Goal: Task Accomplishment & Management: Manage account settings

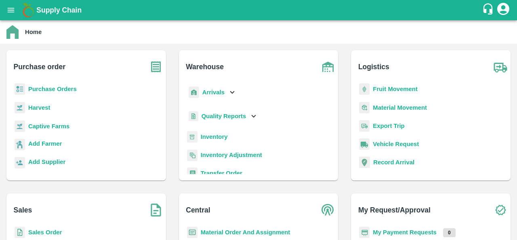
click at [43, 87] on b "Purchase Orders" at bounding box center [52, 89] width 48 height 6
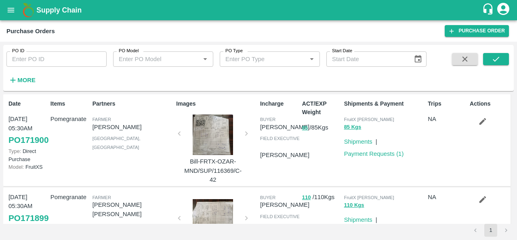
click at [23, 82] on strong "More" at bounding box center [26, 80] width 18 height 6
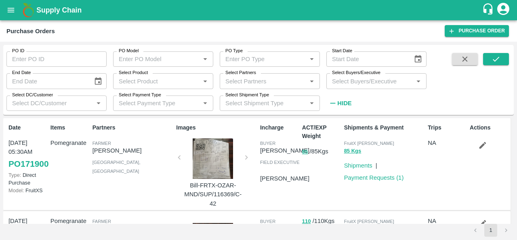
click at [351, 82] on input "Select Buyers/Executive" at bounding box center [370, 81] width 82 height 11
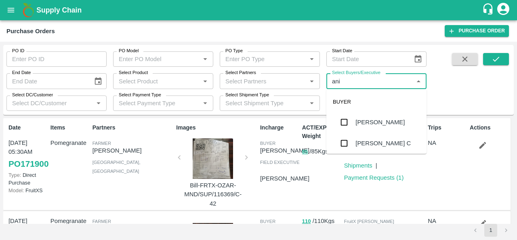
type input "anil"
click at [367, 129] on div "[PERSON_NAME]" at bounding box center [376, 121] width 100 height 21
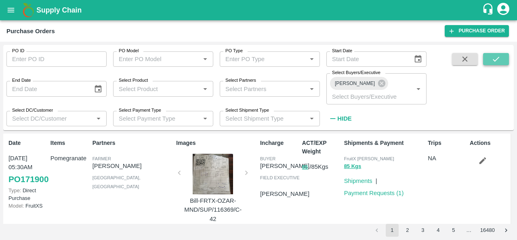
click at [498, 57] on icon "submit" at bounding box center [496, 59] width 9 height 9
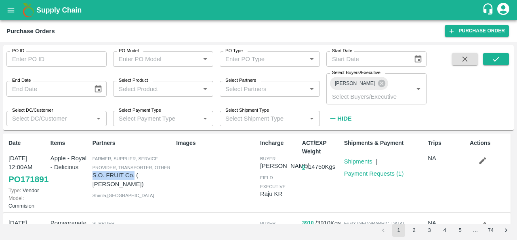
drag, startPoint x: 91, startPoint y: 164, endPoint x: 134, endPoint y: 164, distance: 42.8
click at [134, 164] on div "Partners Farmer, Supplier, Service Provider, Transporter, Other S.O. FRUIT Co. …" at bounding box center [131, 172] width 84 height 74
copy p "S.O. FRUIT Co."
click at [246, 83] on input "Select Partners" at bounding box center [263, 88] width 82 height 11
paste input "S.O. FRUIT Co."
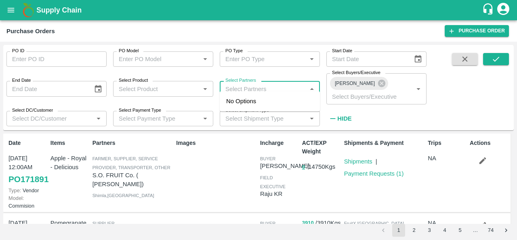
type input "S.O. FRUIT Co."
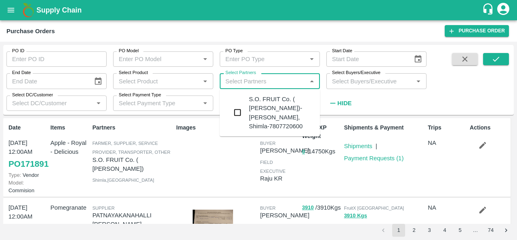
click at [256, 107] on div "S.O. FRUIT Co. ( Sardevan Singh)-Diswani, Shimla-7807720600" at bounding box center [281, 113] width 65 height 36
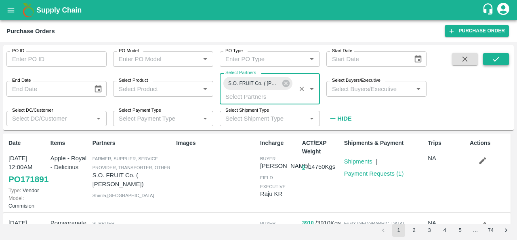
click at [499, 63] on icon "submit" at bounding box center [496, 59] width 9 height 9
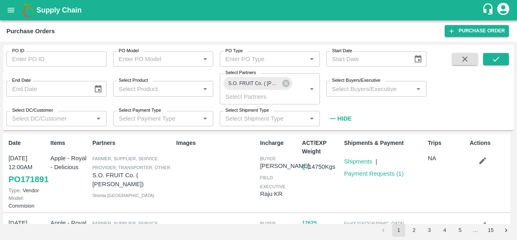
click at [481, 164] on icon "button" at bounding box center [482, 160] width 9 height 9
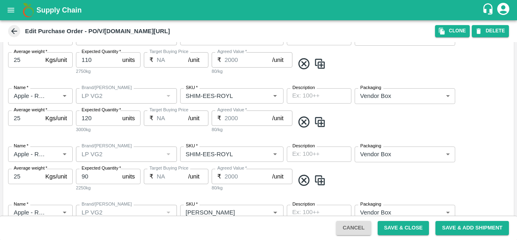
scroll to position [427, 0]
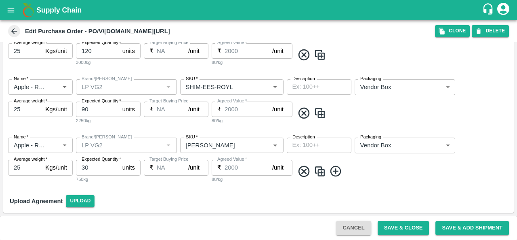
click at [318, 173] on img at bounding box center [320, 170] width 12 height 13
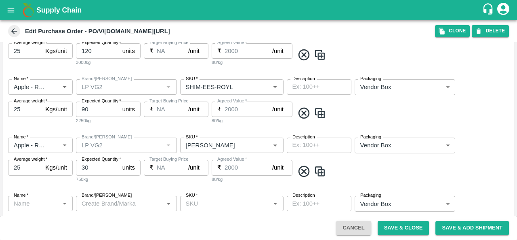
type input "Apple - Royal - Delicious"
type input "LP VG2"
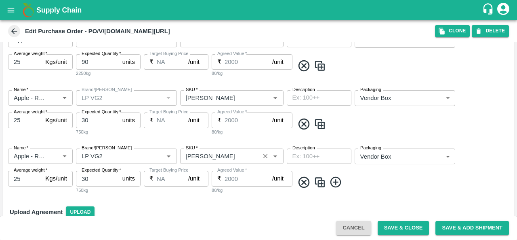
click at [240, 159] on input "SKU   *" at bounding box center [220, 156] width 75 height 11
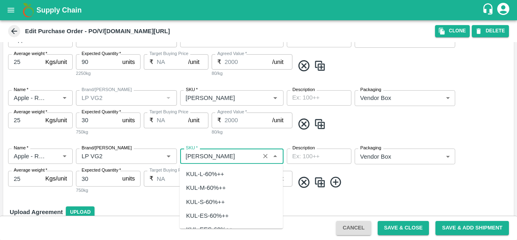
click at [240, 159] on input "SKU   *" at bounding box center [220, 156] width 75 height 11
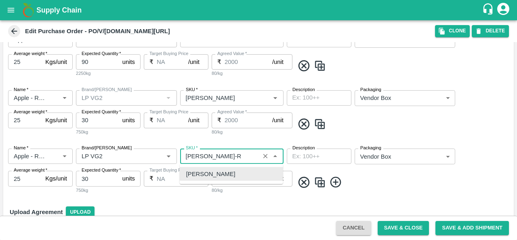
scroll to position [0, 0]
click at [231, 173] on div "SHIM-PITTO-PRM" at bounding box center [218, 173] width 65 height 9
type input "SHIM-PITTO-PRM"
click at [375, 176] on span at bounding box center [402, 181] width 217 height 13
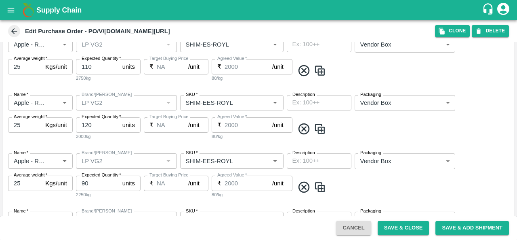
scroll to position [391, 0]
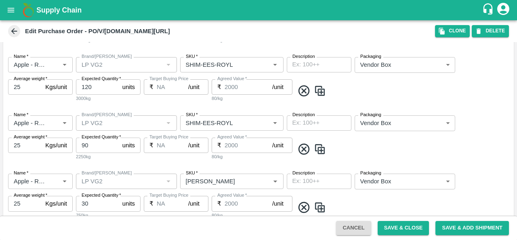
click at [302, 149] on icon at bounding box center [303, 148] width 13 height 13
type input "30"
type input "SHIM-PITTO-ROYL"
type input "SHIM-PITTO-PRM"
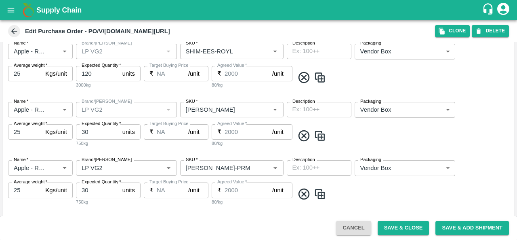
scroll to position [477, 0]
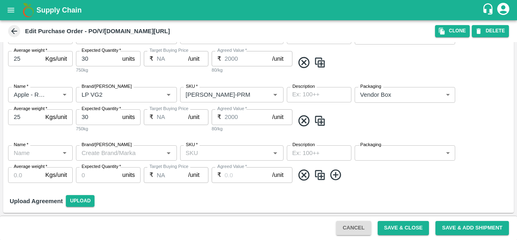
click at [304, 173] on icon at bounding box center [303, 174] width 13 height 13
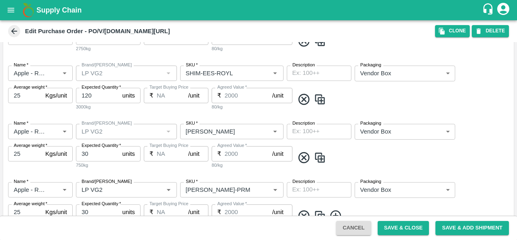
scroll to position [427, 0]
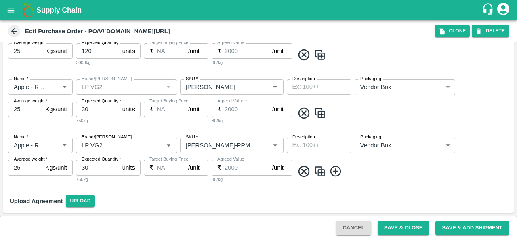
click at [414, 228] on button "Save & Close" at bounding box center [404, 228] width 52 height 14
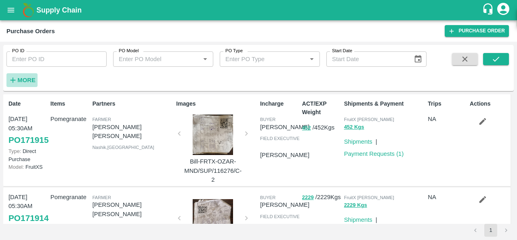
click at [27, 84] on h6 "More" at bounding box center [26, 80] width 18 height 11
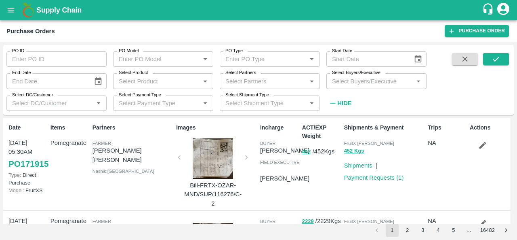
click at [372, 83] on input "Select Buyers/Executive" at bounding box center [370, 81] width 82 height 11
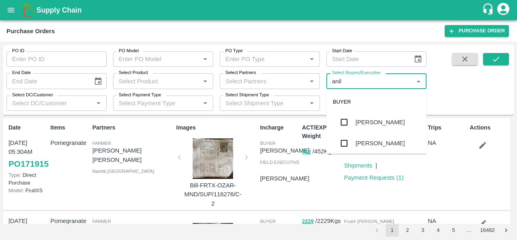
type input "anil"
click at [274, 80] on input "Select Partners" at bounding box center [263, 81] width 82 height 11
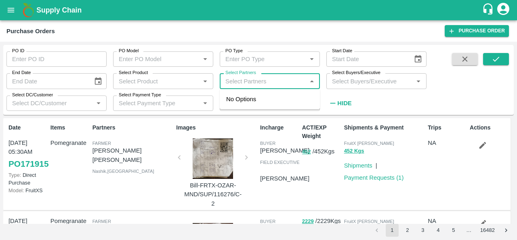
paste input "S.O. FRUIT Co."
type input "S.O. FRUIT Co."
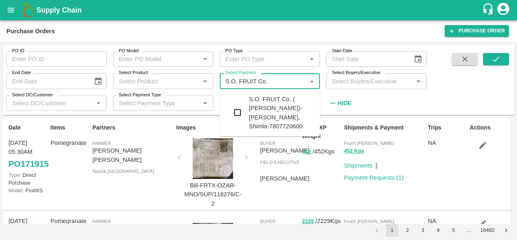
click at [262, 100] on div "S.O. FRUIT Co. ( Sardevan Singh)-Diswani, Shimla-7807720600" at bounding box center [281, 113] width 65 height 36
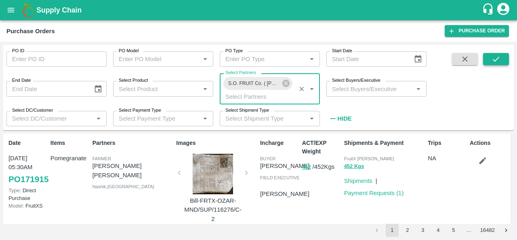
click at [490, 60] on button "submit" at bounding box center [496, 59] width 26 height 12
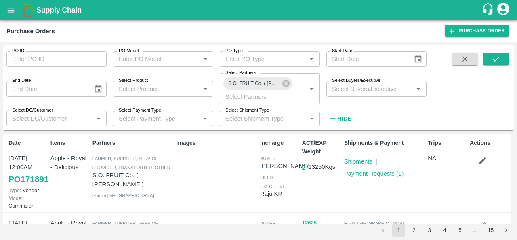
click at [354, 163] on link "Shipments" at bounding box center [358, 161] width 28 height 6
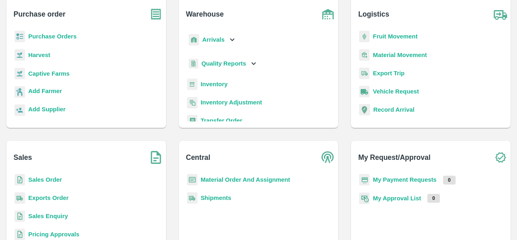
scroll to position [52, 0]
click at [225, 179] on b "Material Order And Assignment" at bounding box center [246, 180] width 90 height 6
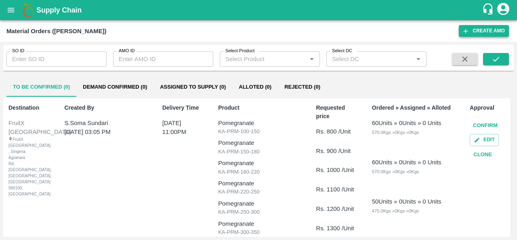
click at [485, 34] on button "Create AMO" at bounding box center [484, 31] width 50 height 12
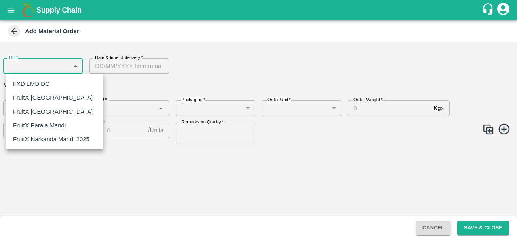
click at [33, 67] on body "Supply Chain Add Material Order DC   * ​ DC Date & time of delivery   * Date & …" at bounding box center [258, 120] width 517 height 240
click at [46, 100] on p "FruitX [GEOGRAPHIC_DATA]" at bounding box center [53, 97] width 80 height 9
type input "147"
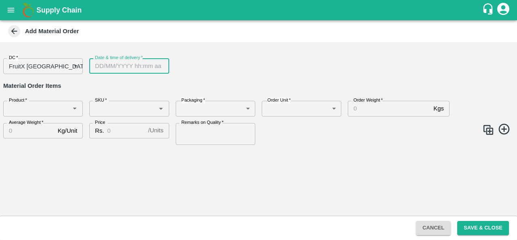
type input "DD/MM/YYYY hh:mm aa"
click at [145, 59] on input "DD/MM/YYYY hh:mm aa" at bounding box center [126, 65] width 74 height 15
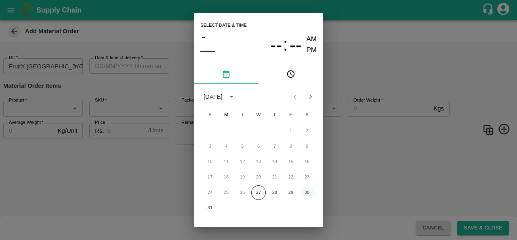
click at [305, 193] on button "30" at bounding box center [307, 192] width 15 height 15
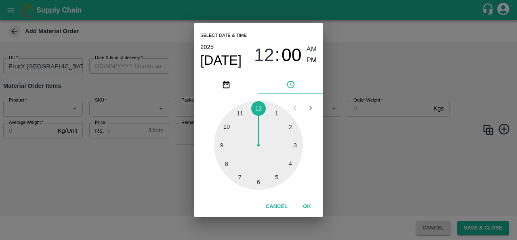
type input "30/08/2025 12:00 AM"
click at [144, 177] on div "Select date & time 2025 Aug 30 12 : 00 AM PM 1 2 3 4 5 6 7 8 9 10 11 12 Cancel …" at bounding box center [258, 120] width 517 height 240
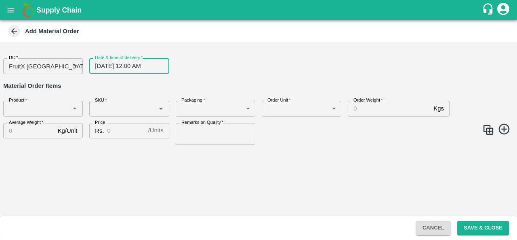
click at [23, 110] on input "Product   *" at bounding box center [36, 108] width 61 height 11
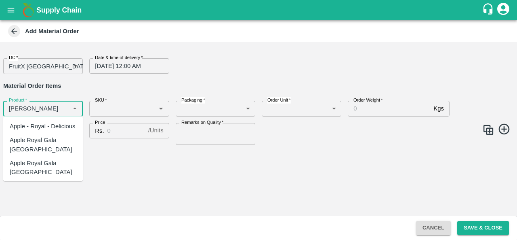
click at [37, 129] on div "Apple - Royal - Delicious" at bounding box center [43, 126] width 66 height 9
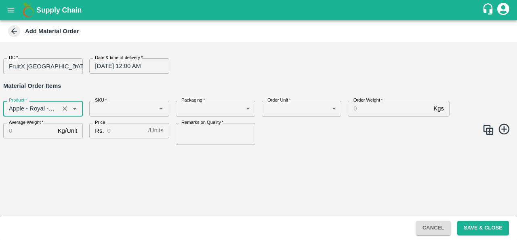
type input "Apple - Royal - Delicious"
click at [114, 109] on input "SKU   *" at bounding box center [122, 108] width 61 height 11
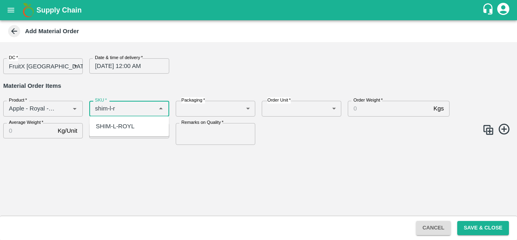
click at [125, 126] on div "SHIM-L-ROYL" at bounding box center [115, 126] width 39 height 9
type input "SHIM-L-ROYL"
click at [209, 109] on body "Supply Chain Add Material Order DC   * FruitX Bangalore 147 DC Date & time of d…" at bounding box center [258, 120] width 517 height 240
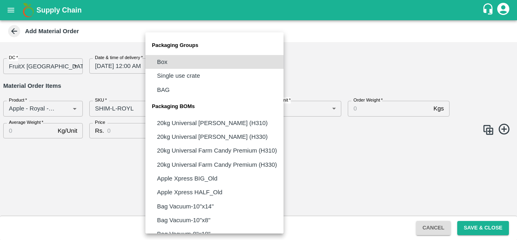
scroll to position [564, 0]
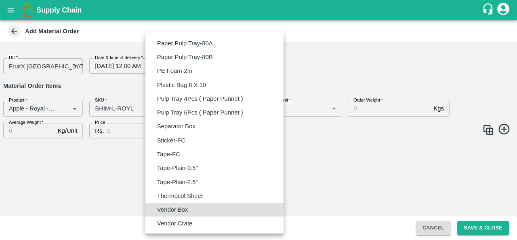
type input "BOM/276"
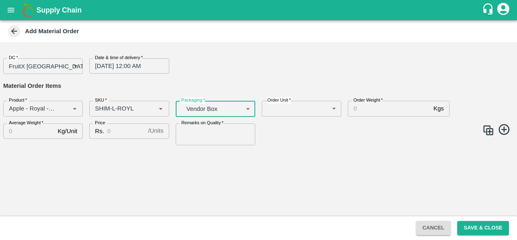
click at [279, 110] on body "Supply Chain Add Material Order DC   * FruitX Bangalore 147 DC Date & time of d…" at bounding box center [258, 120] width 517 height 240
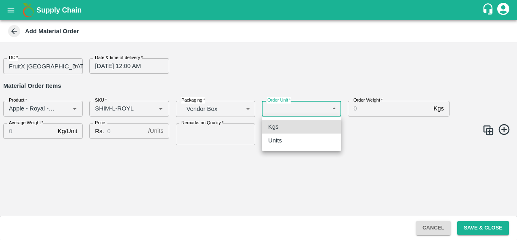
click at [273, 142] on p "Units" at bounding box center [275, 140] width 14 height 9
type input "2"
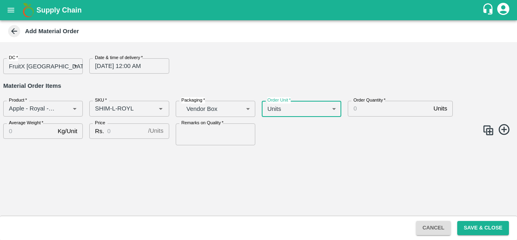
click at [375, 106] on input "Order Quantity   *" at bounding box center [389, 108] width 82 height 15
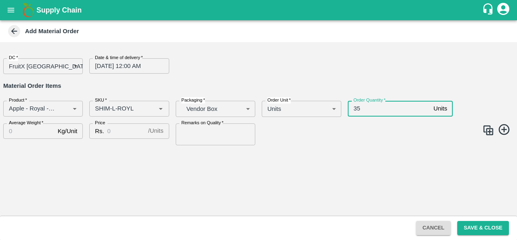
type input "35"
click at [13, 133] on input "Average Weight   *" at bounding box center [28, 130] width 51 height 15
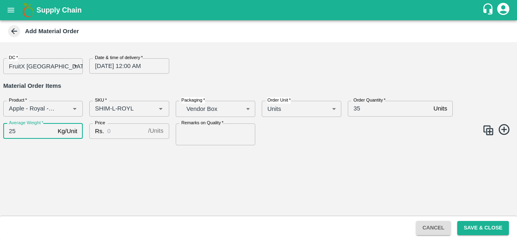
type input "25"
click at [122, 130] on input "Price" at bounding box center [126, 130] width 38 height 15
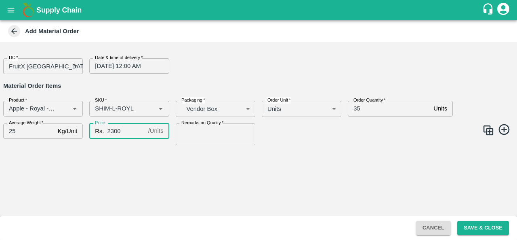
type input "2300"
click at [195, 139] on input "Remarks on Quality   *" at bounding box center [216, 134] width 80 height 22
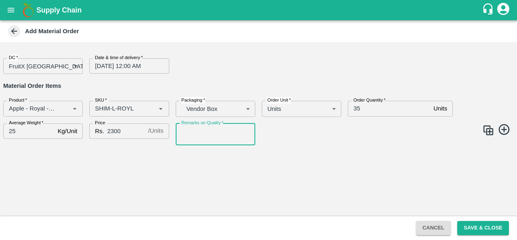
type input "GOOD QUALITY"
click at [342, 162] on div "DC   * FruitX Bangalore 147 DC Date & time of delivery   * 30/08/2025 12:00 AM …" at bounding box center [258, 128] width 517 height 173
click at [504, 130] on icon at bounding box center [503, 129] width 11 height 11
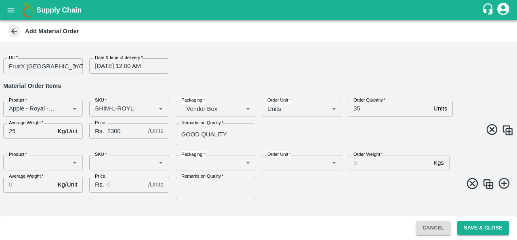
click at [27, 168] on input "Product   *" at bounding box center [36, 162] width 61 height 11
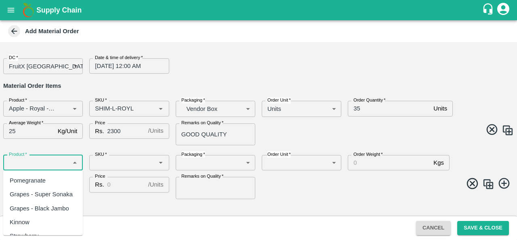
click at [473, 182] on div "Product   * Product   * SKU   * SKU   * Packaging   * ​ Packaging Order Unit   …" at bounding box center [255, 173] width 517 height 50
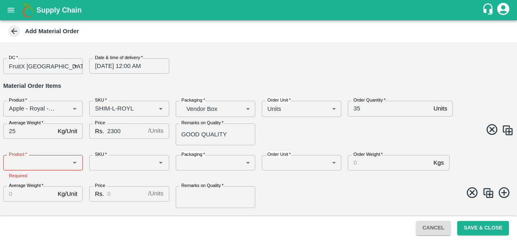
click at [473, 187] on icon at bounding box center [472, 192] width 11 height 11
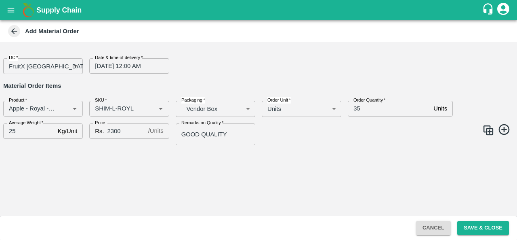
click at [488, 130] on img at bounding box center [488, 130] width 12 height 12
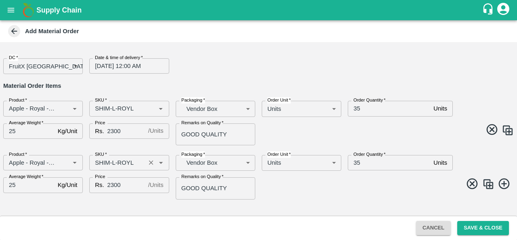
click at [112, 161] on input "SKU   *" at bounding box center [117, 162] width 51 height 11
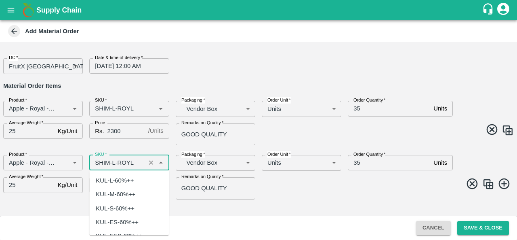
scroll to position [2209, 0]
click at [116, 162] on input "SKU   *" at bounding box center [117, 162] width 51 height 11
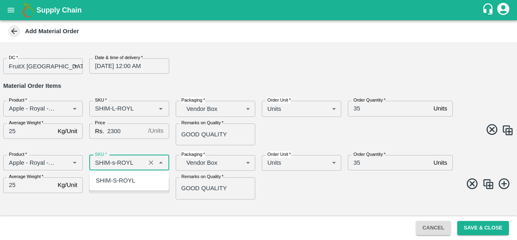
click at [118, 179] on div "SHIM-S-ROYL" at bounding box center [115, 180] width 39 height 9
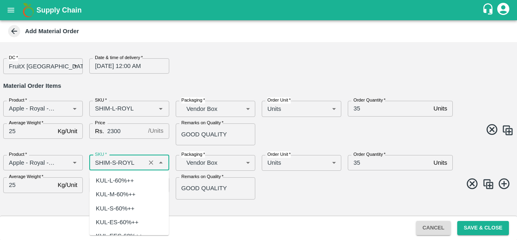
click at [116, 161] on input "SKU   *" at bounding box center [117, 162] width 51 height 11
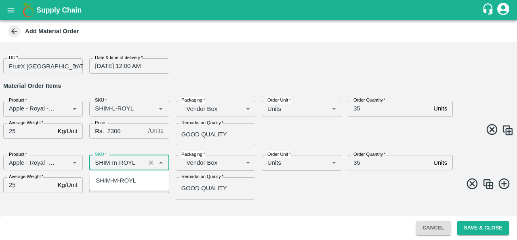
click at [123, 183] on div "SHIM-M-ROYL" at bounding box center [116, 180] width 40 height 9
type input "SHIM-M-ROYL"
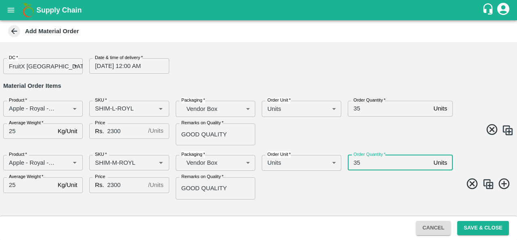
click at [382, 168] on input "35" at bounding box center [389, 162] width 82 height 15
type input "3"
type input "86"
click at [486, 185] on img at bounding box center [488, 184] width 12 height 12
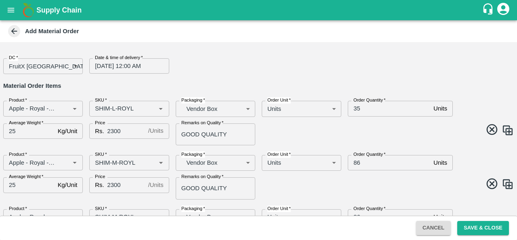
scroll to position [40, 0]
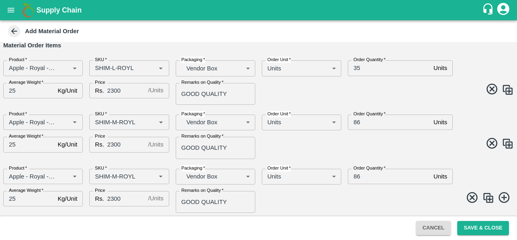
click at [363, 177] on input "86" at bounding box center [389, 175] width 82 height 15
type input "8"
type input "93"
click at [115, 177] on input "SKU   *" at bounding box center [117, 176] width 51 height 11
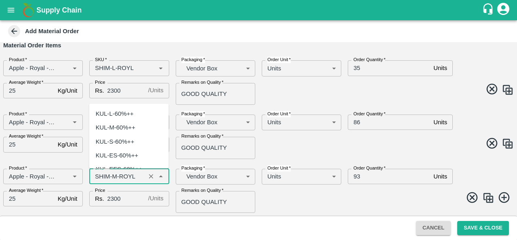
scroll to position [2334, 0]
click at [117, 174] on input "SKU   *" at bounding box center [117, 176] width 51 height 11
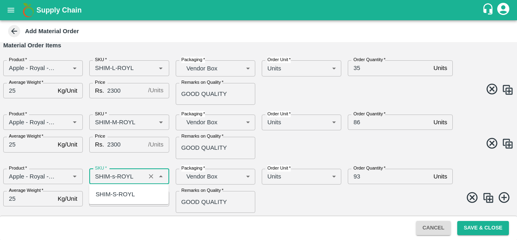
click at [120, 191] on div "SHIM-S-ROYL" at bounding box center [115, 193] width 39 height 9
type input "SHIM-S-ROYL"
click at [284, 194] on span at bounding box center [384, 199] width 259 height 16
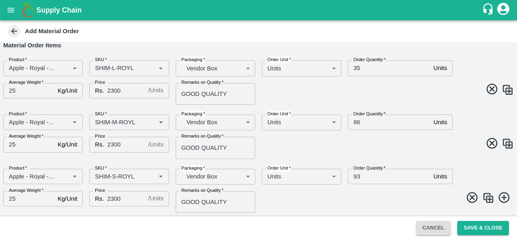
click at [486, 199] on img at bounding box center [488, 197] width 12 height 12
click at [111, 175] on input "SKU   *" at bounding box center [117, 175] width 51 height 11
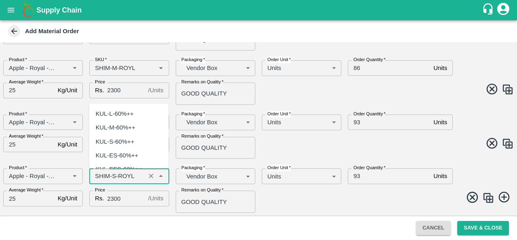
scroll to position [2459, 0]
click at [113, 174] on input "SKU   *" at bounding box center [117, 175] width 51 height 11
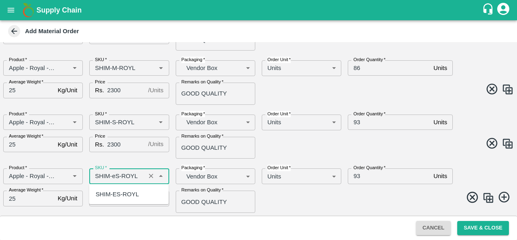
scroll to position [0, 0]
click at [124, 197] on div "SHIM-ES-ROYL" at bounding box center [117, 193] width 43 height 9
type input "SHIM-ES-ROYL"
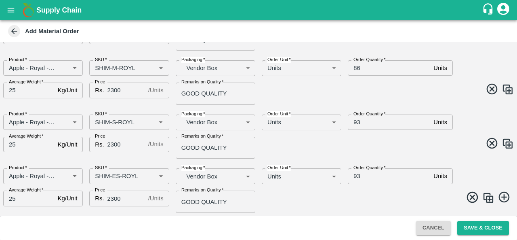
click at [376, 163] on div "Order Quantity   * 93 Units Order Quantity" at bounding box center [405, 173] width 129 height 22
click at [365, 179] on input "93" at bounding box center [389, 175] width 82 height 15
type input "9"
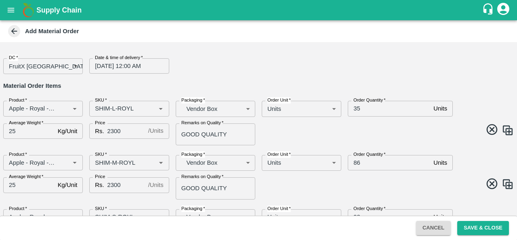
click at [361, 107] on input "35" at bounding box center [389, 108] width 82 height 15
type input "34"
click at [364, 164] on input "86" at bounding box center [389, 162] width 82 height 15
type input "82"
click at [365, 179] on span at bounding box center [384, 185] width 259 height 16
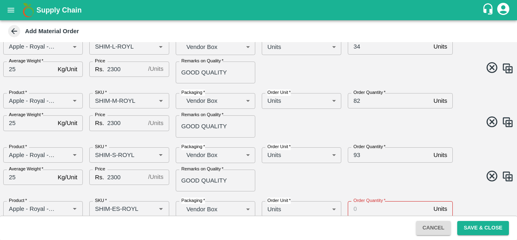
scroll to position [62, 0]
click at [364, 157] on input "93" at bounding box center [389, 154] width 82 height 15
type input "9"
type input "88"
click at [361, 189] on div "Product   * Product   * SKU   * SKU   * Packaging   * Vendor Box BOM/276 Packag…" at bounding box center [255, 165] width 517 height 51
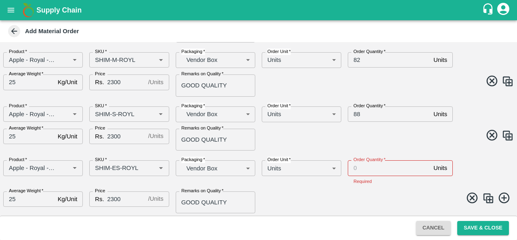
scroll to position [103, 0]
click at [361, 173] on input "Order Quantity   *" at bounding box center [389, 167] width 82 height 15
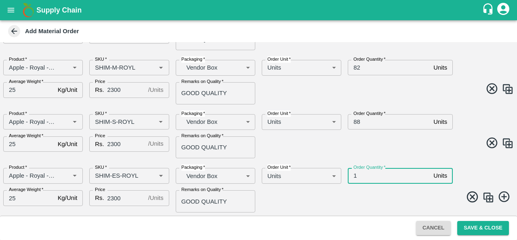
scroll to position [95, 0]
type input "102"
click at [313, 193] on span at bounding box center [384, 198] width 259 height 16
click at [368, 193] on span at bounding box center [384, 198] width 259 height 16
click at [488, 198] on img at bounding box center [488, 197] width 12 height 12
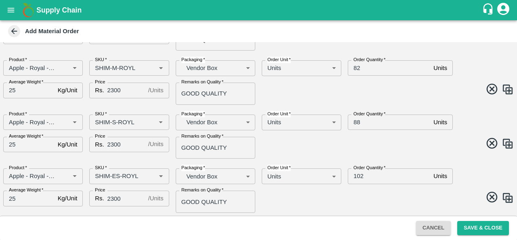
scroll to position [148, 0]
click at [116, 174] on input "SKU   *" at bounding box center [117, 176] width 51 height 11
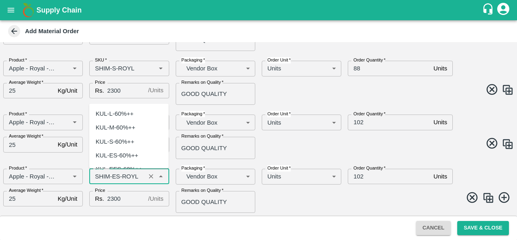
scroll to position [2583, 0]
click at [116, 174] on input "SKU   *" at bounding box center [117, 176] width 51 height 11
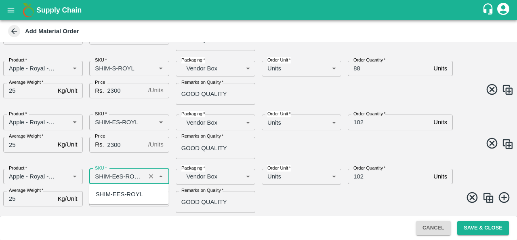
scroll to position [0, 0]
click at [137, 194] on div "SHIM-EES-ROYL" at bounding box center [119, 193] width 47 height 9
type input "SHIM-EES-ROYL"
click at [335, 197] on span at bounding box center [384, 199] width 259 height 16
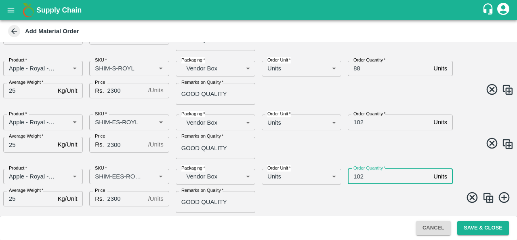
click at [369, 173] on input "102" at bounding box center [389, 175] width 82 height 15
type input "1"
type input "99"
click at [334, 199] on span at bounding box center [384, 199] width 259 height 16
click at [486, 199] on img at bounding box center [488, 197] width 12 height 12
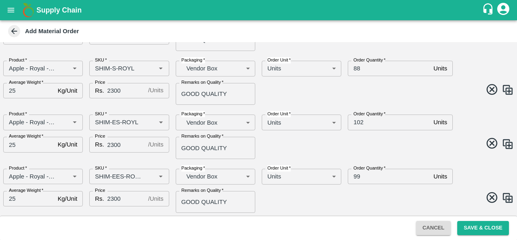
scroll to position [202, 0]
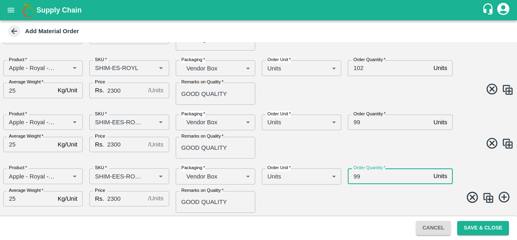
click at [365, 179] on input "99" at bounding box center [389, 175] width 82 height 15
type input "9"
click at [122, 173] on input "SKU   *" at bounding box center [117, 175] width 51 height 11
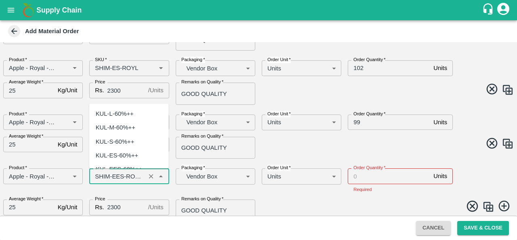
scroll to position [2708, 0]
click at [122, 173] on input "SKU   *" at bounding box center [117, 175] width 51 height 11
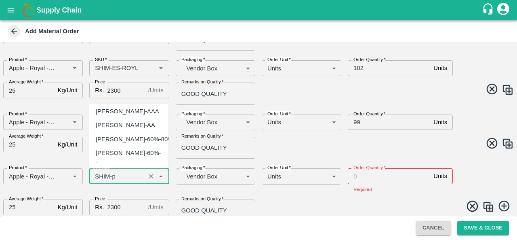
scroll to position [0, 0]
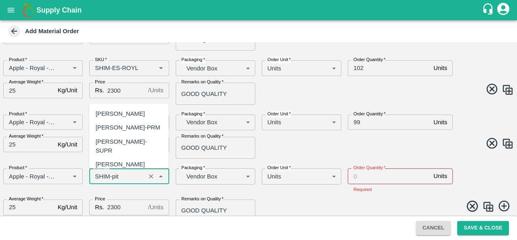
click at [120, 160] on div "SHIM-PITTO-ROYL" at bounding box center [120, 164] width 49 height 9
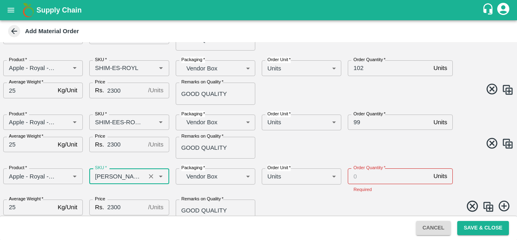
type input "SHIM-PITTO-ROYL"
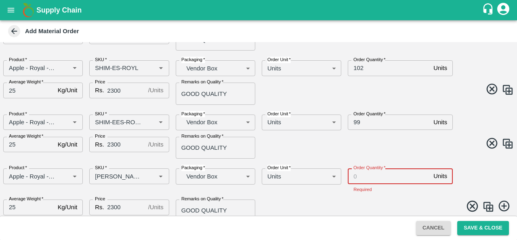
click at [376, 176] on input "Order Quantity   *" at bounding box center [389, 175] width 82 height 15
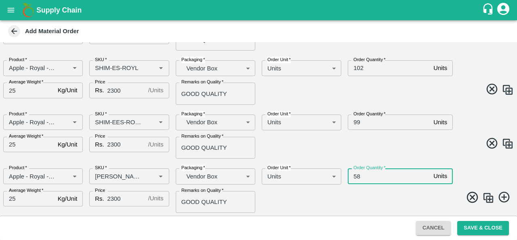
type input "58"
click at [334, 200] on span at bounding box center [384, 198] width 259 height 16
click at [489, 199] on img at bounding box center [488, 197] width 12 height 12
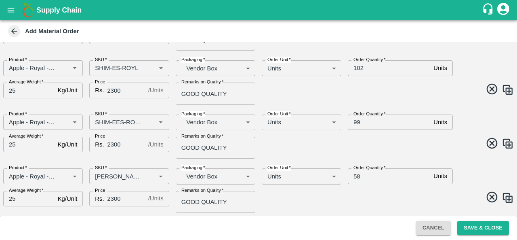
scroll to position [256, 0]
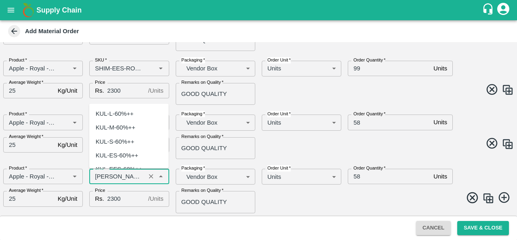
click at [122, 176] on input "SKU   *" at bounding box center [117, 176] width 51 height 11
click at [136, 174] on input "SKU   *" at bounding box center [117, 176] width 51 height 11
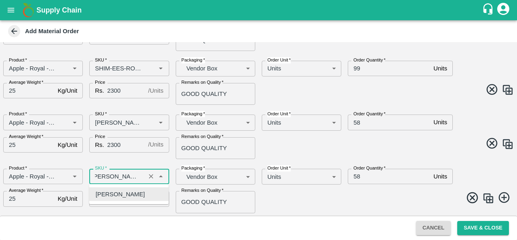
scroll to position [0, 0]
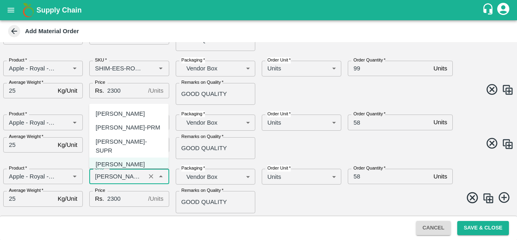
click at [137, 127] on div "SHIM-PITTO-PRM" at bounding box center [128, 127] width 65 height 9
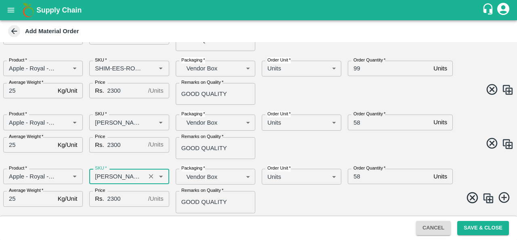
type input "SHIM-PITTO-PRM"
click at [314, 204] on span at bounding box center [384, 199] width 259 height 16
click at [363, 180] on input "58" at bounding box center [389, 175] width 82 height 15
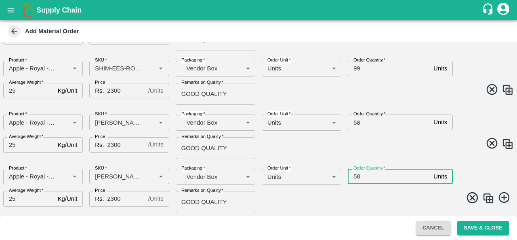
type input "5"
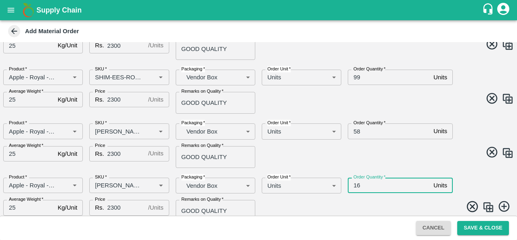
scroll to position [256, 0]
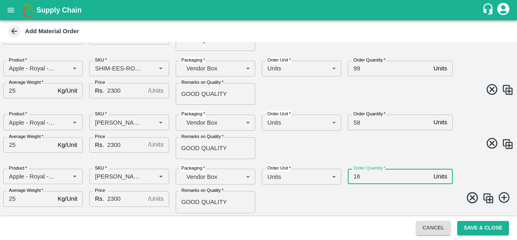
type input "16"
click at [337, 200] on span at bounding box center [384, 199] width 259 height 16
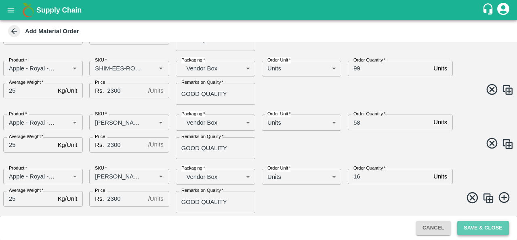
click at [473, 231] on button "Save & Close" at bounding box center [483, 228] width 52 height 14
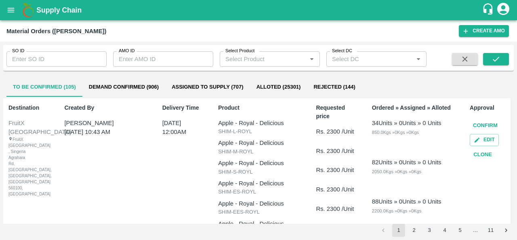
click at [489, 126] on button "Confirm" at bounding box center [485, 125] width 31 height 14
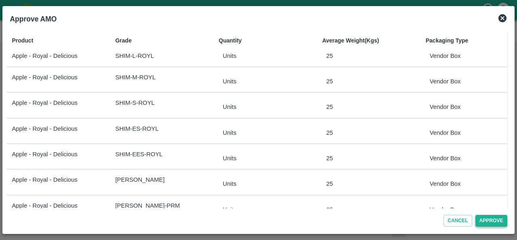
click at [488, 222] on button "Approve" at bounding box center [491, 220] width 32 height 12
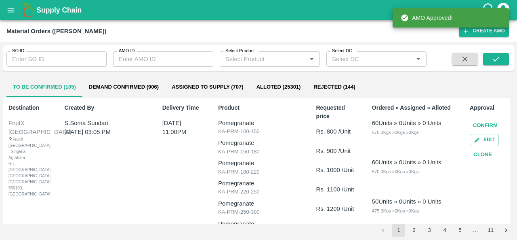
click at [108, 86] on button "Demand Confirmed (906)" at bounding box center [123, 86] width 83 height 19
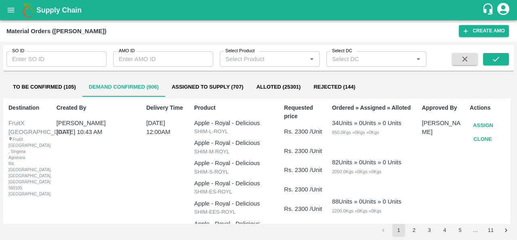
click at [477, 121] on button "Assign" at bounding box center [483, 125] width 27 height 14
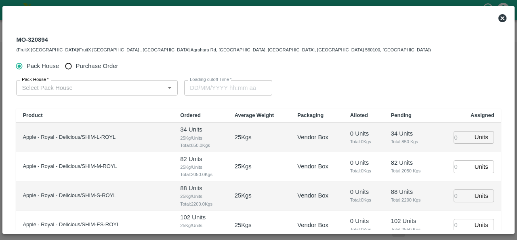
type input "30/08/2025 12:00 AM"
click at [95, 68] on span "Purchase Order" at bounding box center [97, 65] width 42 height 9
click at [76, 68] on input "Purchase Order" at bounding box center [68, 66] width 15 height 15
radio input "true"
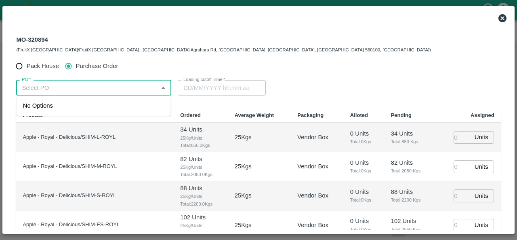
click at [90, 84] on input "PO   *" at bounding box center [87, 87] width 137 height 11
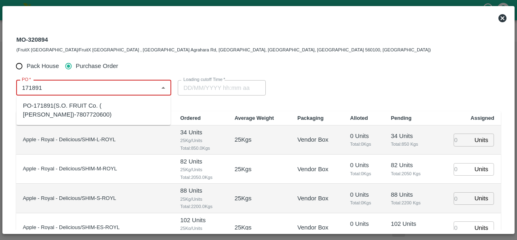
click at [74, 105] on div "PO-171891(S.O. FRUIT Co. ( Sardevan Singh)-7807720600)" at bounding box center [93, 110] width 141 height 18
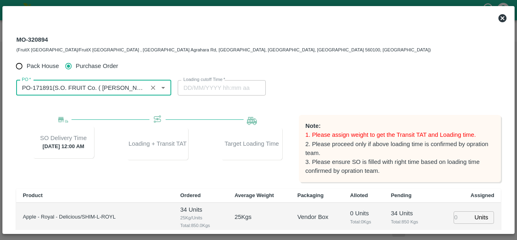
type input "PO-171891(S.O. FRUIT Co. ( Sardevan Singh)-7807720600)"
click at [380, 76] on div "PO   * PO   * Loading cutoff Time   * Loading cutoff Time" at bounding box center [258, 88] width 484 height 28
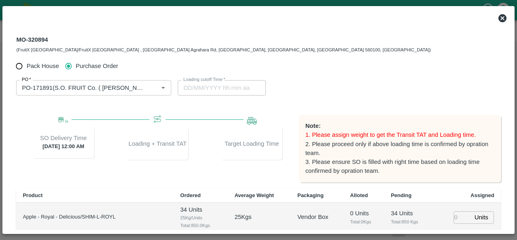
click at [337, 86] on div "Loading cutoff Time   * Loading cutoff Time" at bounding box center [259, 87] width 162 height 15
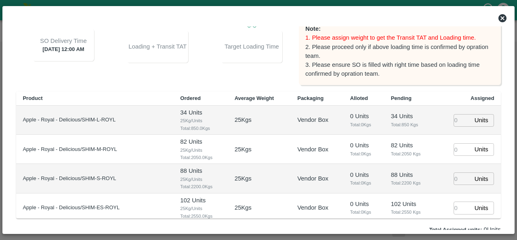
scroll to position [99, 0]
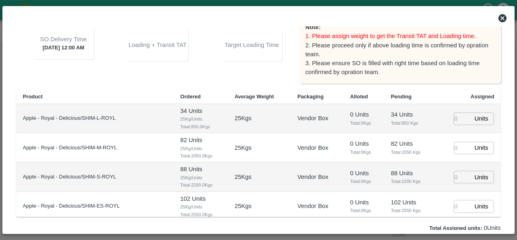
click at [454, 116] on input "number" at bounding box center [463, 118] width 18 height 13
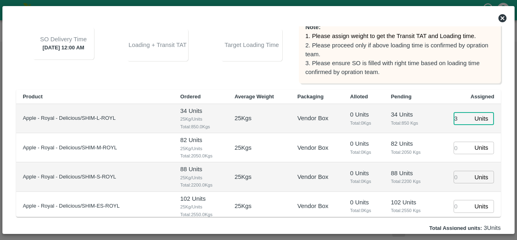
type input "34"
type input "26/08/2025 05:48 AM"
type input "34"
click at [456, 147] on input "number" at bounding box center [463, 147] width 18 height 13
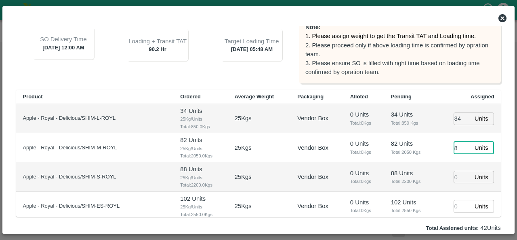
type input "82"
type input "26/08/2025 04:48 AM"
type input "82"
click at [454, 179] on input "number" at bounding box center [463, 176] width 18 height 13
type input "88"
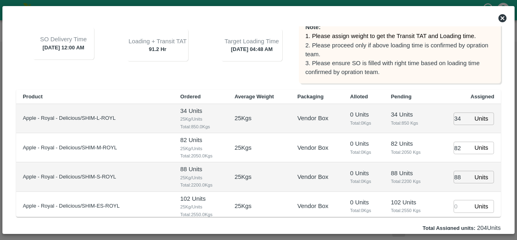
click at [424, 194] on td "102 Units Total: 2550 Kgs" at bounding box center [410, 205] width 51 height 29
type input "26/08/2025 03:48 AM"
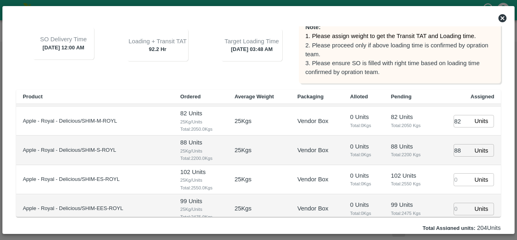
scroll to position [38, 0]
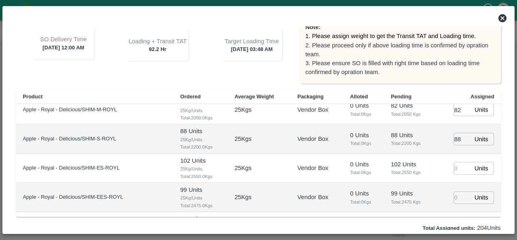
click at [458, 164] on input "number" at bounding box center [463, 168] width 18 height 13
type input "102"
click at [457, 196] on input "number" at bounding box center [463, 197] width 18 height 13
type input "99"
click at [426, 201] on td "99 Units Total: 2475 Kgs" at bounding box center [410, 197] width 51 height 29
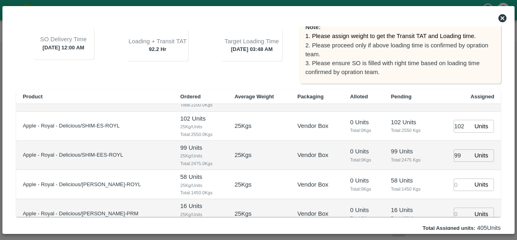
scroll to position [85, 0]
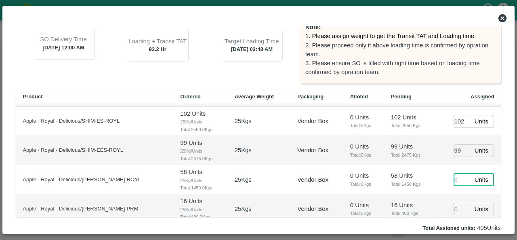
click at [458, 178] on input "number" at bounding box center [463, 179] width 18 height 13
type input "58"
click at [456, 211] on input "number" at bounding box center [463, 208] width 18 height 13
type input "19"
click at [436, 209] on td "19 Units ​" at bounding box center [468, 208] width 65 height 29
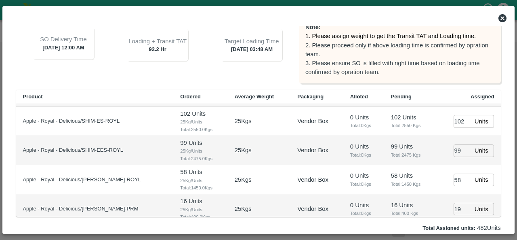
scroll to position [90, 0]
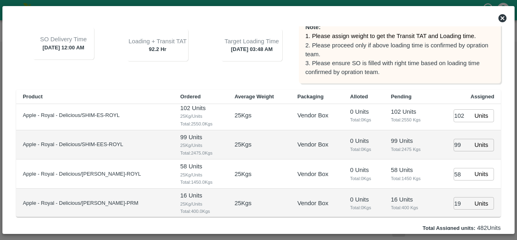
click at [430, 177] on td "58 Units Total: 1450 Kgs" at bounding box center [410, 173] width 51 height 29
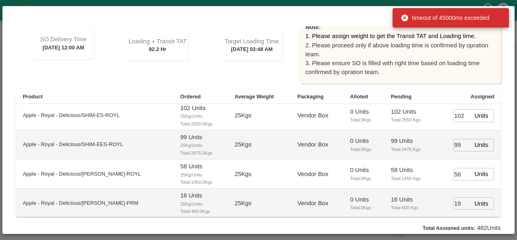
scroll to position [137, 0]
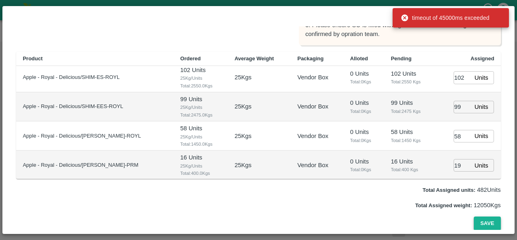
click at [484, 220] on button "Save" at bounding box center [487, 223] width 27 height 14
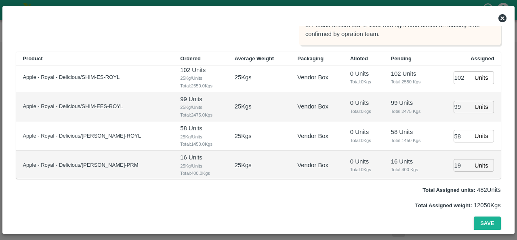
drag, startPoint x: 305, startPoint y: 201, endPoint x: 290, endPoint y: 201, distance: 15.0
click at [290, 201] on div "Total Assigned weight: 12050 Kgs" at bounding box center [258, 204] width 484 height 9
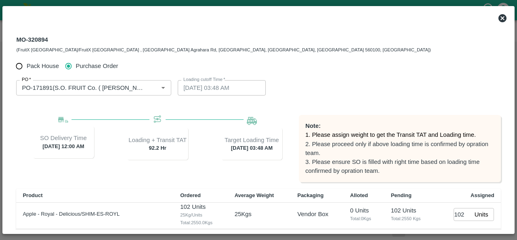
scroll to position [0, 0]
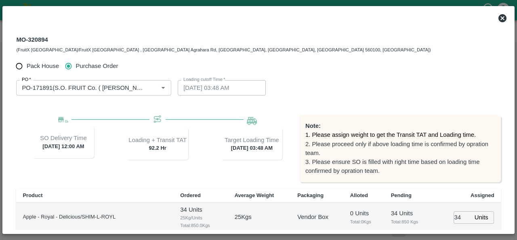
click at [503, 15] on icon at bounding box center [502, 18] width 8 height 8
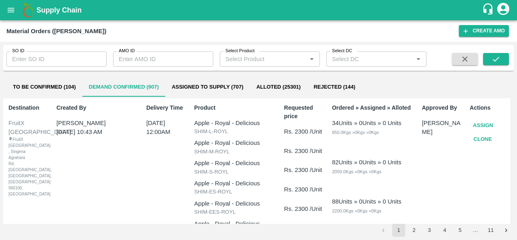
click at [480, 137] on button "Clone" at bounding box center [483, 139] width 26 height 14
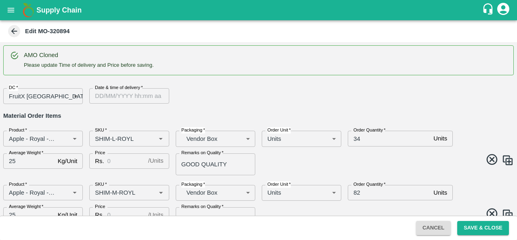
type input "DD/MM/YYYY hh:mm aa"
click at [128, 94] on input "DD/MM/YYYY hh:mm aa" at bounding box center [126, 95] width 74 height 15
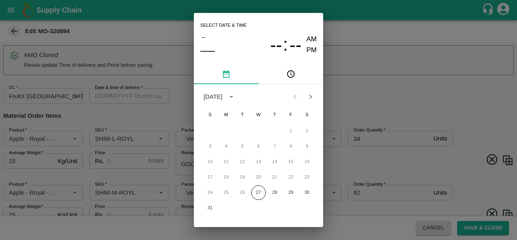
click at [310, 96] on icon "Next month" at bounding box center [310, 96] width 9 height 9
click at [237, 130] on button "2" at bounding box center [242, 131] width 15 height 15
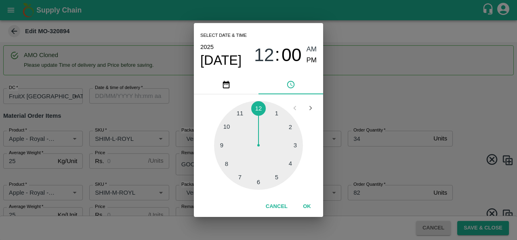
type input "02/09/2025 12:00 AM"
click at [307, 204] on button "OK" at bounding box center [307, 206] width 26 height 14
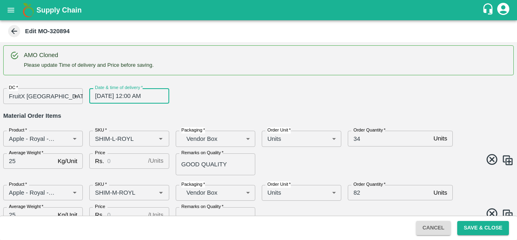
click at [308, 87] on div "DC   * FruitX Bangalore 147 DC Date & time of delivery   * 02/09/2025 12:00 AM …" at bounding box center [255, 93] width 517 height 22
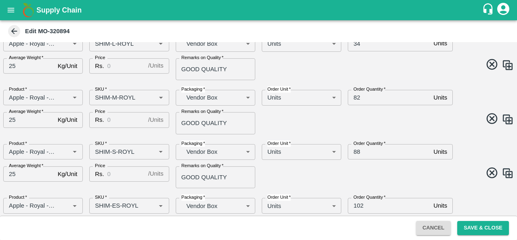
scroll to position [286, 0]
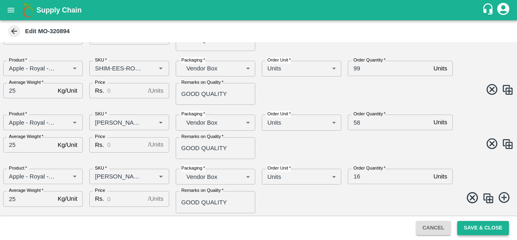
click at [480, 229] on button "Save & Close" at bounding box center [483, 228] width 52 height 14
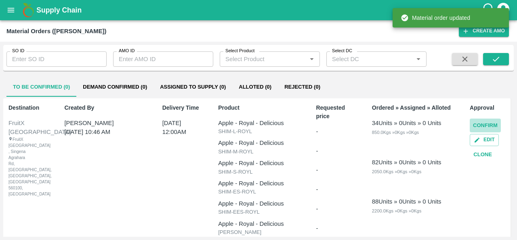
click at [482, 125] on button "Confirm" at bounding box center [485, 125] width 31 height 14
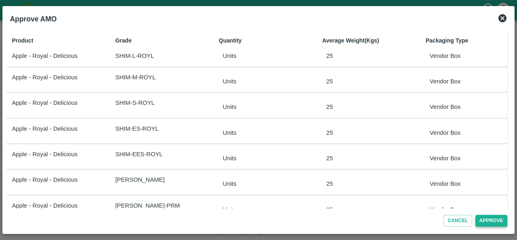
click at [485, 223] on button "Approve" at bounding box center [491, 220] width 32 height 12
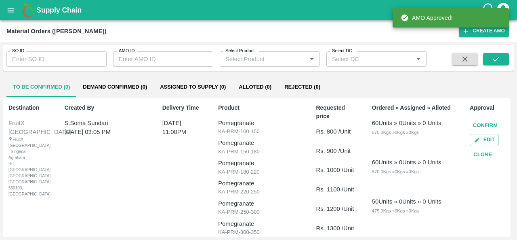
click at [130, 87] on button "Demand Confirmed (0)" at bounding box center [114, 86] width 77 height 19
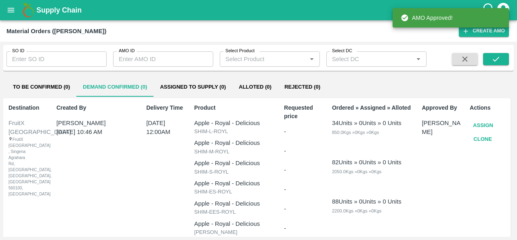
click at [482, 125] on button "Assign" at bounding box center [483, 125] width 27 height 14
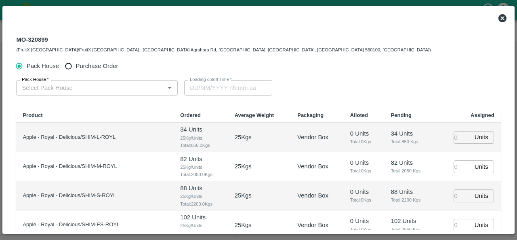
click at [76, 66] on span "Purchase Order" at bounding box center [97, 65] width 42 height 9
click at [76, 66] on input "Purchase Order" at bounding box center [68, 66] width 15 height 15
radio input "true"
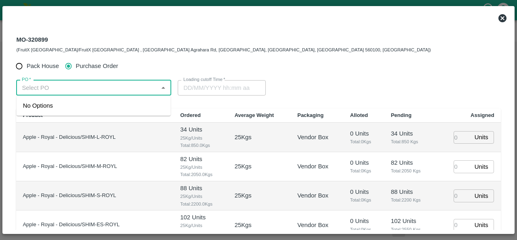
click at [67, 86] on input "PO   *" at bounding box center [87, 87] width 137 height 11
click at [69, 112] on div "PO-171891(S.O. FRUIT Co. ( Sardevan Singh)-7807720600)" at bounding box center [93, 110] width 141 height 18
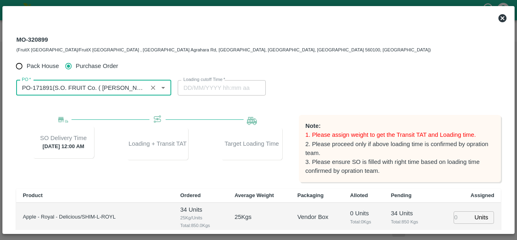
type input "PO-171891(S.O. FRUIT Co. ( Sardevan Singh)-7807720600)"
click at [304, 76] on div "PO   * PO   * Loading cutoff Time   * Loading cutoff Time" at bounding box center [258, 88] width 484 height 28
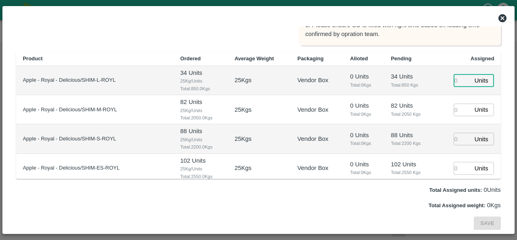
click at [460, 84] on input "number" at bounding box center [463, 80] width 18 height 13
type input "34"
click at [457, 107] on input "number" at bounding box center [463, 109] width 18 height 13
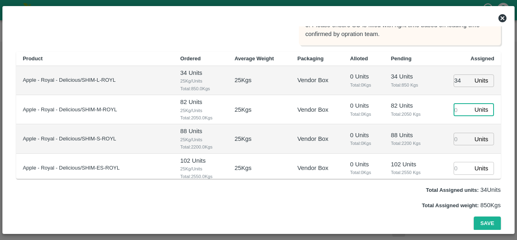
type input "29/08/2025 05:48 AM"
type input "82"
click at [456, 139] on input "number" at bounding box center [463, 138] width 18 height 13
type input "29/08/2025 04:48 AM"
type input "88"
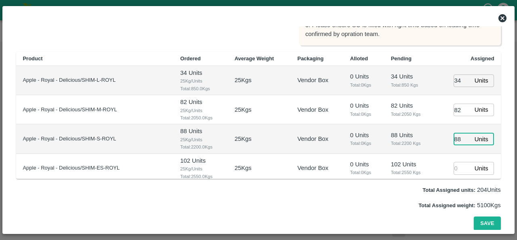
click at [455, 170] on input "number" at bounding box center [463, 168] width 18 height 13
type input "29/08/2025 03:48 AM"
type input "102"
click at [381, 192] on div "Total Assigned units: 306 Units" at bounding box center [258, 189] width 484 height 9
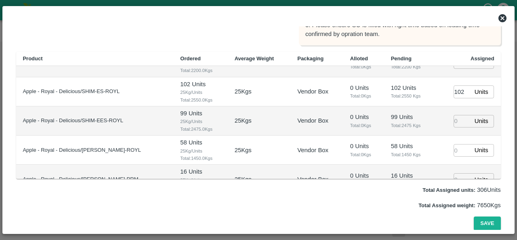
scroll to position [90, 0]
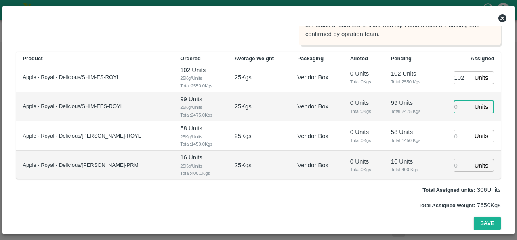
click at [454, 103] on input "number" at bounding box center [463, 107] width 18 height 13
type input "99"
click at [460, 132] on input "number" at bounding box center [463, 136] width 18 height 13
type input "58"
click at [454, 166] on input "number" at bounding box center [463, 165] width 18 height 13
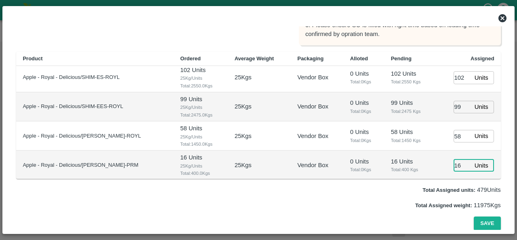
type input "16"
click at [345, 206] on div "Total Assigned weight: 11975 Kgs" at bounding box center [258, 204] width 484 height 9
click at [483, 220] on button "Save" at bounding box center [487, 223] width 27 height 14
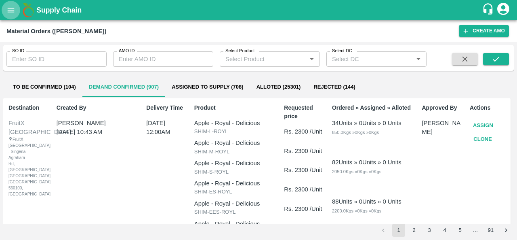
click at [8, 11] on icon "open drawer" at bounding box center [10, 10] width 9 height 9
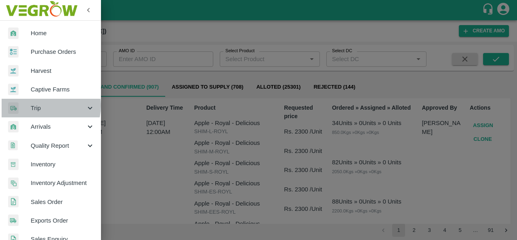
click at [49, 106] on span "Trip" at bounding box center [58, 107] width 55 height 9
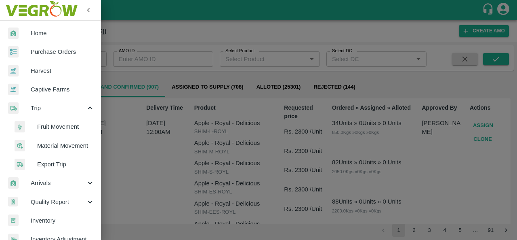
click at [52, 126] on span "Fruit Movement" at bounding box center [65, 126] width 57 height 9
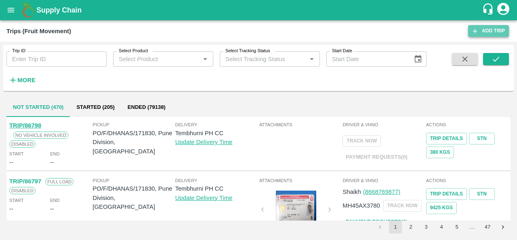
click at [488, 27] on link "Add Trip" at bounding box center [488, 31] width 41 height 12
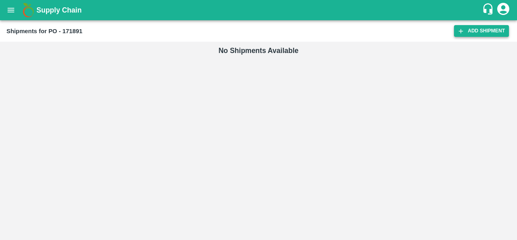
click at [470, 35] on link "Add Shipment" at bounding box center [481, 31] width 55 height 12
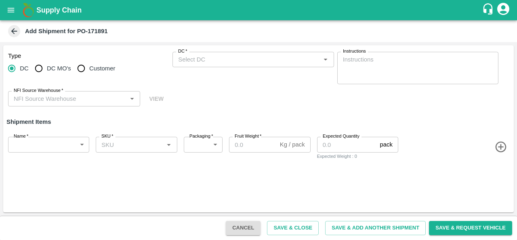
click at [42, 69] on input "DC MO's" at bounding box center [39, 68] width 16 height 16
radio input "true"
click at [236, 64] on input "DC (Material Orders)   *" at bounding box center [246, 59] width 143 height 11
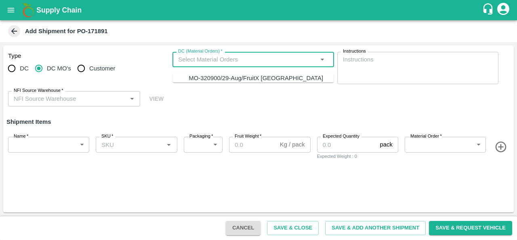
click at [204, 82] on div "MO-320900/29-Aug/FruitX Bangalore" at bounding box center [256, 78] width 135 height 9
type input "MO-320900/29-Aug/FruitX Bangalore"
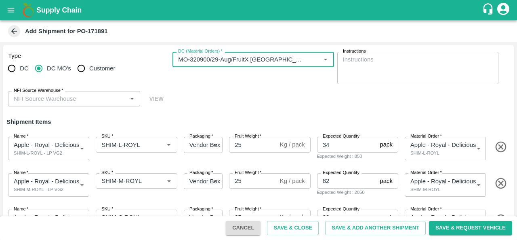
click at [222, 101] on div "Type DC DC MO's Customer DC (Material Orders)   * DC (Material Orders)   * Inst…" at bounding box center [258, 79] width 511 height 68
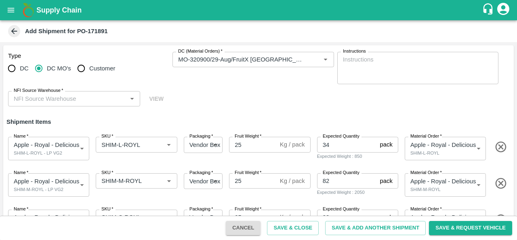
click at [76, 101] on input "NFI Source Warehouse   *" at bounding box center [68, 98] width 114 height 11
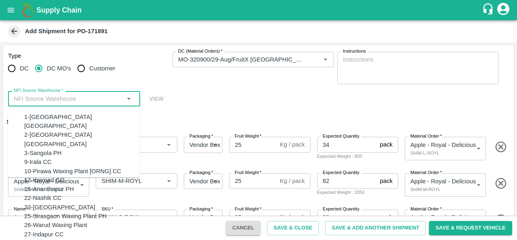
click at [65, 130] on div "2-Bangalore DC" at bounding box center [82, 139] width 116 height 18
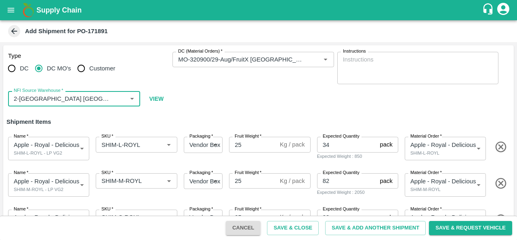
click at [62, 103] on input "NFI Source Warehouse   *" at bounding box center [62, 98] width 103 height 11
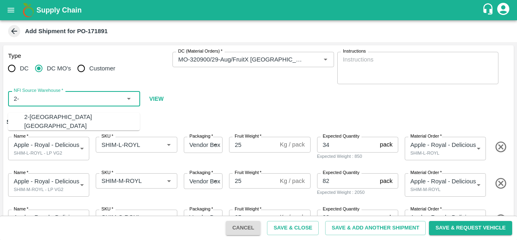
type input "2"
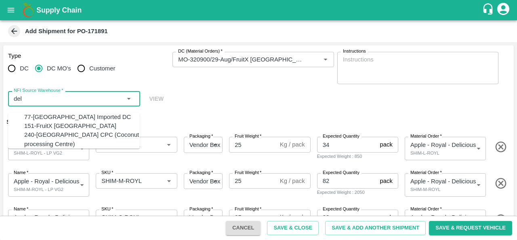
click at [59, 128] on div "151-FruitX Delhi" at bounding box center [82, 125] width 116 height 9
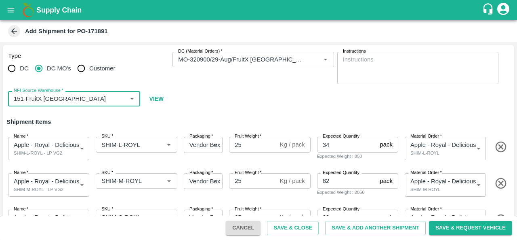
type input "151-FruitX Delhi"
click at [210, 107] on div "Type DC DC MO's Customer DC (Material Orders)   * DC (Material Orders)   * Inst…" at bounding box center [258, 79] width 511 height 68
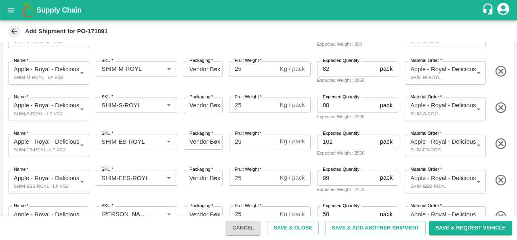
scroll to position [171, 0]
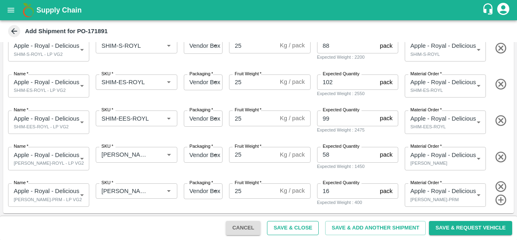
click at [299, 231] on button "Save & Close" at bounding box center [293, 228] width 52 height 14
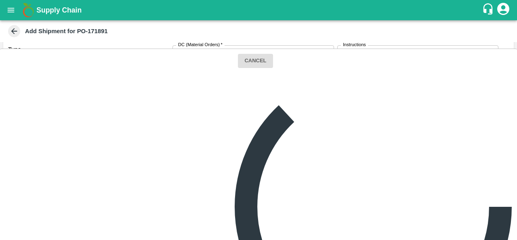
scroll to position [0, 0]
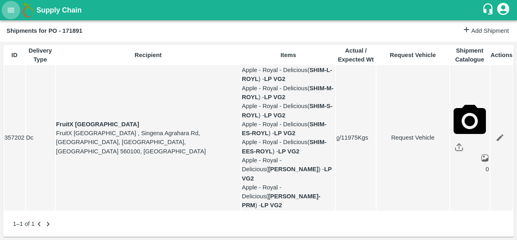
click at [7, 11] on icon "open drawer" at bounding box center [10, 10] width 9 height 9
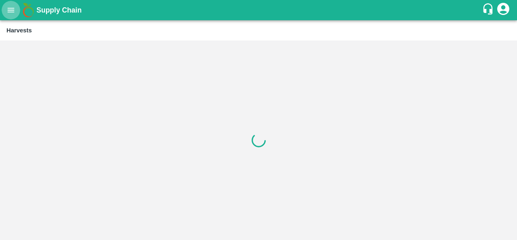
click at [14, 13] on icon "open drawer" at bounding box center [10, 10] width 9 height 9
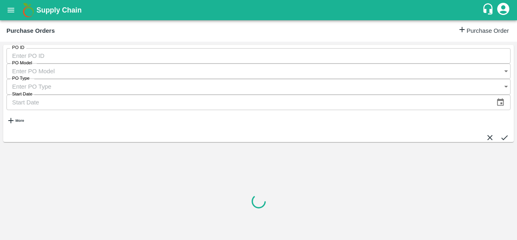
click at [23, 118] on strong "More" at bounding box center [19, 120] width 8 height 4
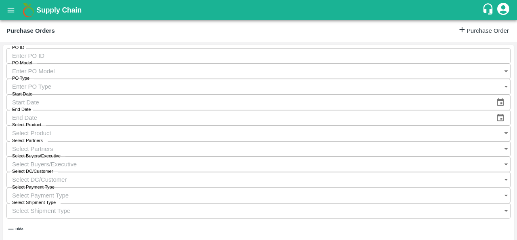
click at [282, 141] on input "Select Partners" at bounding box center [250, 148] width 488 height 15
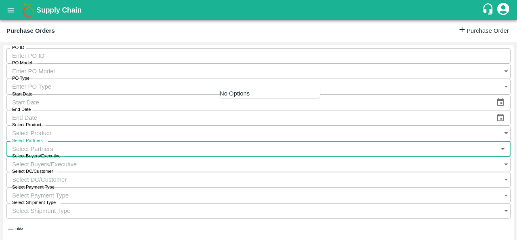
paste input "S.O. FRUIT Co."
type input "S.O. FRUIT Co."
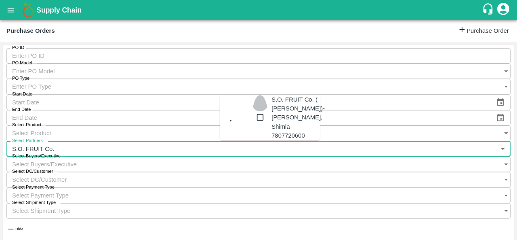
click at [252, 111] on input "checkbox" at bounding box center [260, 117] width 16 height 45
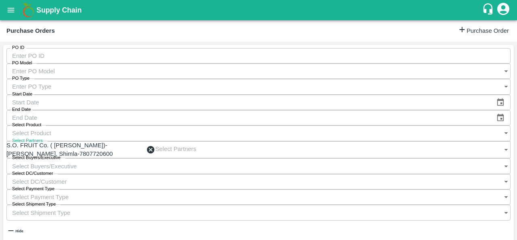
click at [11, 11] on icon "open drawer" at bounding box center [10, 10] width 9 height 9
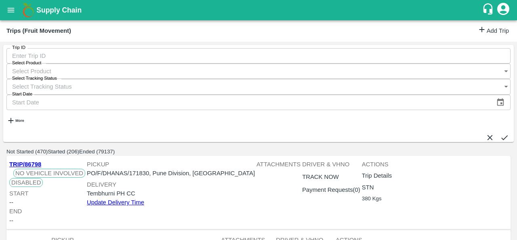
click at [477, 34] on icon at bounding box center [481, 29] width 9 height 9
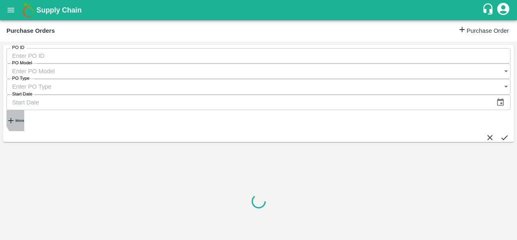
click at [24, 118] on strong "More" at bounding box center [19, 120] width 8 height 4
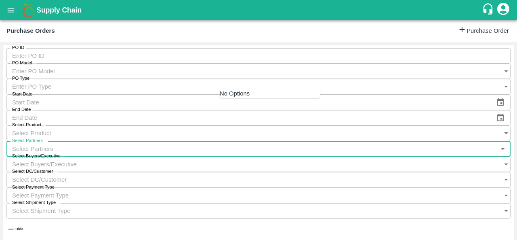
click at [232, 141] on input "Select Partners" at bounding box center [250, 148] width 488 height 15
paste input "S.O. FRUIT Co."
type input "S.O. FRUIT Co."
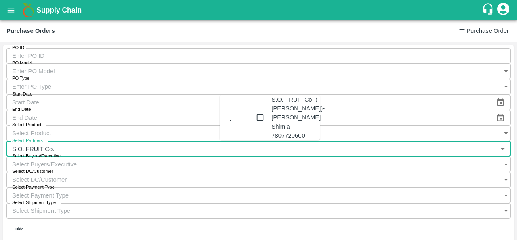
click at [271, 115] on div "S.O. FRUIT Co. ( Sardevan Singh)-Diswani, Shimla-7807720600" at bounding box center [297, 117] width 53 height 45
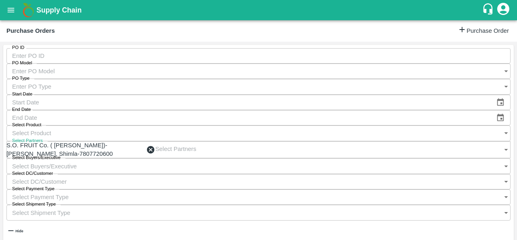
click at [364, 158] on input "Select Buyers/Executive" at bounding box center [250, 165] width 488 height 15
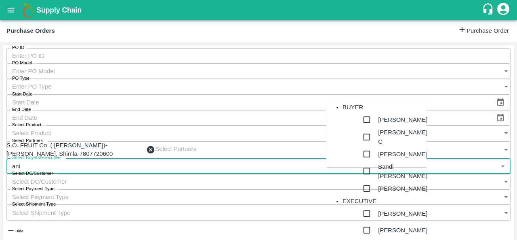
type input "anil"
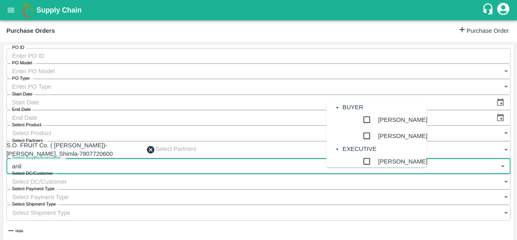
click at [366, 128] on div "[PERSON_NAME]" at bounding box center [393, 119] width 68 height 16
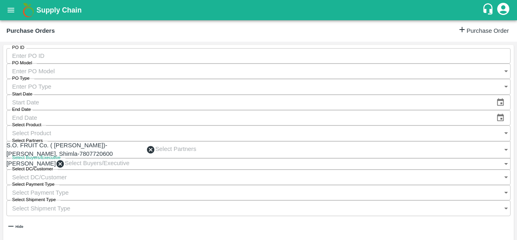
click at [500, 238] on icon "submit" at bounding box center [504, 242] width 9 height 9
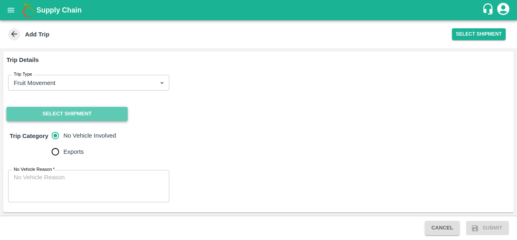
click at [72, 114] on button "Select Shipment" at bounding box center [66, 114] width 121 height 14
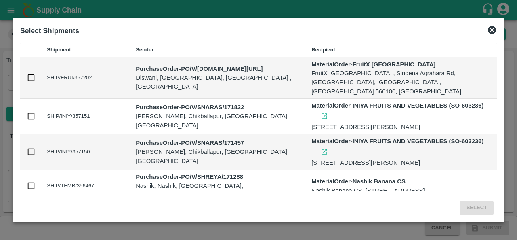
click at [493, 32] on icon at bounding box center [492, 30] width 8 height 8
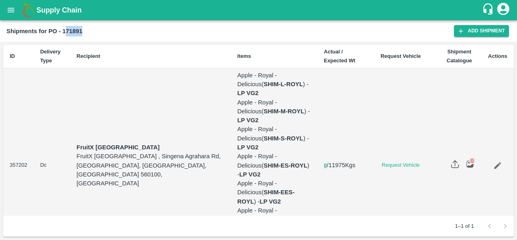
drag, startPoint x: 64, startPoint y: 28, endPoint x: 85, endPoint y: 29, distance: 20.6
click at [85, 29] on div "Shipments for PO - 171891" at bounding box center [230, 31] width 448 height 11
click at [96, 32] on div "Shipments for PO - 171891" at bounding box center [230, 31] width 448 height 11
drag, startPoint x: 62, startPoint y: 30, endPoint x: 83, endPoint y: 30, distance: 21.0
click at [83, 30] on div "Shipments for PO - 171891" at bounding box center [230, 31] width 448 height 11
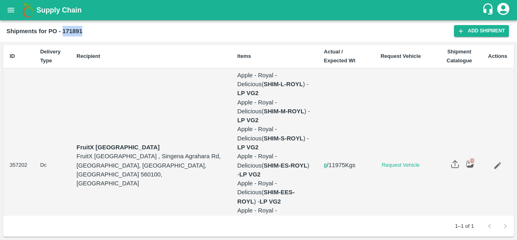
copy b "171891"
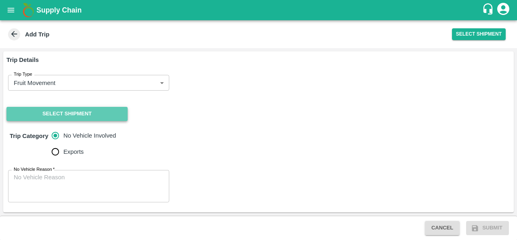
click at [81, 113] on button "Select Shipment" at bounding box center [66, 114] width 121 height 14
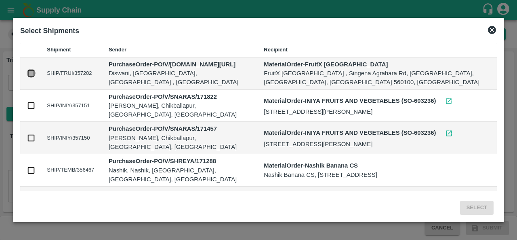
click at [30, 74] on input "checkbox" at bounding box center [31, 73] width 9 height 9
checkbox input "true"
click at [472, 207] on button "Select" at bounding box center [477, 207] width 34 height 14
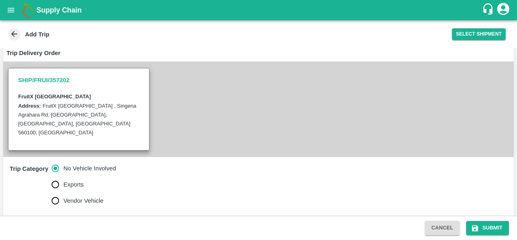
scroll to position [179, 0]
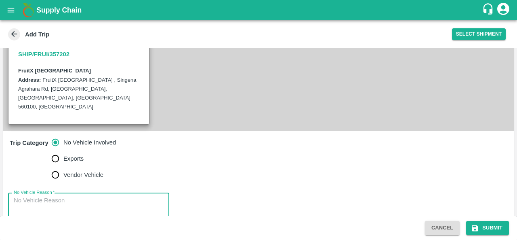
click at [53, 196] on textarea "No Vehicle Reason   *" at bounding box center [89, 208] width 150 height 25
type textarea "vendor vehicle"
click at [362, 186] on div "No Vehicle Reason   * vendor vehicle x No Vehicle Reason" at bounding box center [258, 208] width 511 height 45
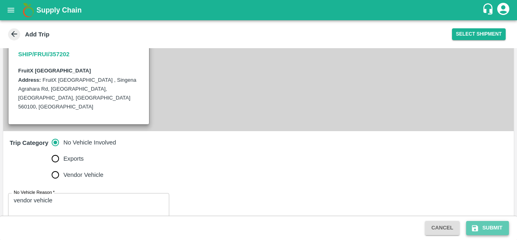
click at [488, 230] on button "Submit" at bounding box center [487, 228] width 43 height 14
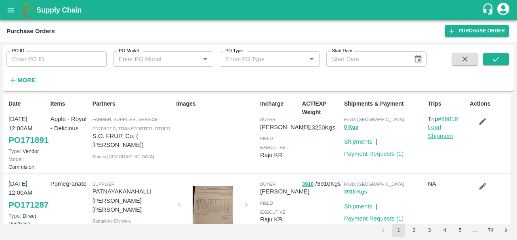
click at [439, 136] on link "Load Shipment" at bounding box center [440, 131] width 25 height 15
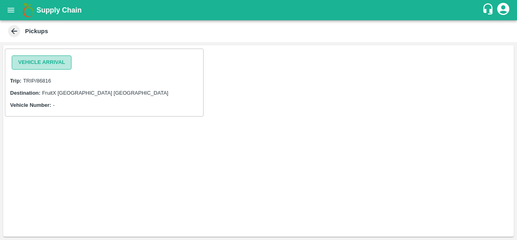
click at [49, 64] on button "Vehicle Arrival" at bounding box center [42, 62] width 60 height 14
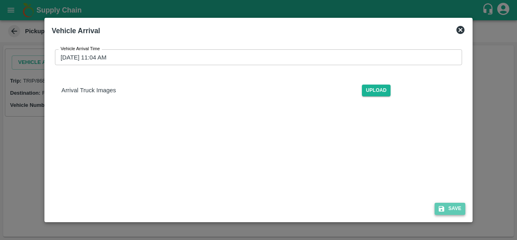
click at [447, 210] on button "Save" at bounding box center [450, 208] width 31 height 12
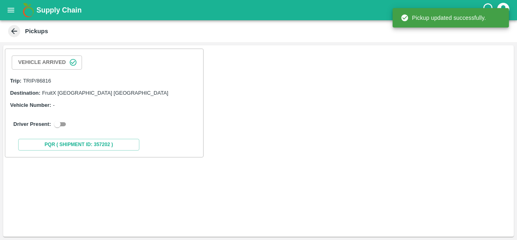
click at [61, 125] on input "checkbox" at bounding box center [57, 124] width 29 height 10
checkbox input "true"
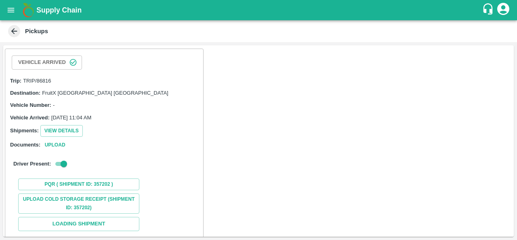
click at [151, 164] on div "Driver Present:" at bounding box center [104, 164] width 182 height 10
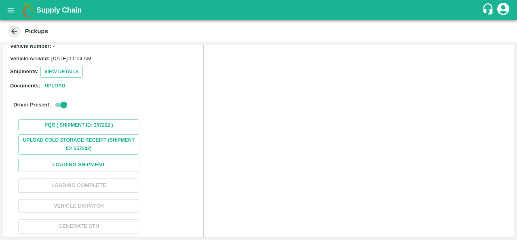
scroll to position [63, 0]
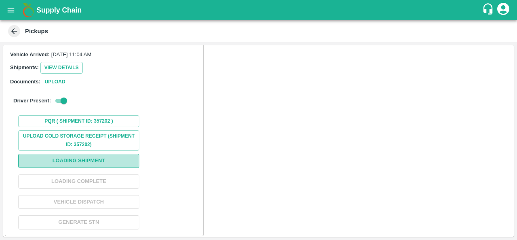
click at [74, 157] on button "Loading Shipment" at bounding box center [78, 160] width 121 height 14
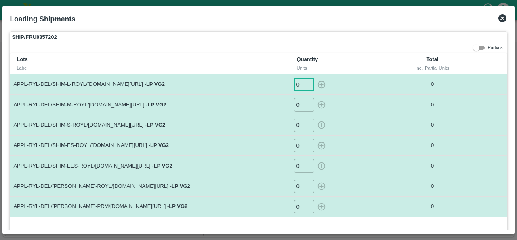
click at [300, 84] on input "0" at bounding box center [304, 84] width 20 height 13
click at [319, 83] on icon "button" at bounding box center [321, 84] width 9 height 9
type input "0"
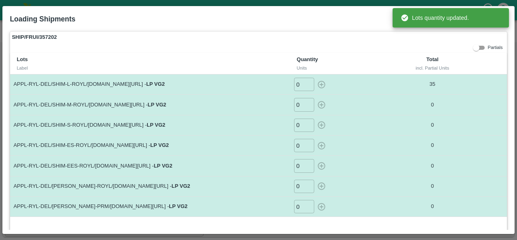
click at [301, 101] on input "0" at bounding box center [304, 104] width 20 height 13
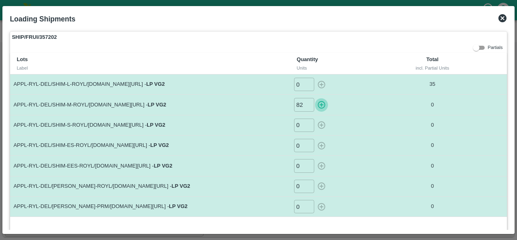
click at [322, 101] on icon "button" at bounding box center [321, 105] width 8 height 8
type input "0"
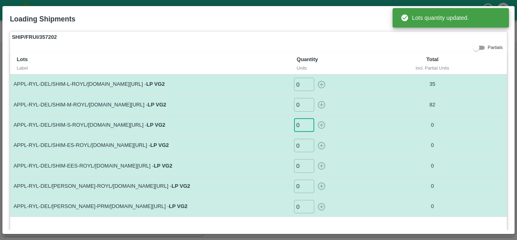
click at [301, 124] on input "0" at bounding box center [304, 124] width 20 height 13
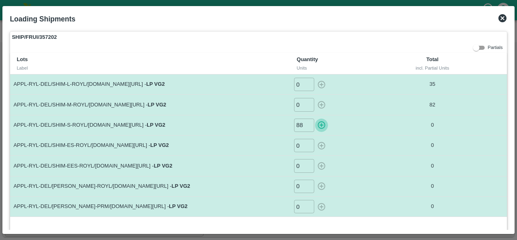
click at [318, 124] on icon "button" at bounding box center [321, 124] width 9 height 9
type input "0"
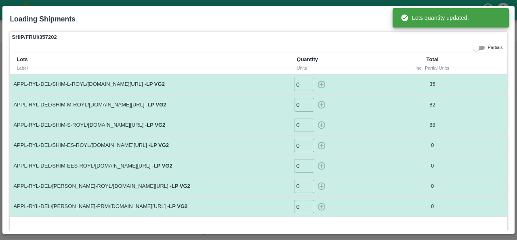
click at [300, 145] on input "0" at bounding box center [304, 145] width 20 height 13
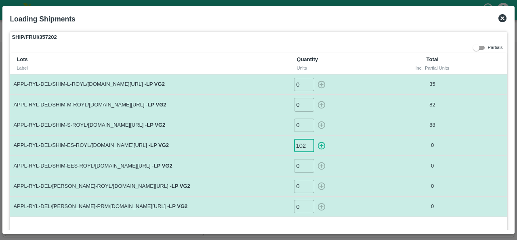
scroll to position [0, 0]
click at [320, 143] on icon "button" at bounding box center [321, 145] width 9 height 9
type input "0"
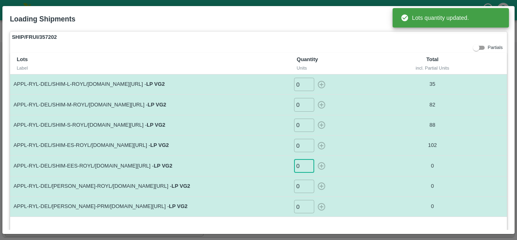
click at [302, 164] on input "0" at bounding box center [304, 165] width 20 height 13
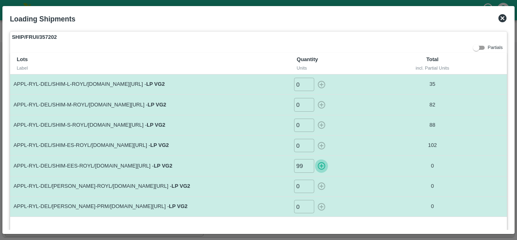
click at [322, 163] on icon "button" at bounding box center [321, 165] width 9 height 9
type input "0"
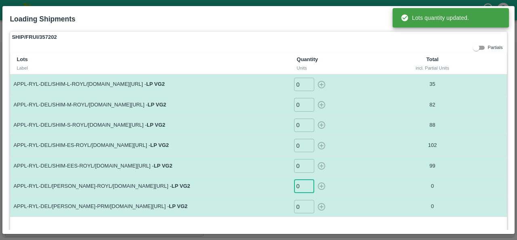
click at [299, 187] on input "0" at bounding box center [304, 185] width 20 height 13
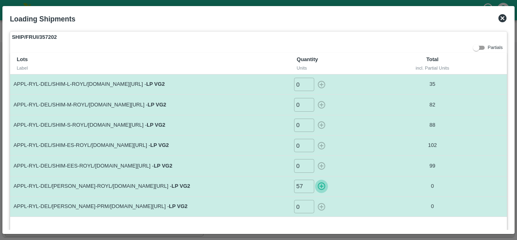
click at [322, 183] on icon "button" at bounding box center [321, 185] width 9 height 9
type input "0"
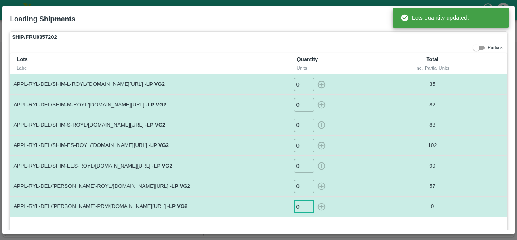
click at [300, 204] on input "0" at bounding box center [304, 206] width 20 height 13
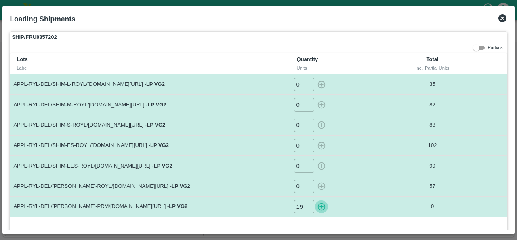
click at [320, 207] on icon "button" at bounding box center [321, 206] width 9 height 9
type input "0"
click at [501, 18] on icon at bounding box center [502, 18] width 8 height 8
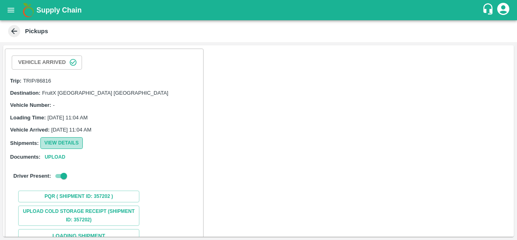
click at [60, 139] on button "View Details" at bounding box center [61, 143] width 42 height 12
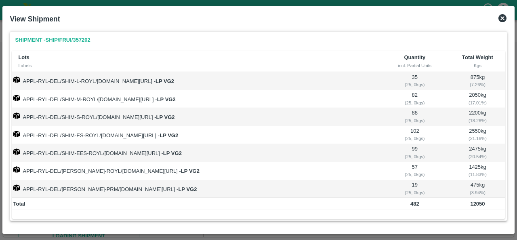
click at [502, 18] on icon at bounding box center [503, 18] width 10 height 10
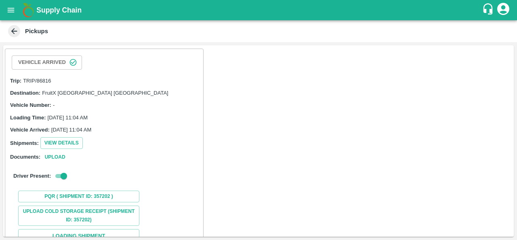
click at [164, 154] on div "Documents: Upload" at bounding box center [104, 156] width 188 height 9
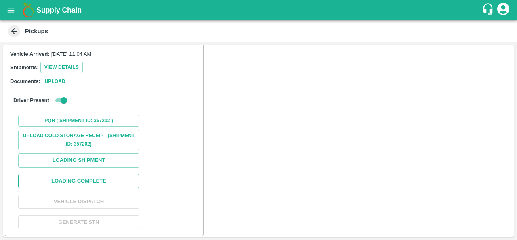
click at [99, 177] on button "Loading Complete" at bounding box center [78, 181] width 121 height 14
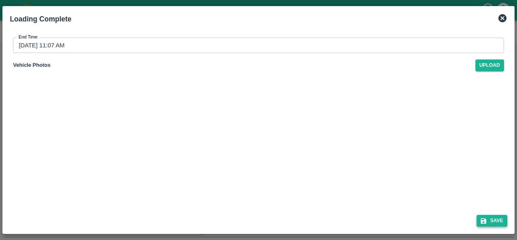
click at [495, 219] on button "Save" at bounding box center [492, 220] width 31 height 12
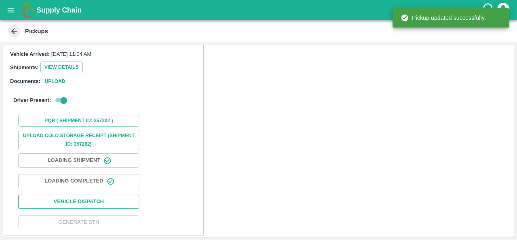
click at [91, 201] on button "Vehicle Dispatch" at bounding box center [78, 201] width 121 height 14
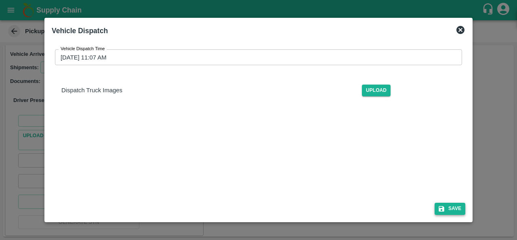
click at [452, 206] on button "Save" at bounding box center [450, 208] width 31 height 12
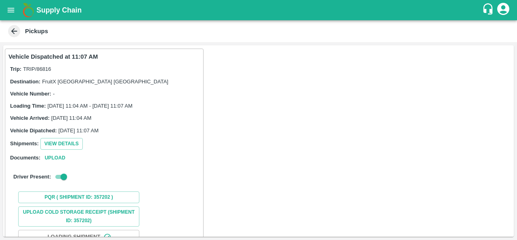
click at [241, 101] on div "Vehicle Dispatched at 11:07 AM Trip: TRIP/86816 Destination: FruitX Bangalore D…" at bounding box center [258, 140] width 511 height 191
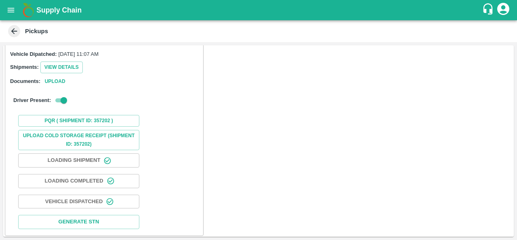
scroll to position [0, 0]
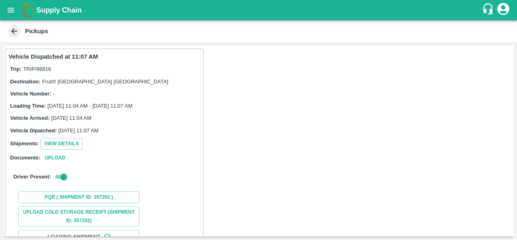
click at [320, 108] on div "Vehicle Dispatched at 11:07 AM Trip: TRIP/86816 Destination: FruitX Bangalore D…" at bounding box center [258, 140] width 511 height 191
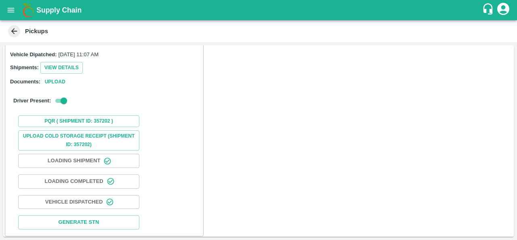
scroll to position [76, 0]
click at [185, 139] on div "Upload Cold Storage Receipt (SHIPMENT ID: 357202) Loading Shipment Loading Comp…" at bounding box center [103, 181] width 191 height 102
click at [174, 125] on div "PQR ( Shipment Id: 357202 )" at bounding box center [103, 120] width 191 height 18
click at [9, 10] on icon "open drawer" at bounding box center [11, 10] width 7 height 4
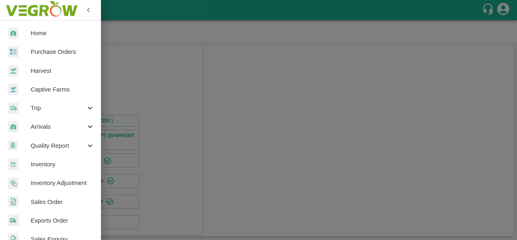
click at [59, 54] on span "Purchase Orders" at bounding box center [63, 51] width 64 height 9
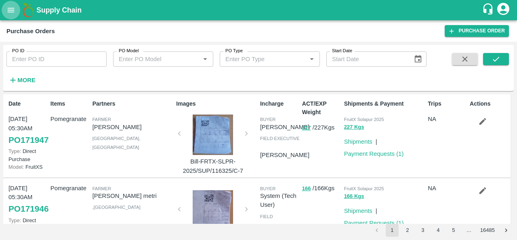
click at [5, 11] on button "open drawer" at bounding box center [11, 10] width 19 height 19
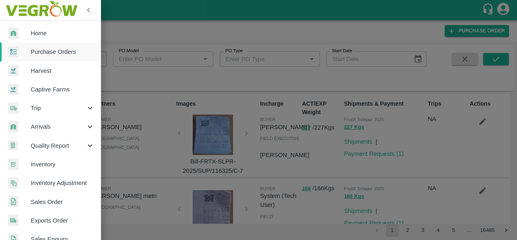
click at [42, 52] on span "Purchase Orders" at bounding box center [63, 51] width 64 height 9
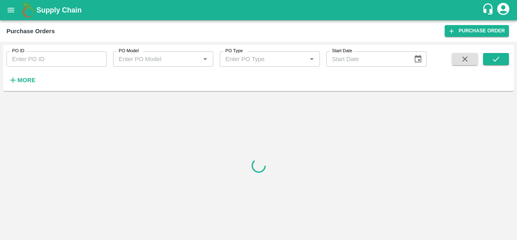
click at [25, 79] on strong "More" at bounding box center [26, 80] width 18 height 6
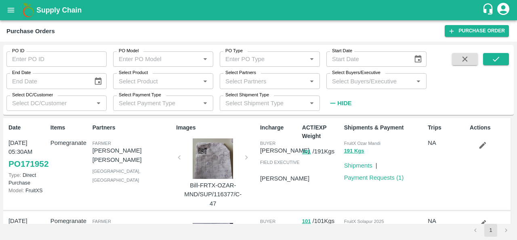
click at [147, 80] on input "Select Product" at bounding box center [157, 81] width 82 height 11
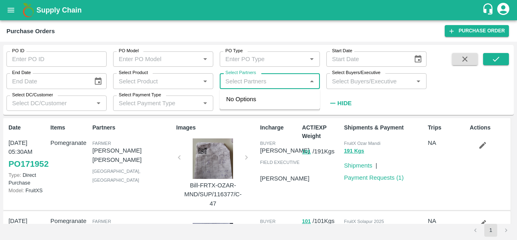
click at [260, 80] on input "Select Partners" at bounding box center [263, 81] width 82 height 11
paste input "171891"
type input "171891"
drag, startPoint x: 255, startPoint y: 82, endPoint x: 180, endPoint y: 88, distance: 75.4
click at [180, 88] on div "PO ID PO ID PO Model PO Model   * PO Type PO Type   * Start Date Start Date End…" at bounding box center [213, 78] width 427 height 66
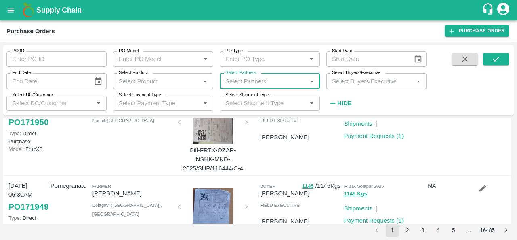
scroll to position [204, 0]
click at [347, 76] on label "Select Buyers/Executive" at bounding box center [356, 72] width 48 height 6
click at [347, 76] on input "Select Buyers/Executive" at bounding box center [370, 81] width 82 height 11
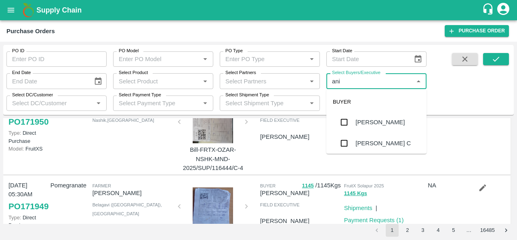
type input "anil"
click at [397, 130] on div "[PERSON_NAME]" at bounding box center [376, 121] width 100 height 21
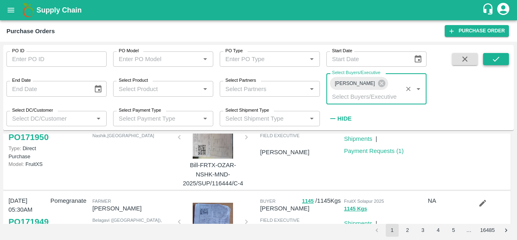
click at [497, 61] on icon "submit" at bounding box center [496, 59] width 9 height 9
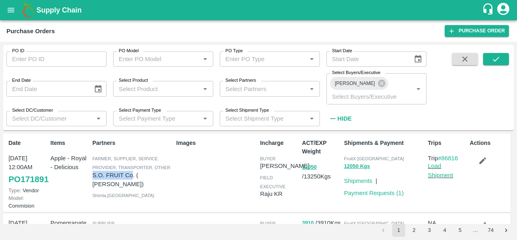
drag, startPoint x: 91, startPoint y: 162, endPoint x: 132, endPoint y: 165, distance: 41.7
click at [132, 165] on div "Partners Farmer, Supplier, Service Provider, Transporter, Other S.O. FRUIT Co. …" at bounding box center [131, 172] width 84 height 74
copy p "S.O. FRUIT Co"
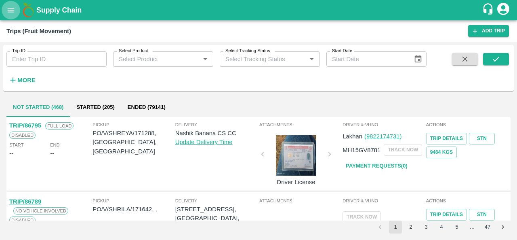
click at [11, 11] on icon "open drawer" at bounding box center [10, 10] width 9 height 9
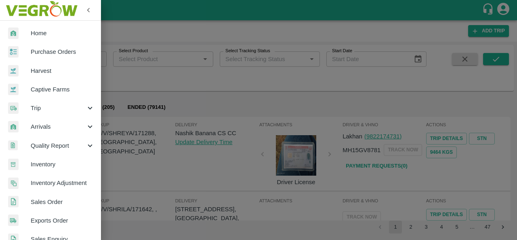
click at [51, 50] on span "Purchase Orders" at bounding box center [63, 51] width 64 height 9
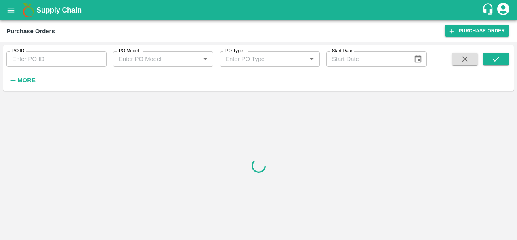
click at [27, 81] on strong "More" at bounding box center [26, 80] width 18 height 6
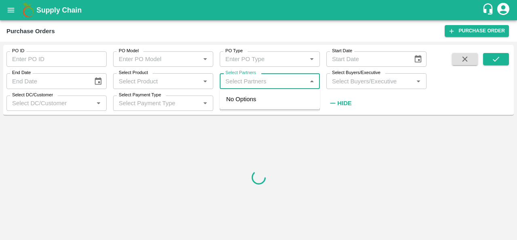
click at [241, 80] on input "Select Partners" at bounding box center [263, 81] width 82 height 11
click at [348, 83] on input "Select Buyers/Executive" at bounding box center [370, 81] width 82 height 11
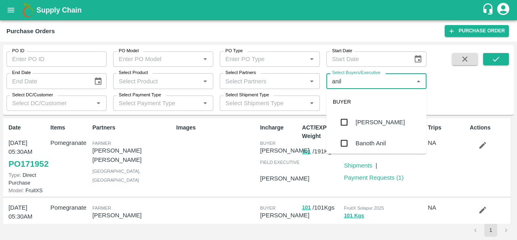
type input "anil"
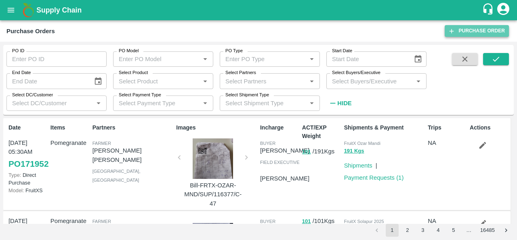
click at [479, 31] on link "Purchase Order" at bounding box center [477, 31] width 64 height 12
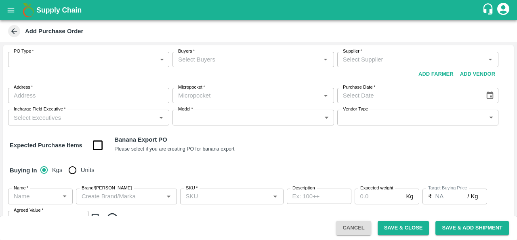
click at [34, 65] on body "Supply Chain Add Purchase Order PO Type   * ​ PO Type Buyers   * Buyers   * Sup…" at bounding box center [258, 120] width 517 height 240
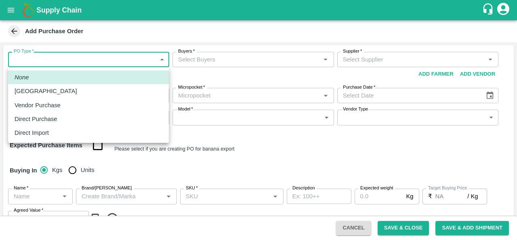
click at [50, 120] on p "Direct Purchase" at bounding box center [36, 118] width 43 height 9
type input "3"
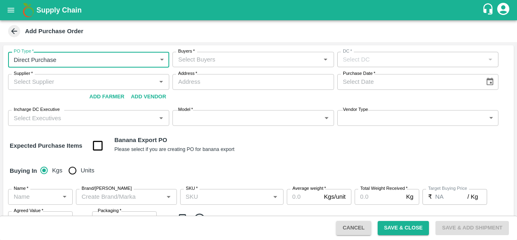
click at [234, 60] on input "Buyers   *" at bounding box center [246, 59] width 143 height 11
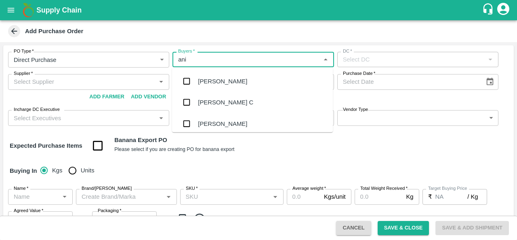
type input "anil"
click at [224, 81] on div "[PERSON_NAME]" at bounding box center [222, 81] width 49 height 9
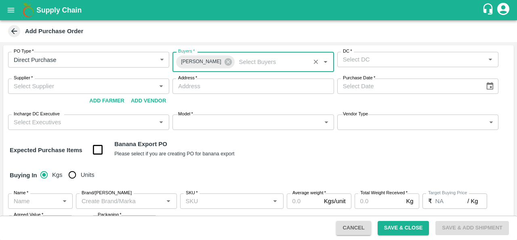
click at [414, 62] on input "DC   *" at bounding box center [411, 59] width 143 height 11
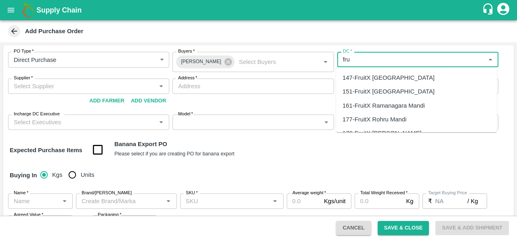
click at [383, 83] on div "147-FruitX Bangalore" at bounding box center [416, 78] width 161 height 14
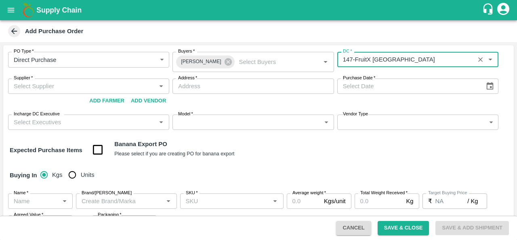
type input "147-FruitX Bangalore"
click at [39, 82] on input "Supplier   *" at bounding box center [82, 86] width 143 height 11
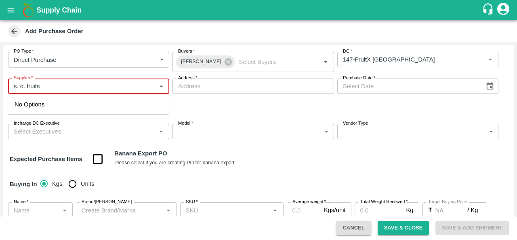
click at [20, 86] on input "Supplier   *" at bounding box center [82, 86] width 143 height 11
click at [24, 86] on input "Supplier   *" at bounding box center [82, 86] width 143 height 11
drag, startPoint x: 65, startPoint y: 93, endPoint x: 5, endPoint y: 95, distance: 60.2
click at [5, 95] on div "PO Type   * Direct Purchase 3 PO Type Buyers   * Anil Kumar Buyers   * DC   * D…" at bounding box center [258, 95] width 511 height 100
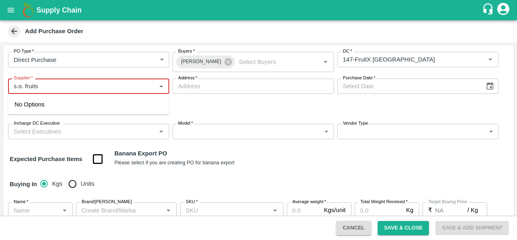
drag, startPoint x: 50, startPoint y: 85, endPoint x: 4, endPoint y: 84, distance: 45.7
click at [4, 84] on div "PO Type   * Direct Purchase 3 PO Type Buyers   * Anil Kumar Buyers   * DC   * D…" at bounding box center [258, 95] width 511 height 100
paste input "171891"
type input "171891"
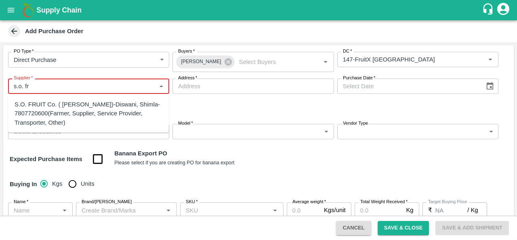
click at [78, 103] on div "S.O. FRUIT Co. ( Sardevan Singh)-Diswani, Shimla-7807720600(Farmer, Supplier, S…" at bounding box center [89, 113] width 148 height 27
type input "S.O. FRUIT Co. ( Sardevan Singh)-Diswani, Shimla-7807720600(Farmer, Supplier, S…"
type input "Diswani, Shimla, Chirgaon , Himachal Pradesh"
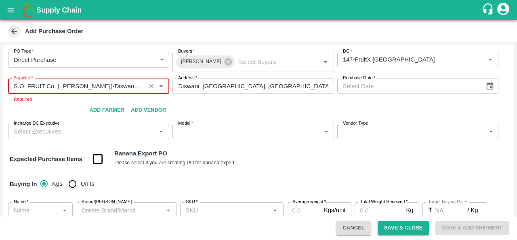
type input "S.O. FRUIT Co. ( Sardevan Singh)-Diswani, Shimla-7807720600(Farmer, Supplier, S…"
click at [490, 86] on icon "Choose date" at bounding box center [490, 86] width 9 height 9
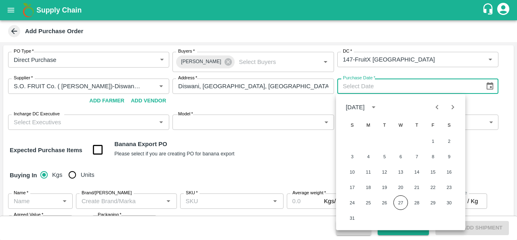
click at [408, 205] on div "24 25 26 27 28 29 30" at bounding box center [400, 202] width 129 height 15
click at [403, 205] on button "27" at bounding box center [400, 202] width 15 height 15
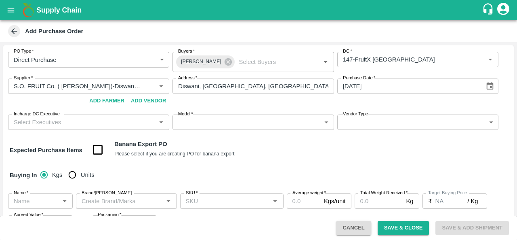
type input "27/08/2025"
click at [299, 143] on div "Expected Purchase Items Banana Export PO Please select if you are creating PO f…" at bounding box center [259, 149] width 498 height 21
click at [46, 123] on input "Incharge DC Executive" at bounding box center [82, 122] width 143 height 11
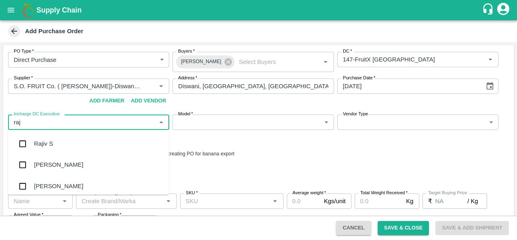
type input "raju"
click at [45, 158] on div "Raju KR" at bounding box center [88, 164] width 161 height 21
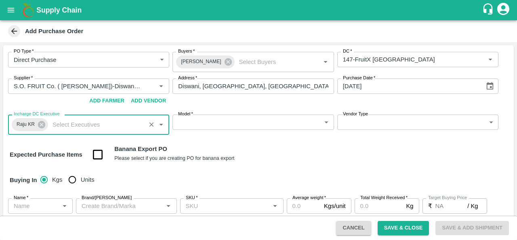
click at [250, 118] on body "Supply Chain Add Purchase Order PO Type   * Direct Purchase 3 PO Type Buyers   …" at bounding box center [258, 120] width 517 height 240
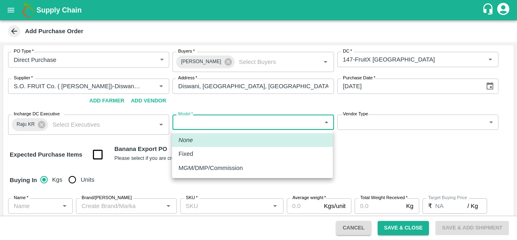
click at [220, 168] on p "MGM/DMP/Commission" at bounding box center [211, 167] width 64 height 9
type input "Commision"
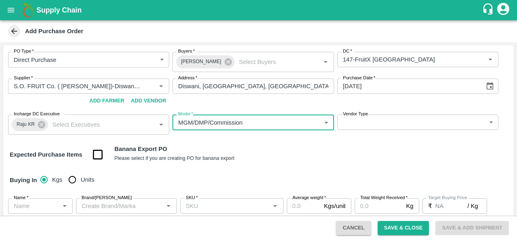
click at [370, 157] on div "Expected Purchase Items Banana Export PO Please select if you are creating PO f…" at bounding box center [259, 154] width 498 height 21
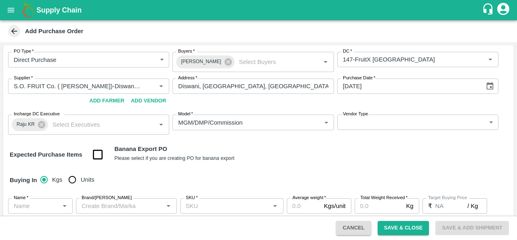
click at [369, 116] on body "Supply Chain Add Purchase Order PO Type   * Direct Purchase 3 PO Type Buyers   …" at bounding box center [258, 120] width 517 height 240
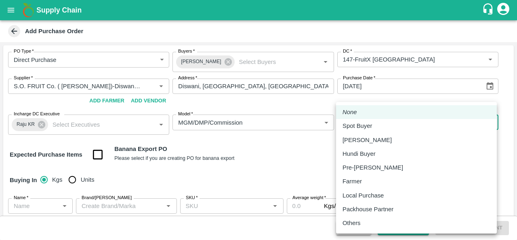
click at [359, 195] on p "Local Purchase" at bounding box center [363, 195] width 41 height 9
type input "LOCAL_PURCHASE"
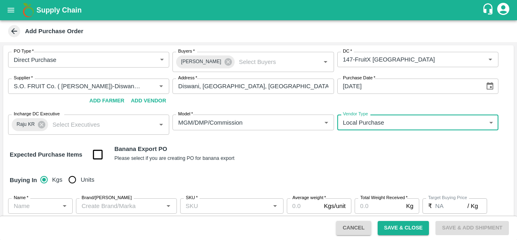
click at [303, 161] on div "Expected Purchase Items Banana Export PO Please select if you are creating PO f…" at bounding box center [259, 154] width 498 height 21
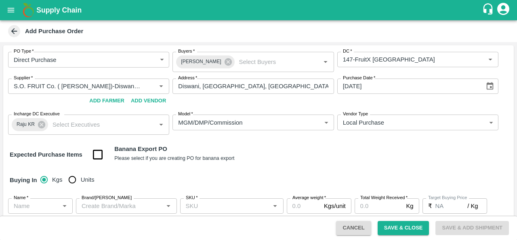
click at [72, 179] on input "Units" at bounding box center [72, 179] width 16 height 16
radio input "true"
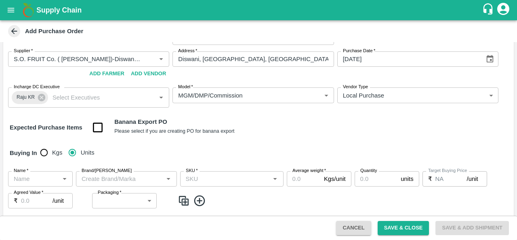
scroll to position [27, 0]
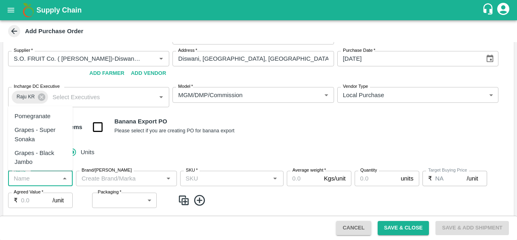
click at [23, 179] on input "Name   *" at bounding box center [34, 178] width 46 height 11
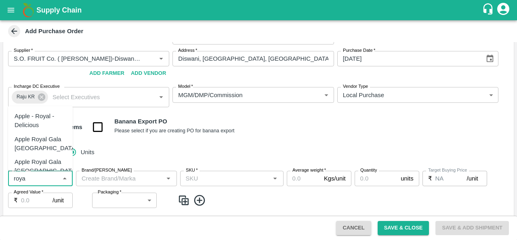
click at [32, 119] on div "Apple - Royal - Delicious" at bounding box center [41, 120] width 52 height 18
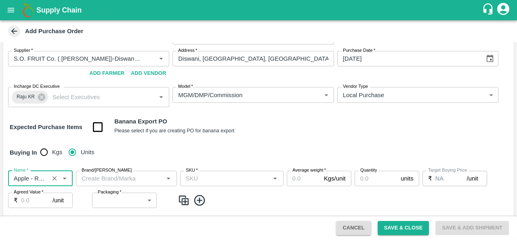
type input "Apple - Royal - Delicious"
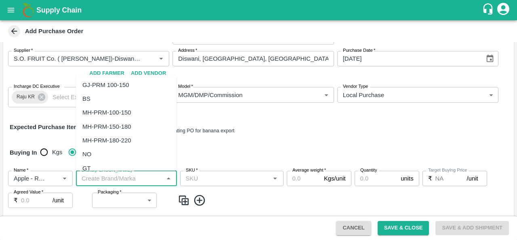
click at [133, 179] on input "Brand/[PERSON_NAME]" at bounding box center [119, 178] width 83 height 11
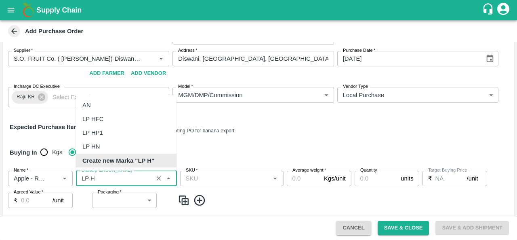
scroll to position [0, 0]
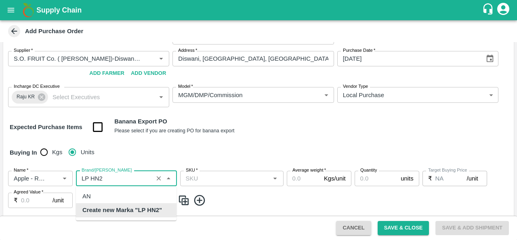
click at [125, 209] on b "Create new Marka "LP HN2"" at bounding box center [122, 209] width 80 height 9
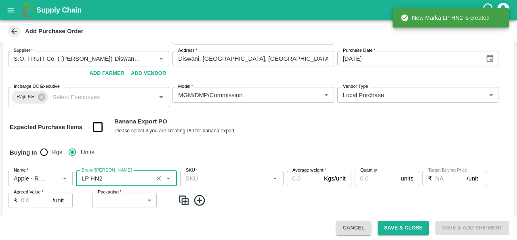
type input "LP HN2"
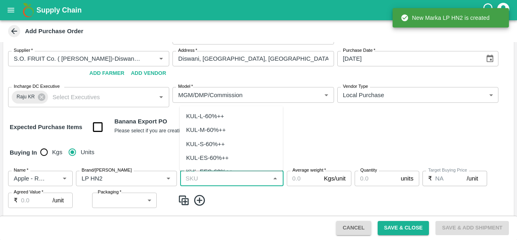
click at [234, 177] on input "SKU   *" at bounding box center [225, 178] width 85 height 11
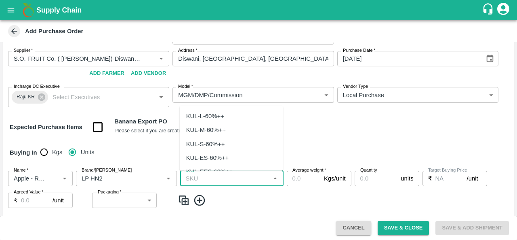
type input "h"
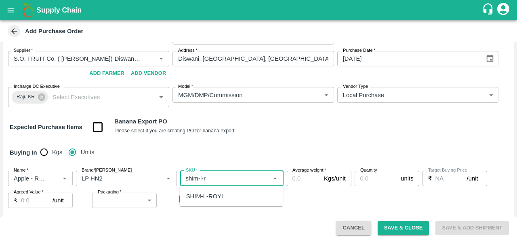
click at [220, 197] on div "SHIM-L-ROYL" at bounding box center [205, 195] width 39 height 9
type input "SHIM-L-ROYL"
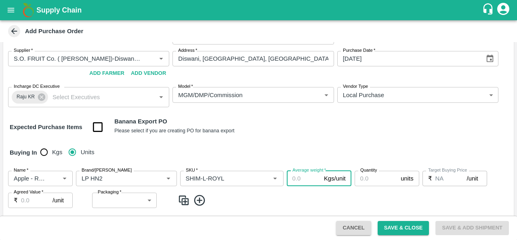
click at [306, 178] on input "Average weight   *" at bounding box center [304, 177] width 34 height 15
type input "25"
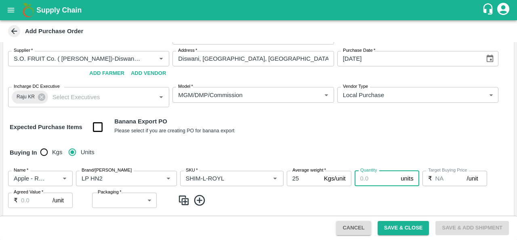
click at [374, 181] on input "Quantity" at bounding box center [376, 177] width 43 height 15
click at [371, 179] on input "Quantity" at bounding box center [376, 177] width 43 height 15
type input "42"
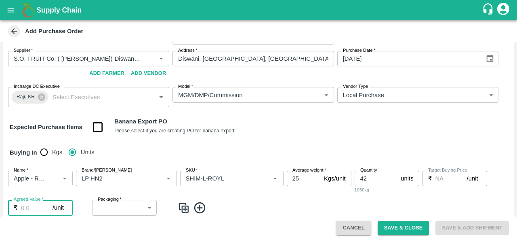
click at [36, 204] on input "Agreed Value   *" at bounding box center [37, 207] width 32 height 15
type input "2300"
click at [246, 207] on span at bounding box center [344, 211] width 333 height 13
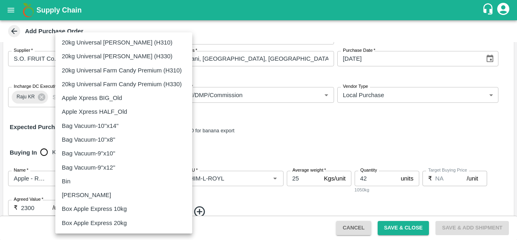
click at [135, 208] on body "Supply Chain Add Purchase Order PO Type   * Direct Purchase 3 PO Type Buyers   …" at bounding box center [258, 120] width 517 height 240
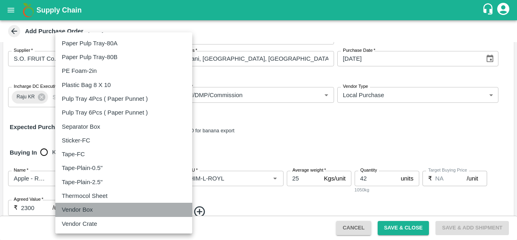
click at [78, 208] on p "Vendor Box" at bounding box center [77, 209] width 31 height 9
type input "276"
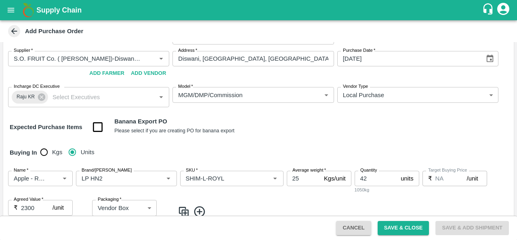
click at [236, 195] on div "Name   * Name   * Brand/Marka Brand/Marka SKU   * SKU   * Average weight   * 25…" at bounding box center [258, 196] width 511 height 65
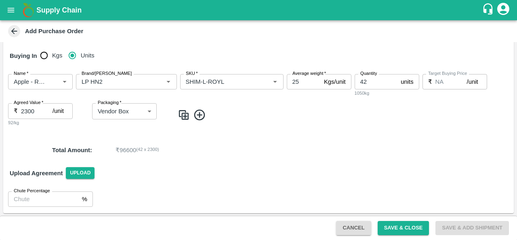
scroll to position [124, 0]
click at [183, 113] on img at bounding box center [184, 114] width 12 height 13
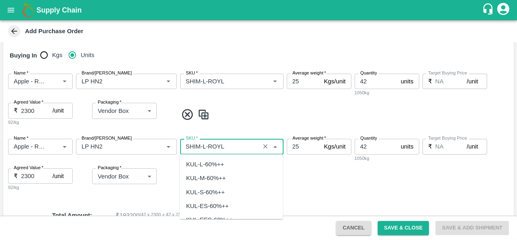
click at [204, 146] on input "SKU   *" at bounding box center [220, 146] width 75 height 11
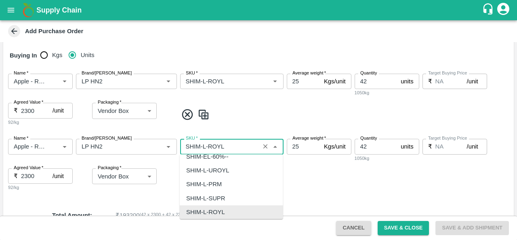
click at [204, 146] on input "SKU   *" at bounding box center [220, 146] width 75 height 11
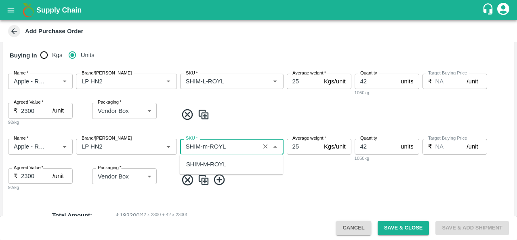
click at [205, 161] on div "SHIM-M-ROYL" at bounding box center [206, 164] width 40 height 9
type input "SHIM-M-ROYL"
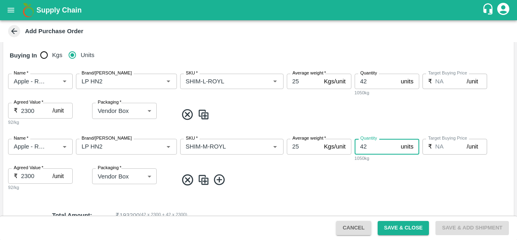
click at [364, 148] on input "42" at bounding box center [376, 146] width 43 height 15
click at [373, 147] on input "42" at bounding box center [376, 146] width 43 height 15
type input "4"
type input "82"
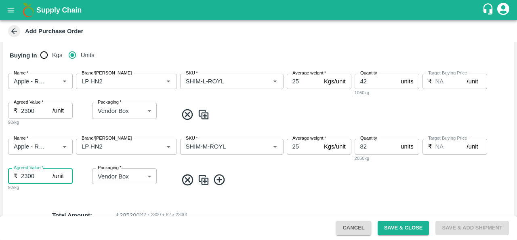
click at [25, 174] on input "2300" at bounding box center [37, 175] width 32 height 15
type input "2150"
click at [204, 183] on img at bounding box center [204, 179] width 12 height 13
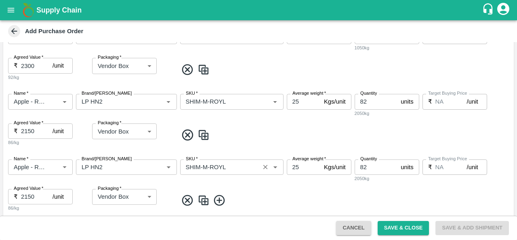
scroll to position [166, 0]
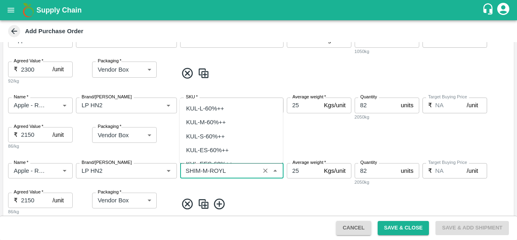
click at [208, 172] on input "SKU   *" at bounding box center [220, 170] width 75 height 11
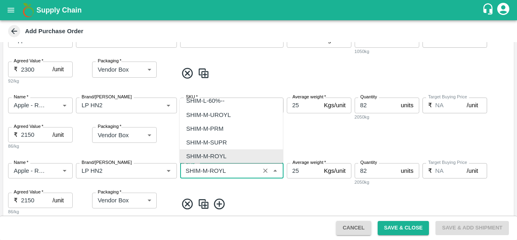
click at [208, 172] on input "SKU   *" at bounding box center [220, 170] width 75 height 11
click at [207, 171] on input "SKU   *" at bounding box center [220, 170] width 75 height 11
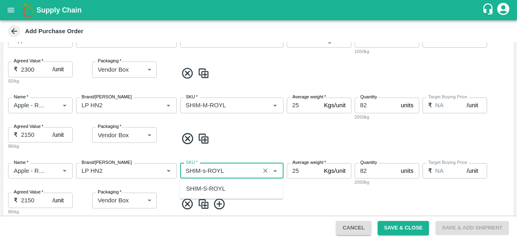
click at [207, 191] on div "SHIM-S-ROYL" at bounding box center [205, 188] width 39 height 9
type input "SHIM-S-ROYL"
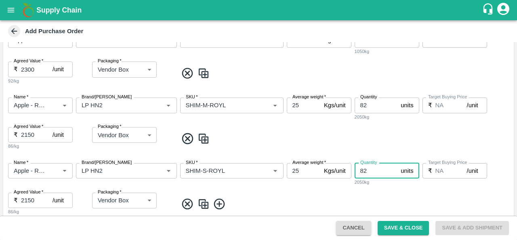
click at [371, 171] on input "82" at bounding box center [376, 170] width 43 height 15
type input "8"
type input "92"
click at [288, 191] on div "Name   * Name   * Brand/Marka Brand/Marka SKU   * SKU   * Average weight   * 25…" at bounding box center [258, 188] width 511 height 65
click at [202, 200] on img at bounding box center [204, 203] width 12 height 13
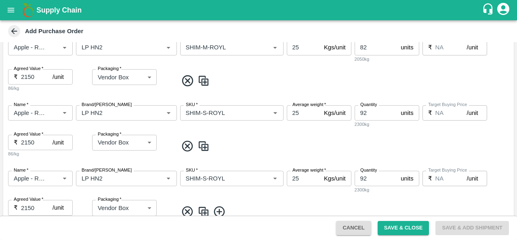
scroll to position [232, 0]
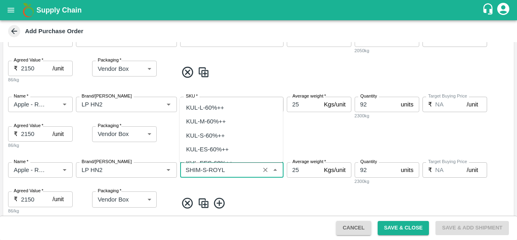
click at [206, 166] on input "SKU   *" at bounding box center [220, 169] width 75 height 11
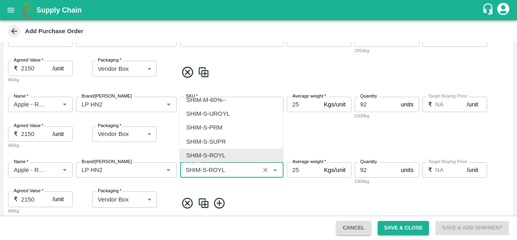
click at [206, 166] on input "SKU   *" at bounding box center [220, 169] width 75 height 11
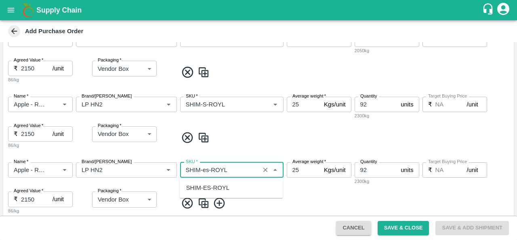
click at [216, 192] on div "SHIM-ES-ROYL" at bounding box center [231, 188] width 103 height 14
type input "SHIM-ES-ROYL"
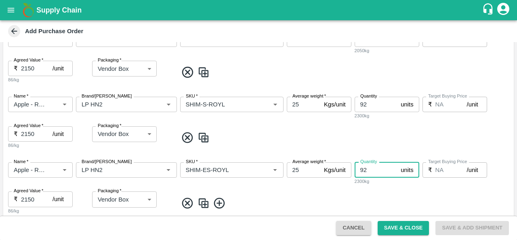
click at [373, 172] on input "92" at bounding box center [376, 169] width 43 height 15
type input "9"
type input "146"
click at [200, 204] on img at bounding box center [204, 202] width 12 height 13
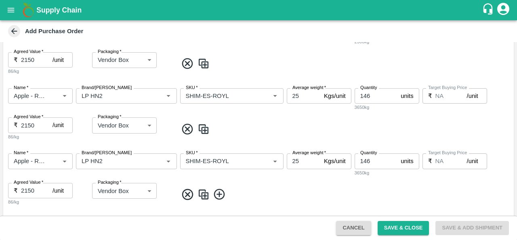
scroll to position [306, 0]
click at [376, 160] on input "146" at bounding box center [376, 160] width 43 height 15
type input "1"
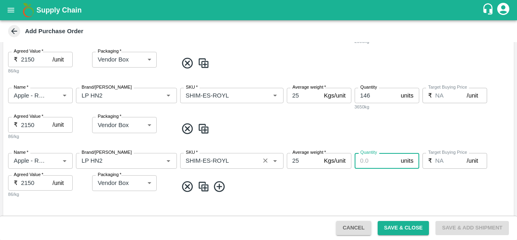
click at [208, 161] on input "SKU   *" at bounding box center [220, 160] width 75 height 11
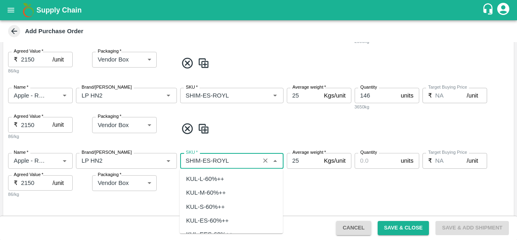
scroll to position [2583, 0]
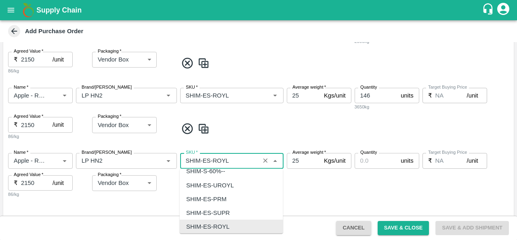
click at [208, 161] on input "SKU   *" at bounding box center [220, 160] width 75 height 11
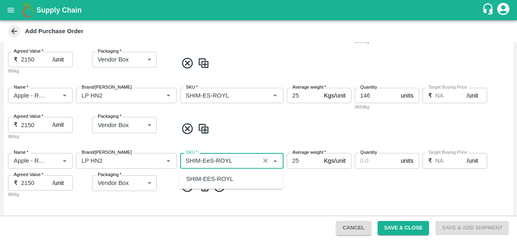
click at [214, 179] on div "SHIM-EES-ROYL" at bounding box center [209, 178] width 47 height 9
type input "SHIM-EES-ROYL"
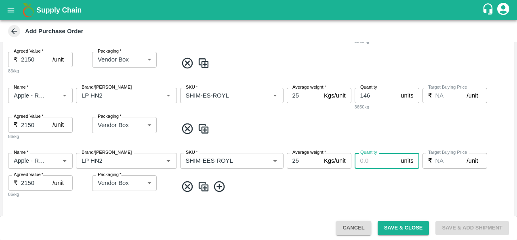
click at [366, 158] on input "Quantity" at bounding box center [376, 160] width 43 height 15
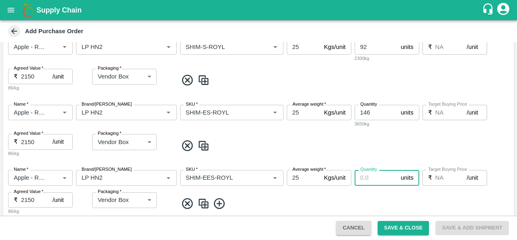
scroll to position [291, 0]
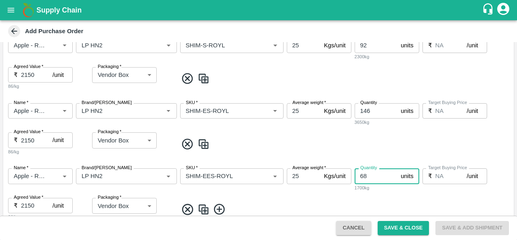
type input "68"
click at [205, 207] on img at bounding box center [204, 208] width 12 height 13
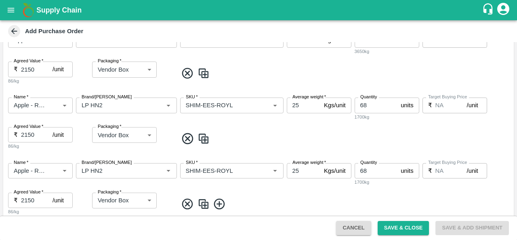
scroll to position [364, 0]
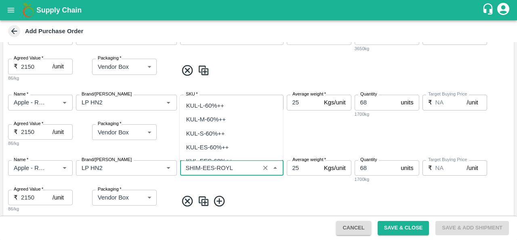
click at [210, 167] on input "SKU   *" at bounding box center [220, 167] width 75 height 11
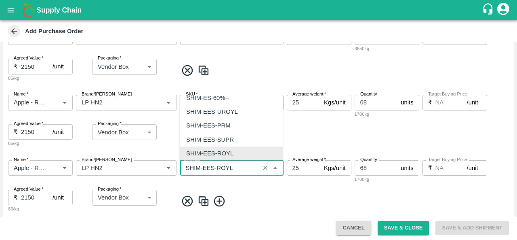
click at [213, 167] on input "SKU   *" at bounding box center [220, 167] width 75 height 11
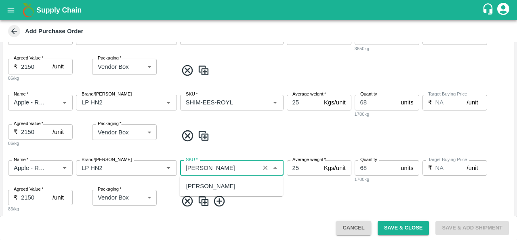
click at [216, 189] on div "[PERSON_NAME]" at bounding box center [210, 185] width 49 height 9
type input "[PERSON_NAME]"
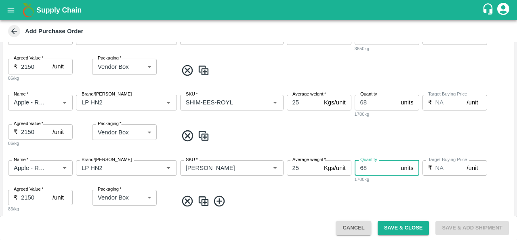
click at [369, 166] on input "68" at bounding box center [376, 167] width 43 height 15
type input "6"
type input "84"
click at [273, 202] on span at bounding box center [344, 200] width 333 height 13
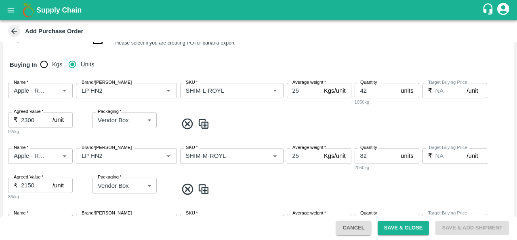
scroll to position [113, 0]
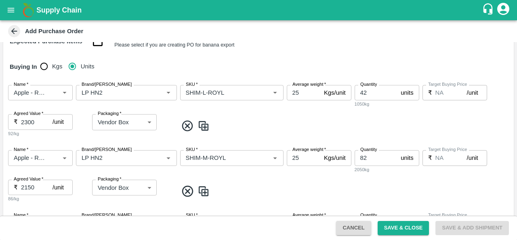
click at [301, 186] on span at bounding box center [344, 190] width 333 height 13
click at [367, 196] on span at bounding box center [344, 190] width 333 height 13
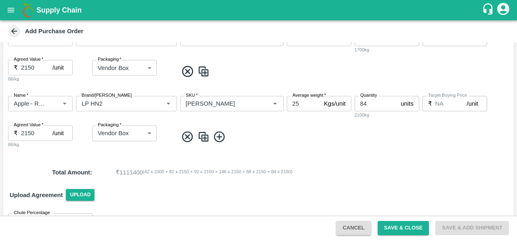
scroll to position [451, 0]
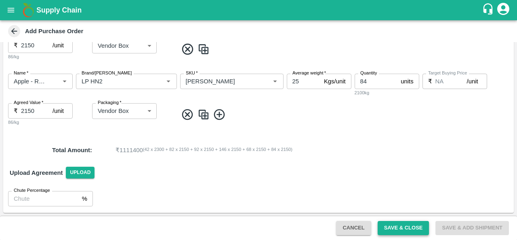
click at [406, 231] on button "Save & Close" at bounding box center [404, 228] width 52 height 14
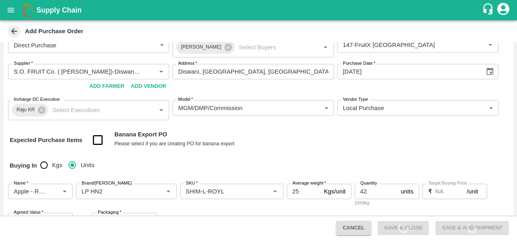
scroll to position [0, 0]
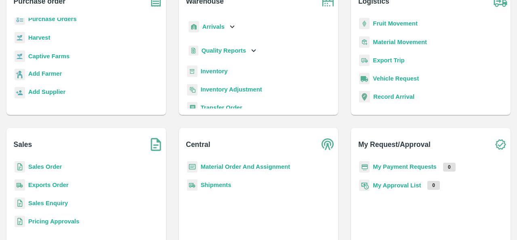
scroll to position [65, 0]
click at [48, 206] on b "Sales Enquiry" at bounding box center [48, 203] width 40 height 6
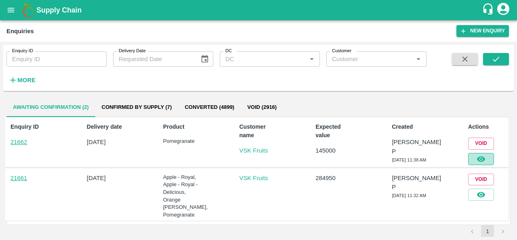
click at [479, 157] on icon "button" at bounding box center [481, 158] width 9 height 9
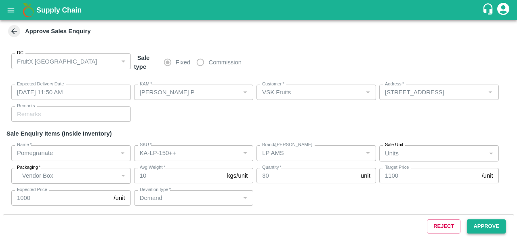
click at [482, 225] on button "Approve" at bounding box center [486, 226] width 39 height 14
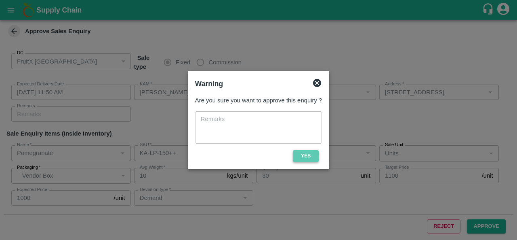
click at [303, 161] on button "Yes" at bounding box center [306, 156] width 26 height 12
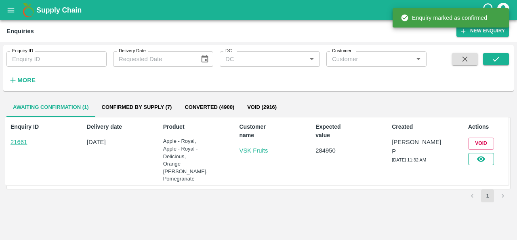
click at [484, 158] on icon "button" at bounding box center [481, 159] width 8 height 6
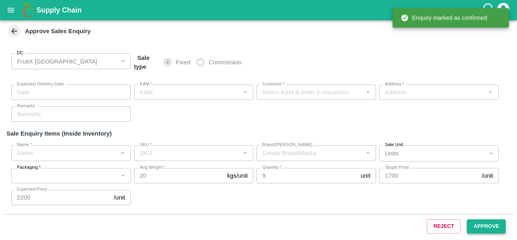
click at [488, 228] on button "Approve" at bounding box center [486, 226] width 39 height 14
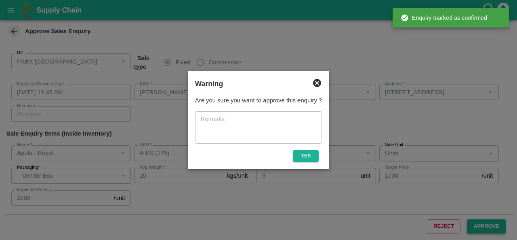
type input "[DATE] 11:45 AM"
type input "[PERSON_NAME] P"
type input "VSK Fruits"
type input "[STREET_ADDRESS]"
type input "Apple - Royal"
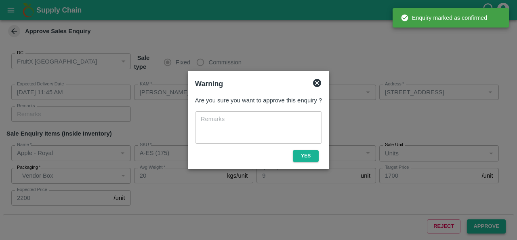
type input "A-ES (175)"
type input "Apple - Royal - Delicious"
type input "SHIM-7L-ROYL"
type input "LP4 VKO"
type input "Demand"
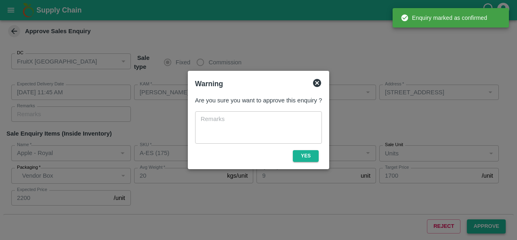
type input "Orange Valencia SA"
type input "72CT"
type input "LP FTI"
type input "Pomegranate"
type input "KA-LP-100++"
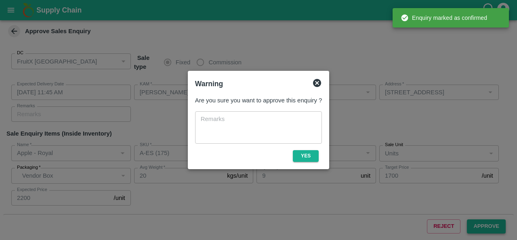
type input "LP MBK2"
type input "Pomegranate"
type input "KA-LP-150++"
type input "LP MBK2"
type input "Pomegranate"
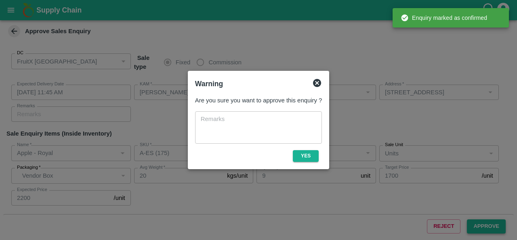
type input "KA-LP-180++"
type input "LP MBK2"
type input "Pomegranate"
type input "KA-LP-220++"
type input "LP MBK2"
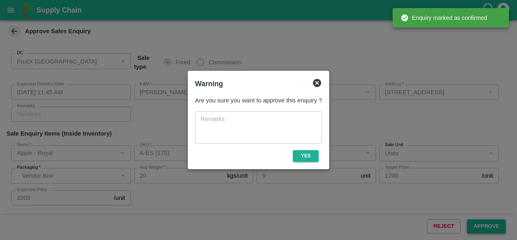
type input "Pomegranate"
type input "KA-LP-250++"
type input "LP MBK2"
type input "Pomegranate"
type input "KA-SUPR-180++"
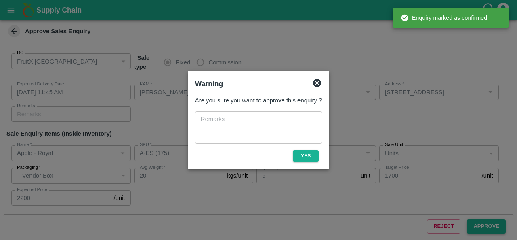
type input "LP MBK2"
type input "Pomegranate"
type input "KA-LP-220++"
type input "LP AMS"
type input "Pomegranate"
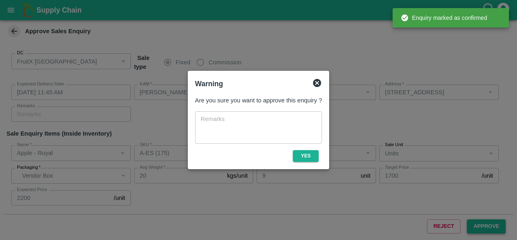
type input "KA-LP-250++"
type input "LP AMS"
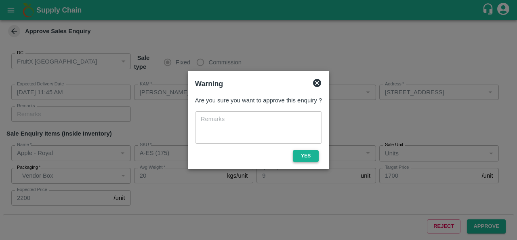
click at [306, 152] on button "Yes" at bounding box center [306, 156] width 26 height 12
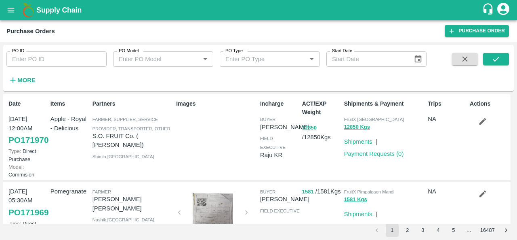
click at [27, 81] on strong "More" at bounding box center [26, 80] width 18 height 6
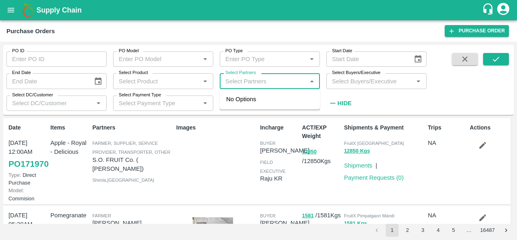
click at [254, 82] on input "Select Partners" at bounding box center [263, 81] width 82 height 11
type input "s.o. f"
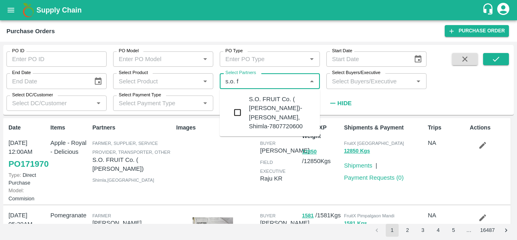
click at [236, 112] on input "checkbox" at bounding box center [237, 112] width 16 height 16
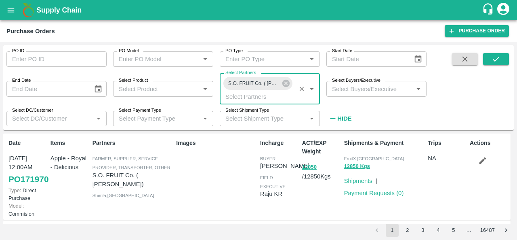
click at [350, 90] on input "Select Buyers/Executive" at bounding box center [370, 88] width 82 height 11
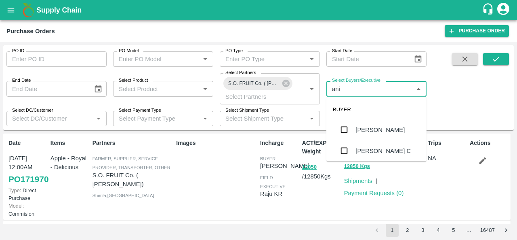
type input "anil"
click at [363, 128] on div "[PERSON_NAME]" at bounding box center [379, 129] width 49 height 9
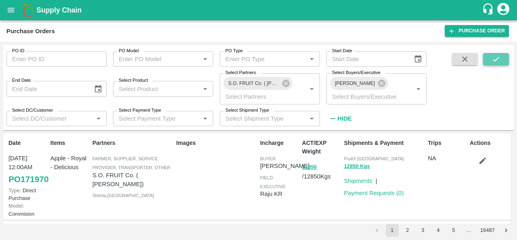
click at [498, 61] on icon "submit" at bounding box center [496, 59] width 9 height 9
click at [204, 179] on div "Images" at bounding box center [215, 176] width 84 height 82
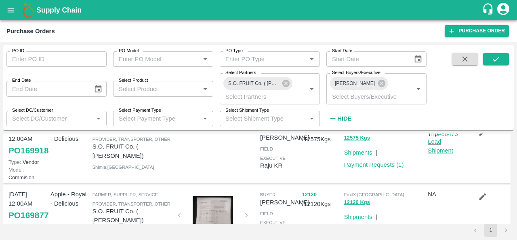
scroll to position [230, 0]
click at [482, 135] on icon "button" at bounding box center [482, 131] width 7 height 7
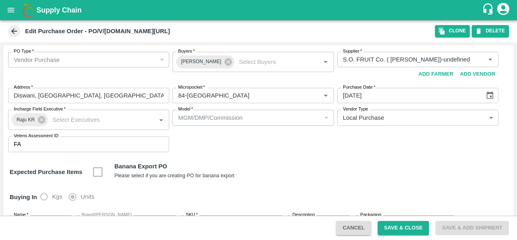
click at [14, 32] on icon at bounding box center [14, 31] width 9 height 9
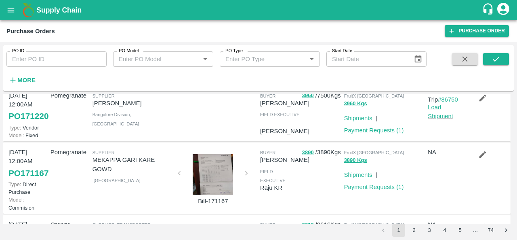
scroll to position [223, 0]
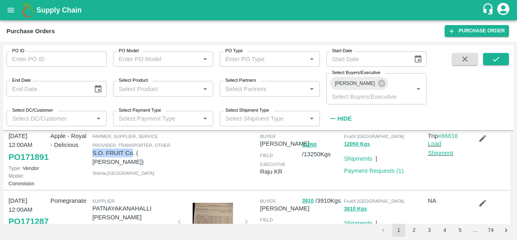
scroll to position [17, 0]
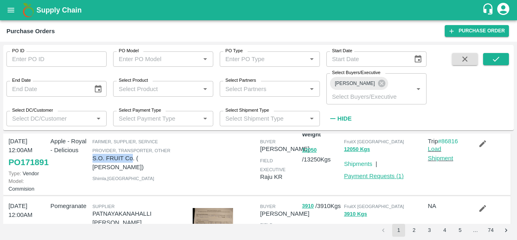
click at [366, 172] on link "Payment Requests ( 1 )" at bounding box center [374, 175] width 60 height 6
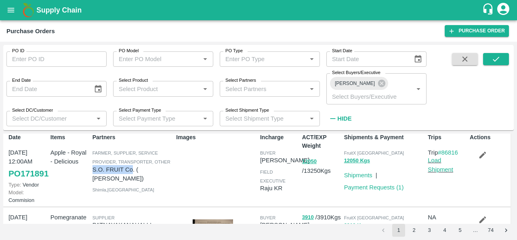
scroll to position [14, 0]
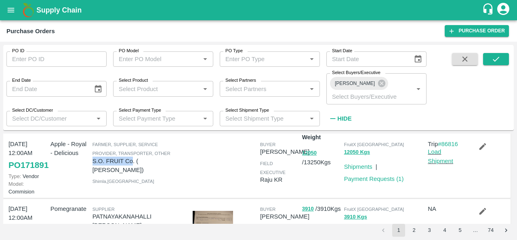
click at [250, 84] on input "Select Partners" at bounding box center [263, 88] width 82 height 11
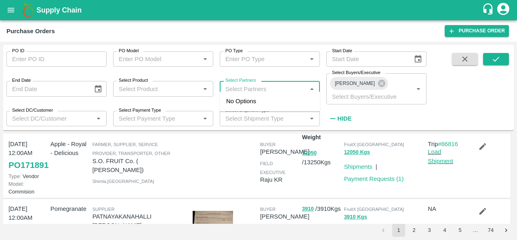
paste input "S.O. FRUIT Co"
type input "S.O. FRUIT Co"
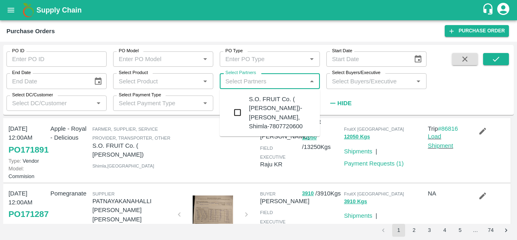
click at [263, 103] on div "S.O. FRUIT Co. ( Sardevan Singh)-Diswani, Shimla-7807720600" at bounding box center [281, 113] width 65 height 36
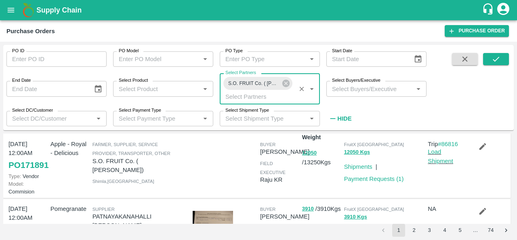
click at [364, 90] on input "Select Buyers/Executive" at bounding box center [370, 88] width 82 height 11
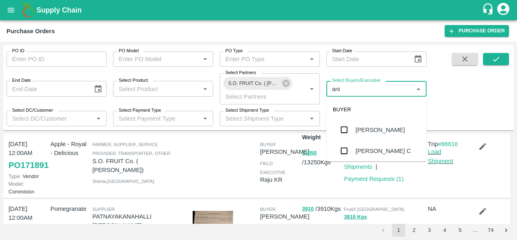
type input "anil"
click at [369, 127] on div "[PERSON_NAME]" at bounding box center [379, 129] width 49 height 9
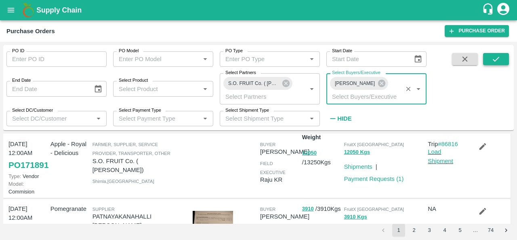
click at [498, 60] on icon "submit" at bounding box center [496, 59] width 9 height 9
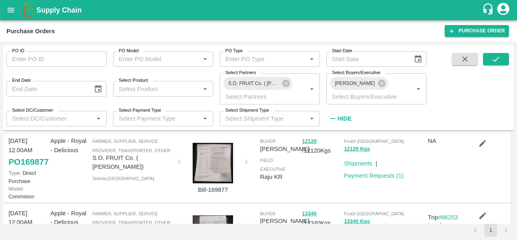
scroll to position [277, 0]
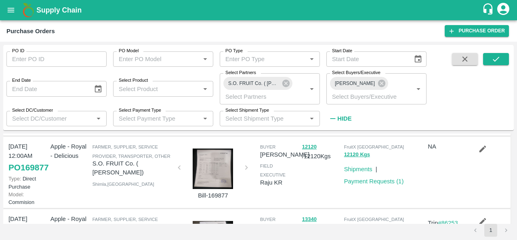
click at [355, 120] on link "Payment Requests ( 1 )" at bounding box center [374, 117] width 60 height 6
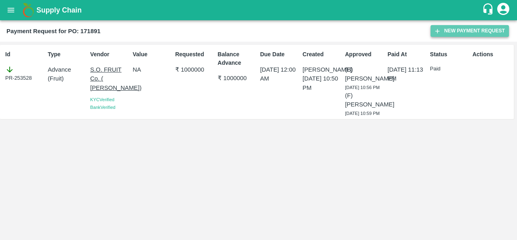
click at [483, 31] on button "New Payment Request" at bounding box center [470, 31] width 78 height 12
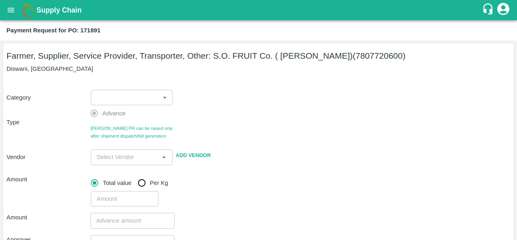
click at [130, 96] on body "Supply Chain Payment Request for PO: 171891 Farmer, Supplier, Service Provider,…" at bounding box center [258, 120] width 517 height 240
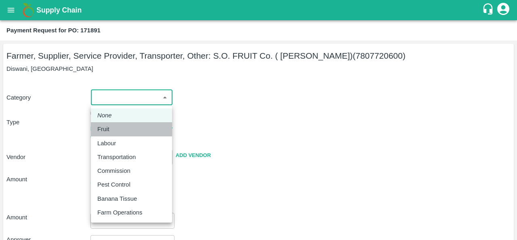
click at [116, 129] on div "Fruit" at bounding box center [131, 128] width 68 height 9
type input "1"
type input "S.O. FRUIT Co. ( [PERSON_NAME]) - 7807720600(Farmer, Supplier, Service Provider…"
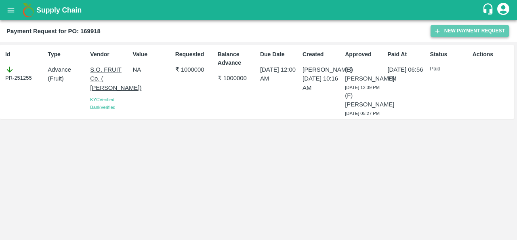
click at [460, 30] on button "New Payment Request" at bounding box center [470, 31] width 78 height 12
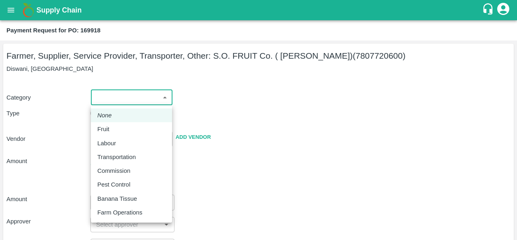
click at [119, 97] on body "Supply Chain Payment Request for PO: 169918 Farmer, Supplier, Service Provider,…" at bounding box center [258, 120] width 517 height 240
click at [109, 132] on div "Fruit" at bounding box center [105, 128] width 16 height 9
type input "1"
type input "S.O. FRUIT Co. ( Sardevan Singh) - 7807720600(Farmer, Supplier, Service Provide…"
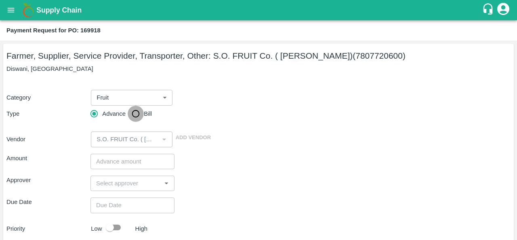
click at [139, 116] on input "Bill" at bounding box center [136, 113] width 16 height 16
radio input "true"
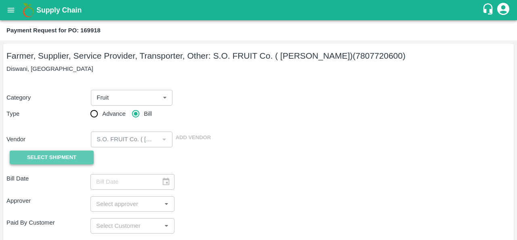
click at [38, 163] on button "Select Shipment" at bounding box center [52, 157] width 84 height 14
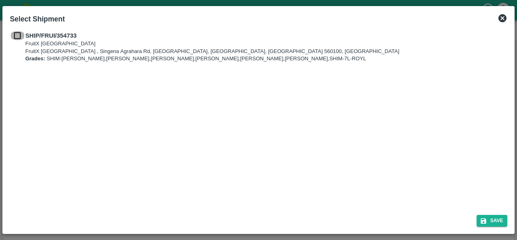
click at [19, 34] on input "checkbox" at bounding box center [17, 35] width 15 height 9
checkbox input "true"
click at [493, 219] on button "Save" at bounding box center [492, 220] width 31 height 12
type input "20/08/2025"
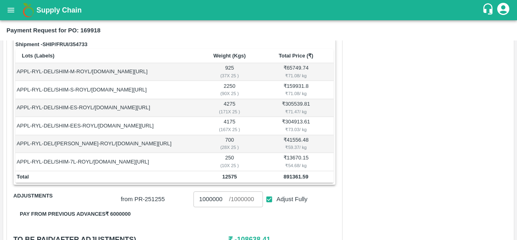
scroll to position [187, 0]
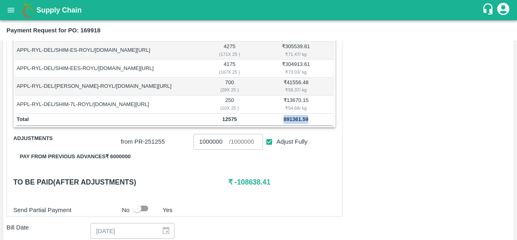
drag, startPoint x: 284, startPoint y: 119, endPoint x: 307, endPoint y: 118, distance: 23.4
click at [307, 118] on b "891361.59" at bounding box center [296, 119] width 25 height 6
copy b "891361.59"
drag, startPoint x: 221, startPoint y: 141, endPoint x: 180, endPoint y: 139, distance: 41.7
click at [180, 139] on div "from PR- 251255 1000000 ​ / 1000000 ​ Adjust Fully" at bounding box center [227, 139] width 218 height 19
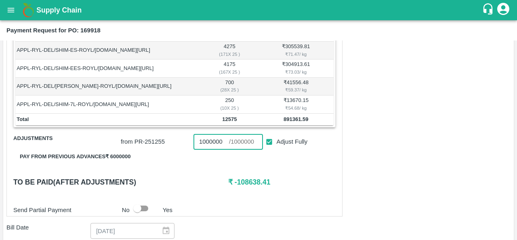
paste input "891361.59"
type input "891361.59"
click at [277, 176] on h6 "₹ 0" at bounding box center [281, 181] width 107 height 11
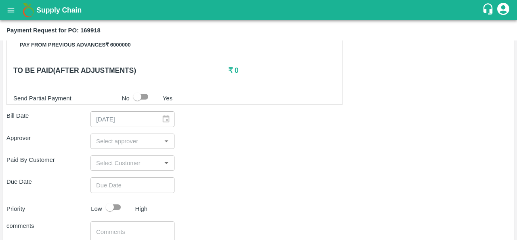
scroll to position [298, 0]
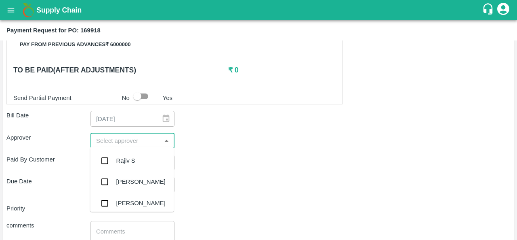
click at [124, 141] on input "input" at bounding box center [126, 140] width 66 height 11
type input "ara"
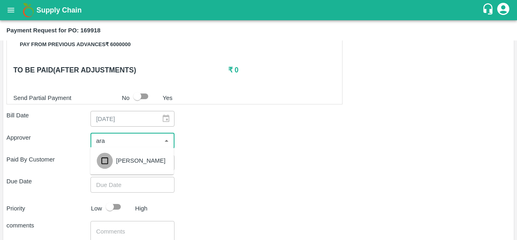
click at [104, 158] on input "checkbox" at bounding box center [105, 160] width 16 height 16
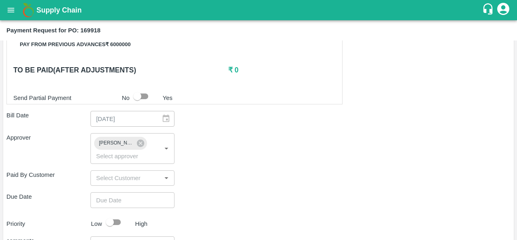
click at [199, 151] on div "Approver Aravindha Raj R ​" at bounding box center [258, 148] width 504 height 31
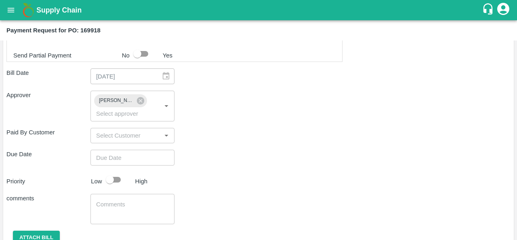
scroll to position [342, 0]
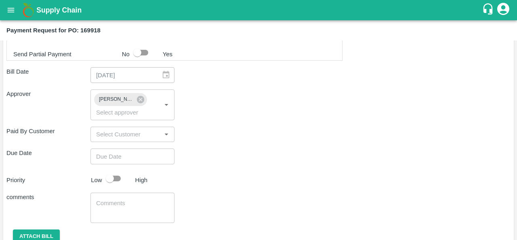
type input "DD/MM/YYYY hh:mm aa"
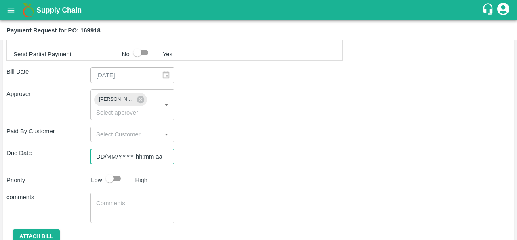
click at [120, 156] on input "DD/MM/YYYY hh:mm aa" at bounding box center [129, 155] width 78 height 15
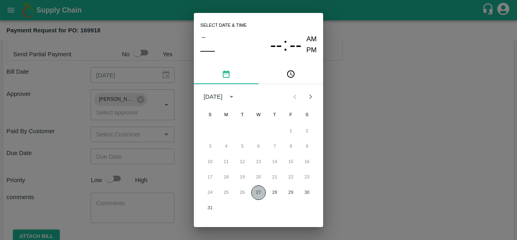
click at [260, 193] on button "27" at bounding box center [258, 192] width 15 height 15
type input "27/08/2025 12:00 AM"
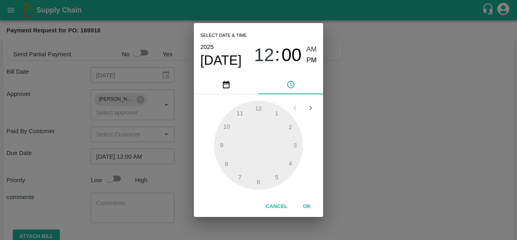
click at [359, 167] on div "Select date & time 2025 Aug 27 12 : 00 AM PM 1 2 3 4 5 6 7 8 9 10 11 12 Cancel …" at bounding box center [258, 120] width 517 height 240
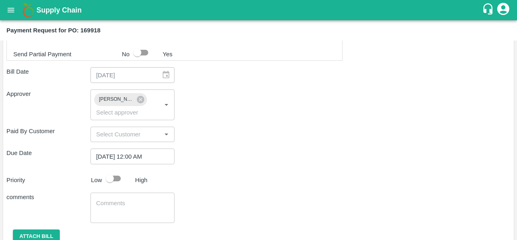
click at [176, 176] on div "Priority Low High" at bounding box center [256, 177] width 507 height 15
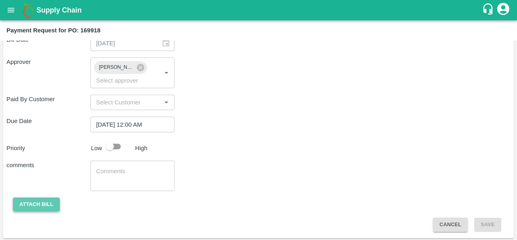
click at [40, 203] on button "Attach bill" at bounding box center [36, 204] width 47 height 14
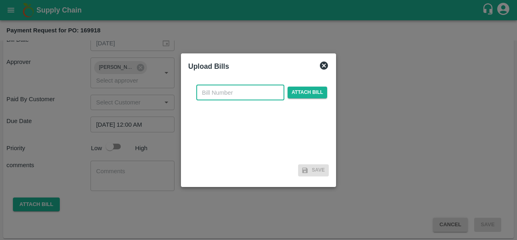
click at [223, 92] on input "text" at bounding box center [240, 92] width 88 height 15
type input "169918"
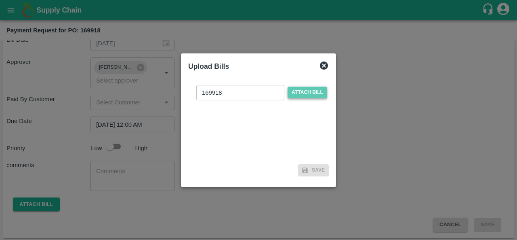
click at [320, 92] on span "Attach bill" at bounding box center [308, 92] width 40 height 12
click at [0, 0] on input "Attach bill" at bounding box center [0, 0] width 0 height 0
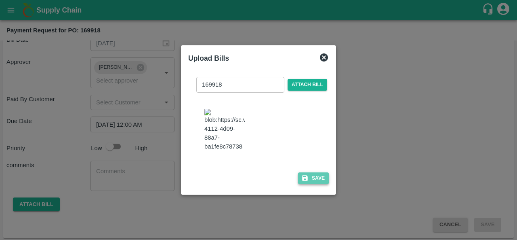
click at [311, 183] on button "Save" at bounding box center [313, 178] width 31 height 12
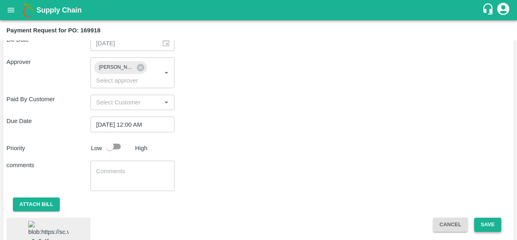
click at [487, 226] on button "Save" at bounding box center [487, 224] width 27 height 14
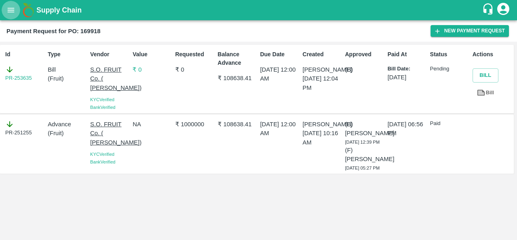
click at [14, 8] on icon "open drawer" at bounding box center [11, 10] width 7 height 4
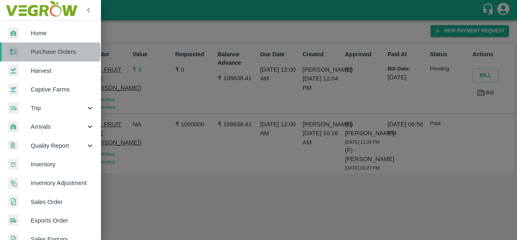
click at [40, 52] on span "Purchase Orders" at bounding box center [63, 51] width 64 height 9
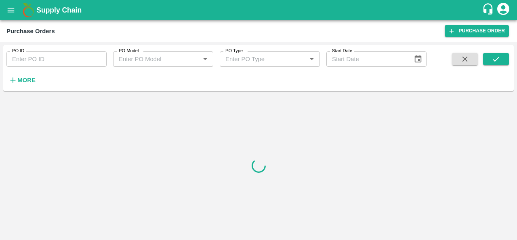
drag, startPoint x: 17, startPoint y: 78, endPoint x: 259, endPoint y: 88, distance: 242.6
click at [259, 88] on div "PO ID PO ID PO Model PO Model   * PO Type PO Type   * Start Date Start Date More" at bounding box center [258, 68] width 511 height 46
click at [30, 78] on strong "More" at bounding box center [26, 80] width 18 height 6
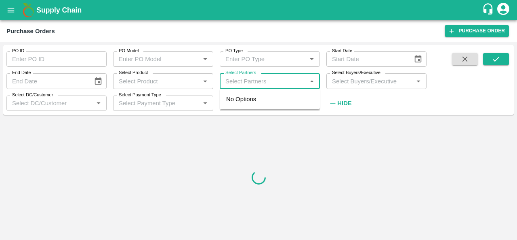
click at [252, 82] on input "Select Partners" at bounding box center [263, 81] width 82 height 11
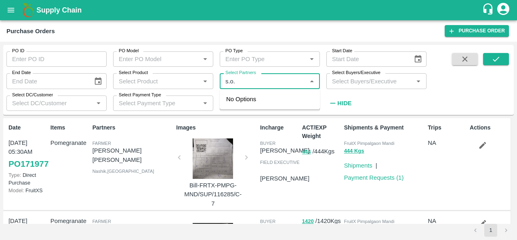
type input "s.o. f"
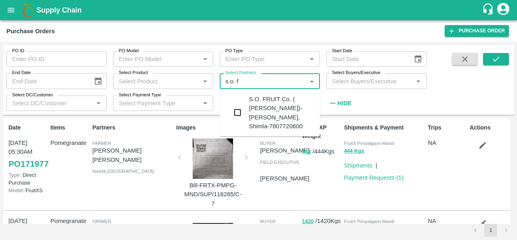
click at [254, 104] on div "S.O. FRUIT Co. ( Sardevan Singh)-Diswani, Shimla-7807720600" at bounding box center [281, 113] width 65 height 36
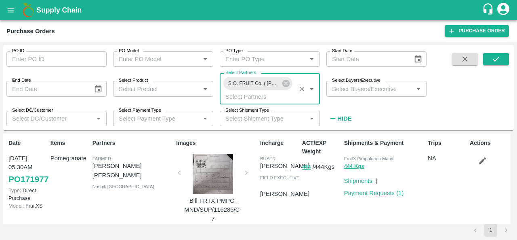
click at [384, 88] on input "Select Buyers/Executive" at bounding box center [370, 88] width 82 height 11
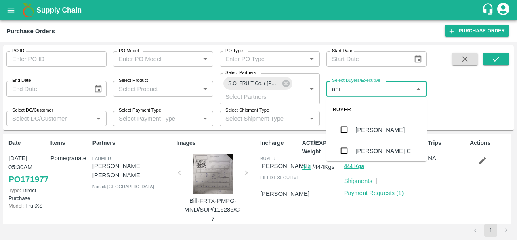
type input "anil"
click at [368, 130] on div "[PERSON_NAME]" at bounding box center [379, 129] width 49 height 9
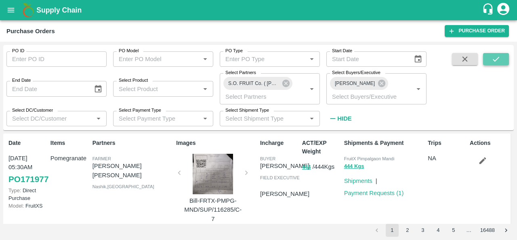
click at [497, 60] on icon "submit" at bounding box center [496, 59] width 9 height 9
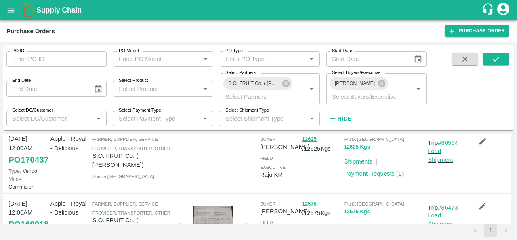
scroll to position [158, 0]
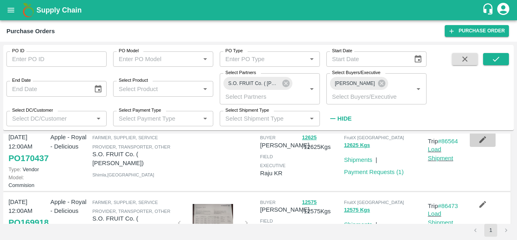
click at [483, 144] on icon "button" at bounding box center [482, 139] width 9 height 9
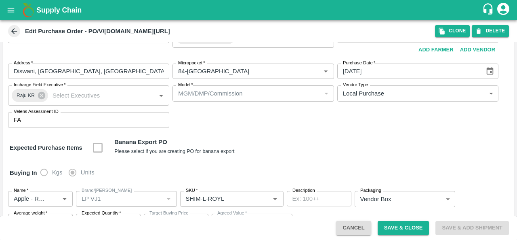
scroll to position [25, 0]
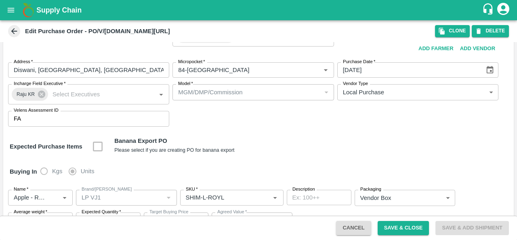
click at [15, 32] on icon at bounding box center [14, 31] width 9 height 9
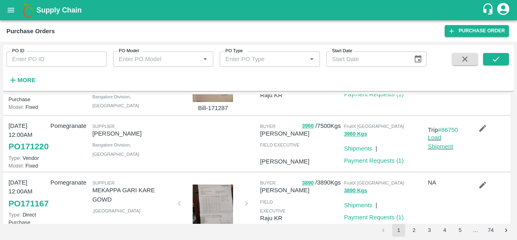
scroll to position [197, 0]
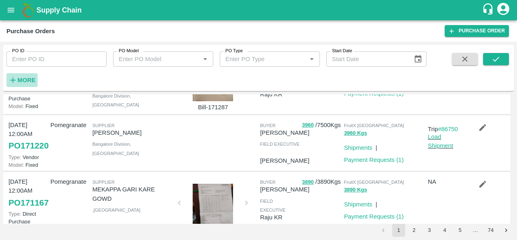
click at [23, 82] on strong "More" at bounding box center [26, 80] width 18 height 6
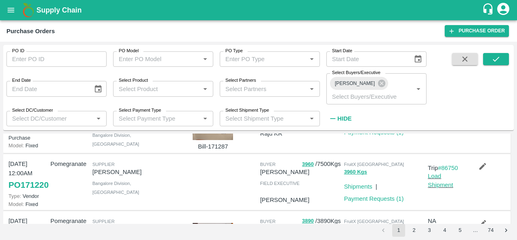
click at [246, 83] on input "Select Partners" at bounding box center [263, 88] width 82 height 11
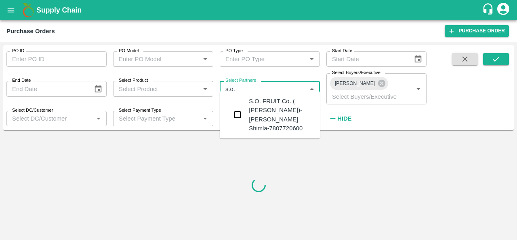
type input "s.o. f"
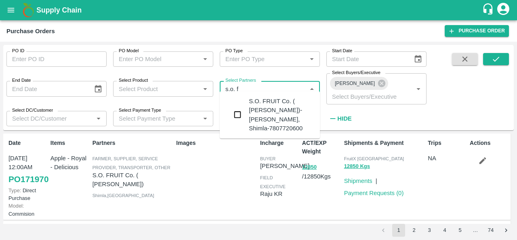
click at [251, 108] on div "S.O. FRUIT Co. ( Sardevan Singh)-Diswani, Shimla-7807720600" at bounding box center [281, 115] width 65 height 36
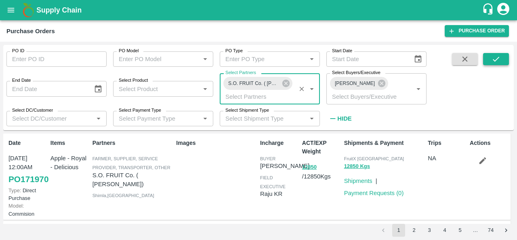
click at [495, 63] on icon "submit" at bounding box center [496, 59] width 9 height 9
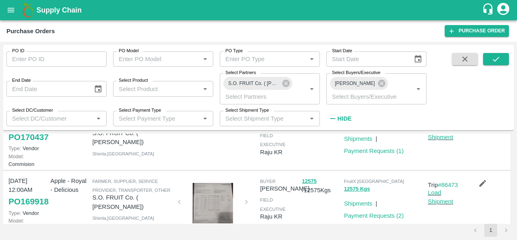
scroll to position [166, 0]
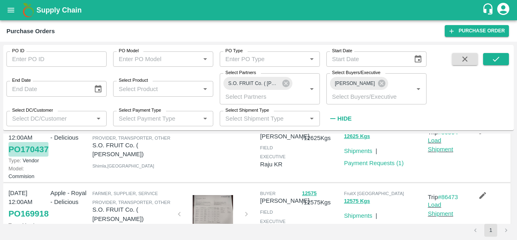
click at [27, 156] on link "PO 170437" at bounding box center [28, 149] width 40 height 15
click at [191, 172] on div at bounding box center [215, 149] width 84 height 59
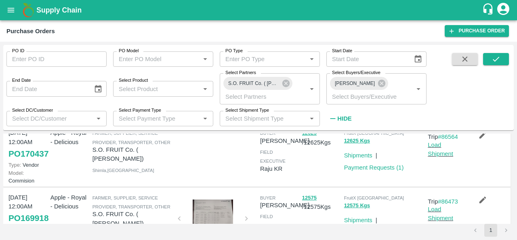
scroll to position [162, 0]
click at [27, 160] on link "PO 170437" at bounding box center [28, 153] width 40 height 15
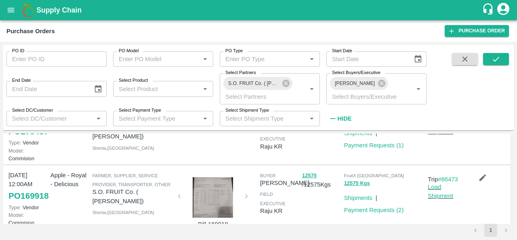
scroll to position [155, 0]
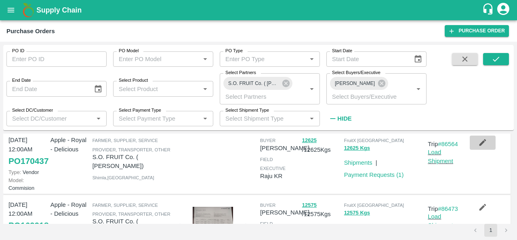
click at [478, 147] on icon "button" at bounding box center [482, 142] width 9 height 9
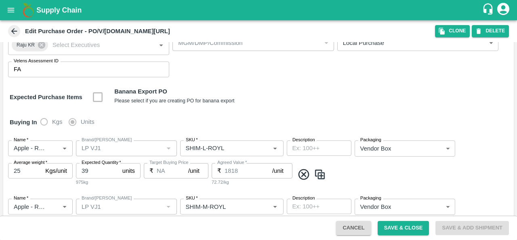
scroll to position [76, 0]
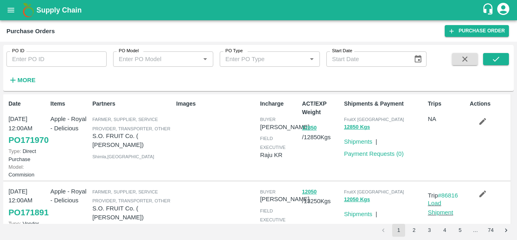
click at [24, 74] on button "More" at bounding box center [21, 80] width 31 height 14
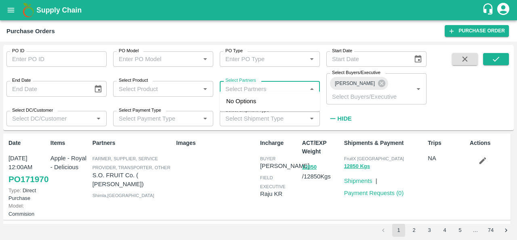
click at [268, 84] on input "Select Partners" at bounding box center [263, 88] width 82 height 11
click at [232, 86] on input "Select Partners" at bounding box center [263, 88] width 82 height 11
type input "s.o. f"
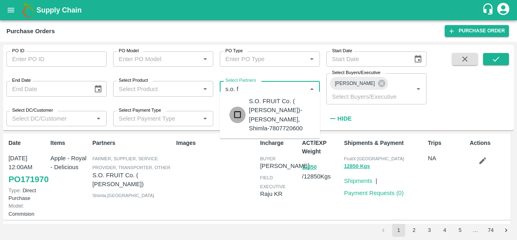
click at [235, 116] on input "checkbox" at bounding box center [237, 115] width 16 height 16
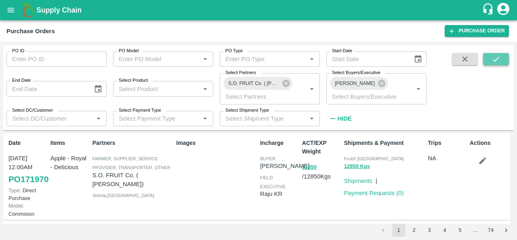
click at [491, 62] on button "submit" at bounding box center [496, 59] width 26 height 12
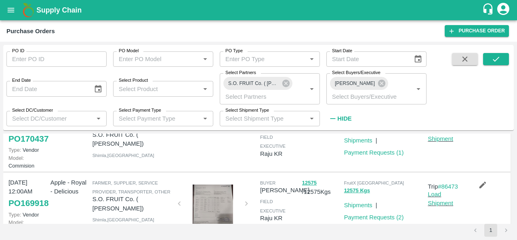
scroll to position [174, 0]
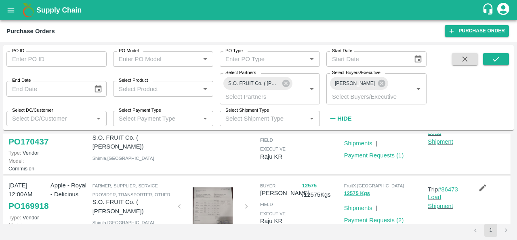
click at [382, 158] on link "Payment Requests ( 1 )" at bounding box center [374, 155] width 60 height 6
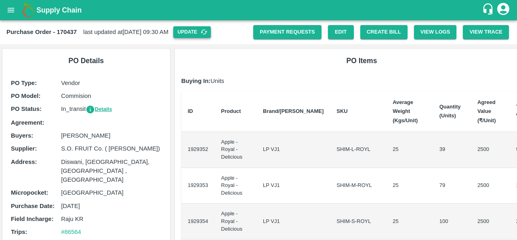
click at [208, 27] on button "Update" at bounding box center [192, 32] width 38 height 12
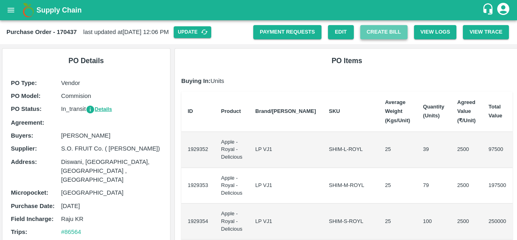
click at [378, 29] on button "Create Bill" at bounding box center [383, 32] width 47 height 14
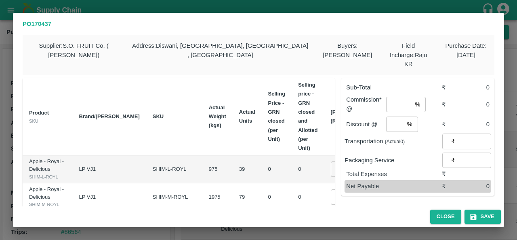
type input "0"
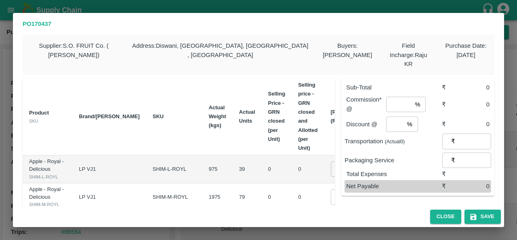
type input "0"
type input "121200"
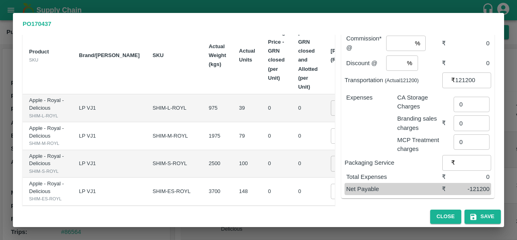
scroll to position [65, 0]
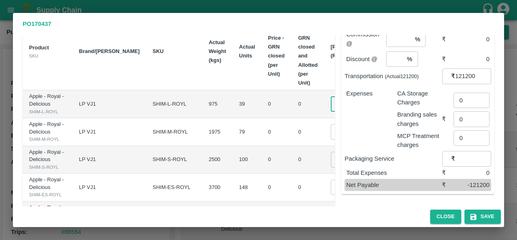
click at [331, 96] on input "0" at bounding box center [347, 103] width 32 height 15
type input "2200"
click at [331, 139] on input "0" at bounding box center [347, 131] width 32 height 15
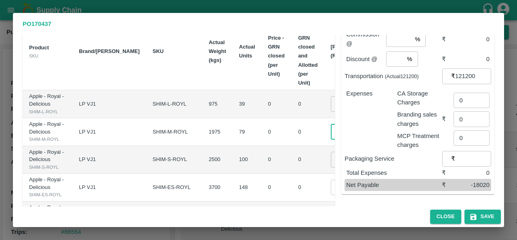
scroll to position [0, 2]
type input "2200"
click at [331, 167] on input "0" at bounding box center [347, 158] width 32 height 15
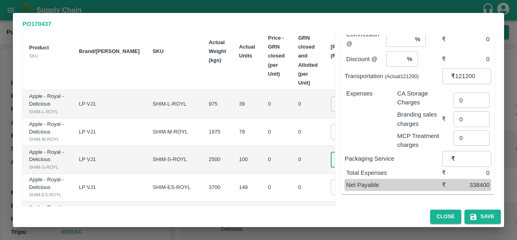
type input "2000"
click at [292, 174] on td "0" at bounding box center [308, 160] width 32 height 28
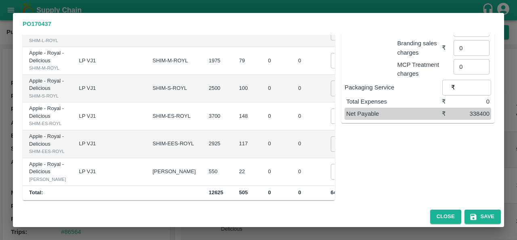
scroll to position [137, 0]
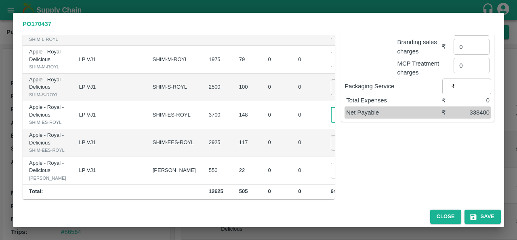
click at [331, 122] on input "0" at bounding box center [347, 114] width 32 height 15
type input "1800"
click at [331, 150] on input "0" at bounding box center [347, 142] width 32 height 15
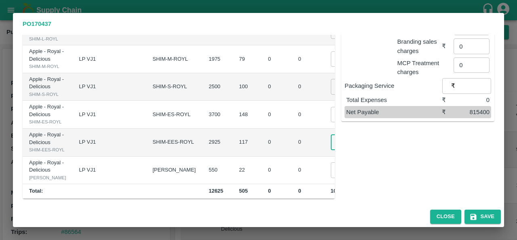
scroll to position [0, 5]
type input "01800"
click at [331, 173] on input "0" at bounding box center [347, 169] width 32 height 15
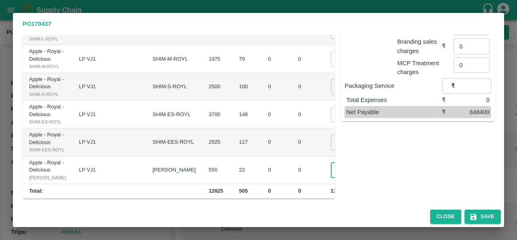
type input "1500"
click at [331, 107] on input "1800" at bounding box center [347, 114] width 32 height 15
type input "1700"
click at [381, 129] on td "₹210600" at bounding box center [398, 142] width 34 height 28
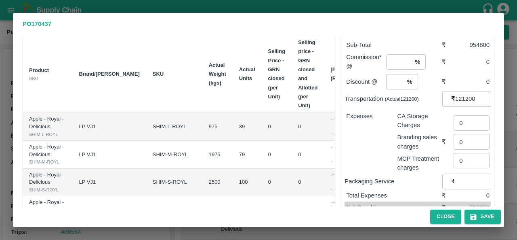
scroll to position [43, 0]
click at [331, 124] on input "2200" at bounding box center [347, 125] width 32 height 15
type input "2100"
click at [331, 161] on input "2200" at bounding box center [347, 153] width 32 height 15
type input "2100"
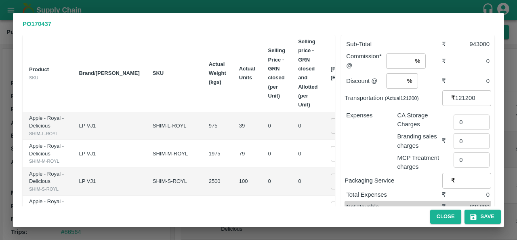
click at [381, 148] on td "₹165900" at bounding box center [398, 154] width 34 height 28
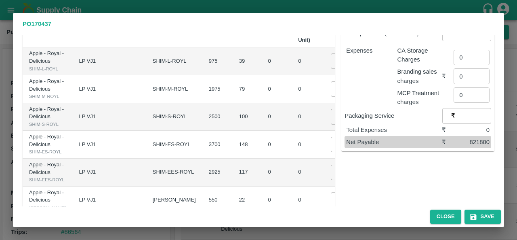
scroll to position [112, 0]
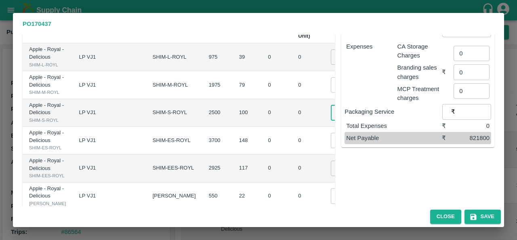
click at [331, 120] on input "2000" at bounding box center [347, 112] width 32 height 15
type input "1900"
click at [324, 127] on td "1900 ​" at bounding box center [352, 113] width 57 height 28
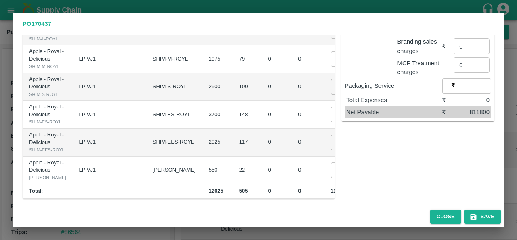
scroll to position [149, 0]
click at [331, 122] on input "1700" at bounding box center [347, 114] width 32 height 15
type input "1600"
click at [381, 156] on td "₹210600" at bounding box center [398, 142] width 34 height 28
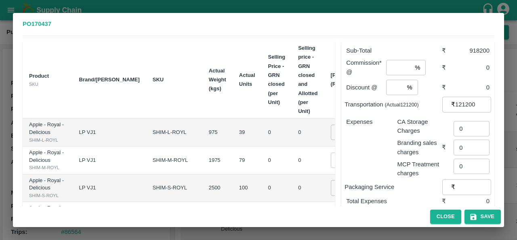
scroll to position [38, 0]
click at [390, 59] on input "number" at bounding box center [398, 66] width 25 height 15
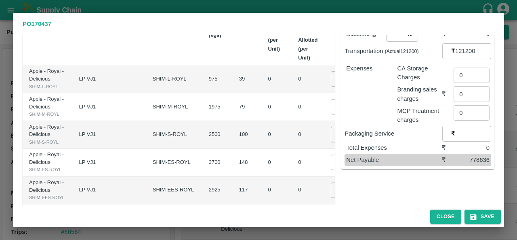
scroll to position [92, 0]
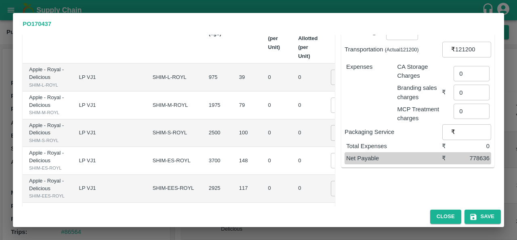
type input "2"
click at [331, 74] on input "2100" at bounding box center [347, 76] width 32 height 15
type input "2100"
click at [331, 140] on input "1900" at bounding box center [347, 132] width 32 height 15
type input "2000"
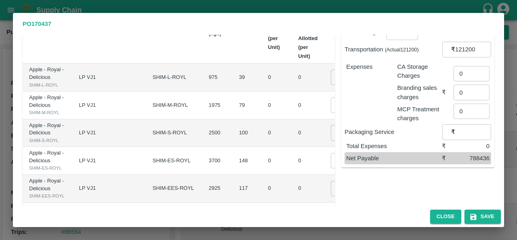
click at [381, 147] on td "₹200000" at bounding box center [398, 133] width 34 height 28
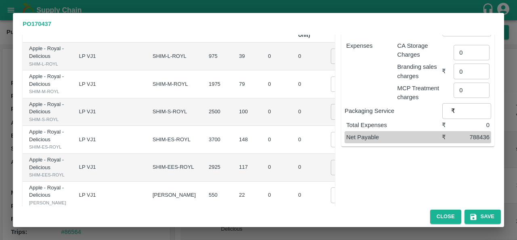
scroll to position [113, 0]
click at [331, 147] on input "1600" at bounding box center [347, 139] width 32 height 15
click at [292, 126] on td "0" at bounding box center [308, 112] width 32 height 28
click at [331, 147] on input "1500" at bounding box center [347, 139] width 32 height 15
type input "1"
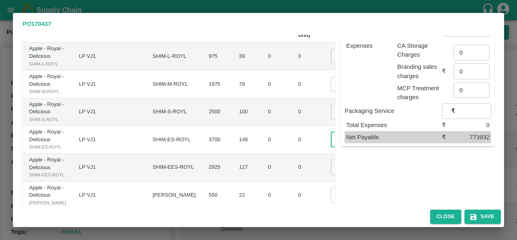
scroll to position [0, 2]
click at [331, 147] on input "1500" at bounding box center [347, 139] width 32 height 15
click at [331, 147] on input "1575" at bounding box center [347, 139] width 32 height 15
click at [344, 168] on div "Sub-Total ₹ 928200 Commission* @ 2 % ​ ₹ 18564 Discount @ % ​ ₹ 0 Transportatio…" at bounding box center [415, 91] width 160 height 264
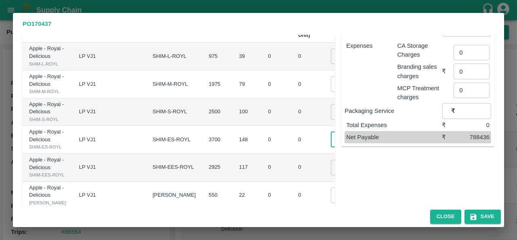
click at [331, 147] on input "1600" at bounding box center [347, 139] width 32 height 15
type input "1660"
click at [348, 172] on div "Sub-Total ₹ 937080 Commission* @ 2 % ​ ₹ 18741.6 Discount @ % ​ ₹ 0 Transportat…" at bounding box center [415, 91] width 160 height 264
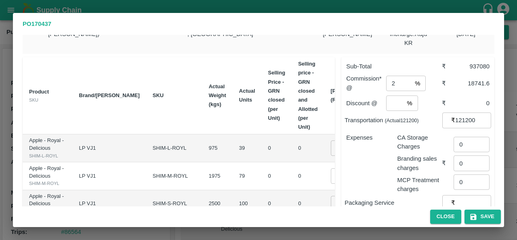
scroll to position [22, 0]
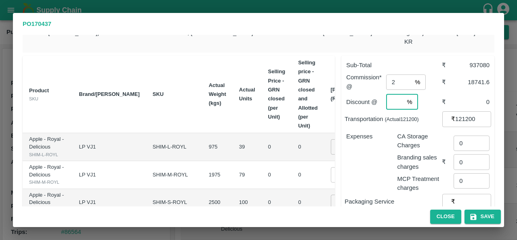
click at [391, 97] on input "number" at bounding box center [395, 101] width 18 height 15
type input "0"
click at [375, 162] on div "Expenses" at bounding box center [365, 158] width 51 height 67
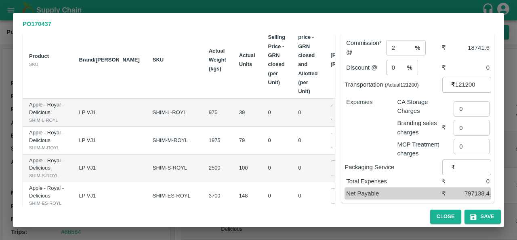
scroll to position [56, 0]
click at [471, 218] on icon "button" at bounding box center [473, 216] width 6 height 6
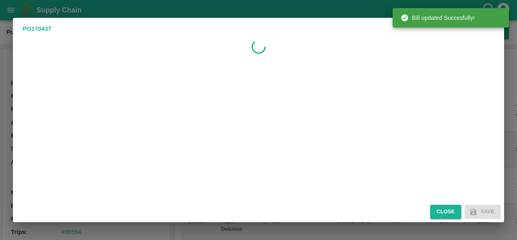
scroll to position [0, 0]
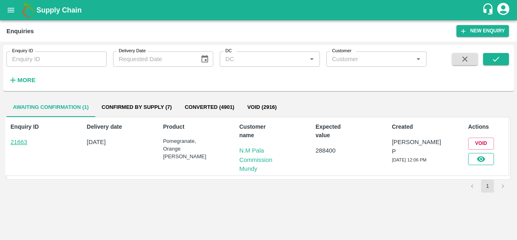
click at [481, 153] on button "button" at bounding box center [481, 159] width 26 height 12
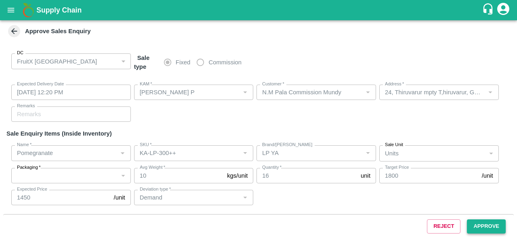
type input "[DATE] 12:20 PM"
type input "[PERSON_NAME] P"
type input "N.M Pala Commission Mundy"
type input "24, Thiruvarur mpty T,hiruvarur, G1 , old bus stand , [GEOGRAPHIC_DATA] -610001…"
type input "Pomegranate"
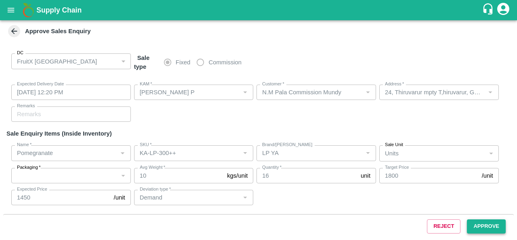
type input "KA-LP-300++"
type input "LP YA"
type input "Demand"
type input "Pomegranate"
type input "KA-LP-350++"
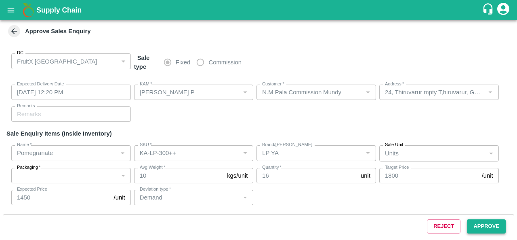
type input "LP YA"
type input "Pomegranate"
type input "KA-PRM-350-400"
type input "LP YA"
type input "Demand"
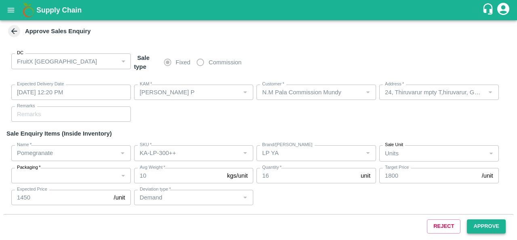
type input "Pomegranate"
type input "KA-PRM-400++"
type input "LP YA"
type input "Demand"
type input "Pomegranate"
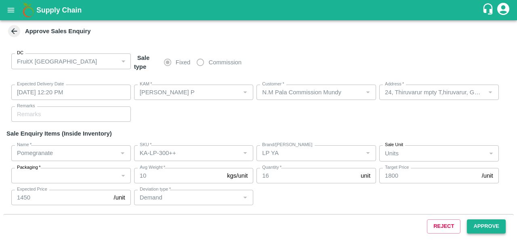
type input "KA-SUPR-100++"
type input "LP YA"
type input "Demand"
type input "Orange Valencia SA"
type input "72CT"
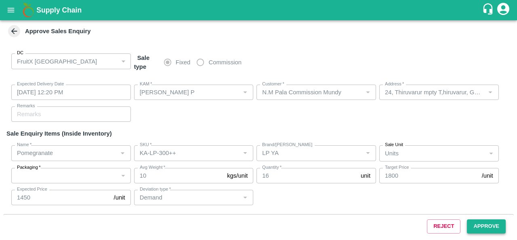
type input "LP FTI"
type input "Pomegranate"
type input "KA-LP-100++"
type input "LP AMS"
type input "Pomegranate"
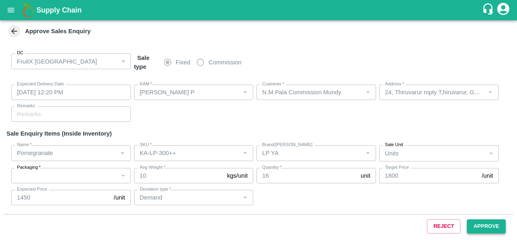
type input "KA-LP-150++"
type input "LP AMS"
type input "Demand"
type input "Pomegranate"
type input "KA-PRM-180-220"
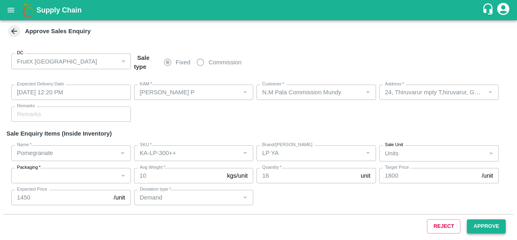
type input "S,"
type input "Demand"
type input "Pomegranate"
type input "KA-LP-220++"
type input "LP AMS"
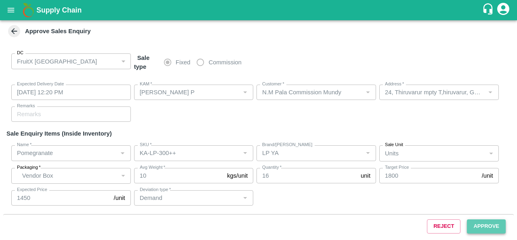
click at [496, 228] on button "Approve" at bounding box center [486, 226] width 39 height 14
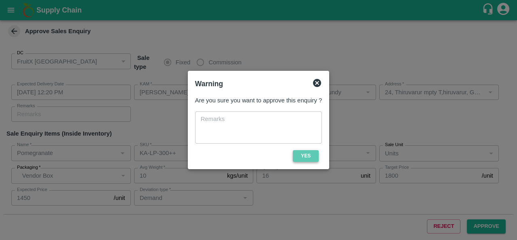
click at [302, 160] on button "Yes" at bounding box center [306, 156] width 26 height 12
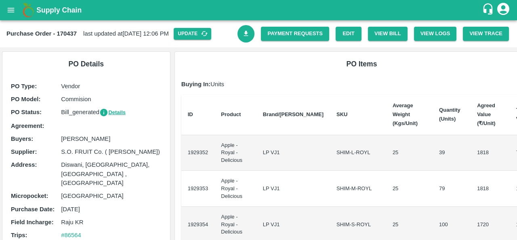
click at [240, 36] on link "Download Bill" at bounding box center [246, 33] width 17 height 17
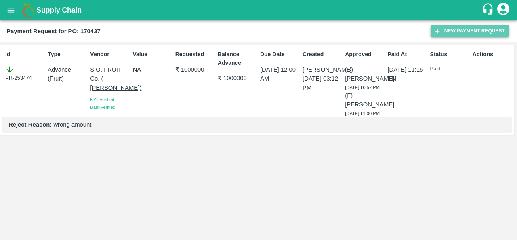
click at [456, 33] on button "New Payment Request" at bounding box center [470, 31] width 78 height 12
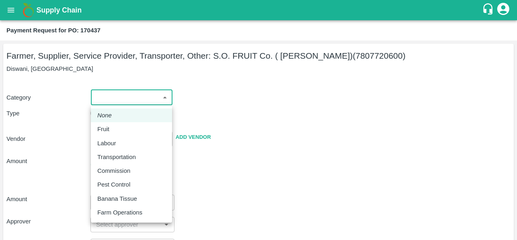
click at [132, 101] on body "Supply Chain Payment Request for PO: 170437 Farmer, Supplier, Service Provider,…" at bounding box center [258, 120] width 517 height 240
click at [109, 128] on p "Fruit" at bounding box center [103, 128] width 12 height 9
type input "1"
type input "S.O. FRUIT Co. ( [PERSON_NAME]) - 7807720600(Farmer, Supplier, Service Provider…"
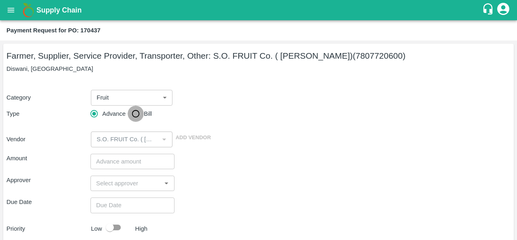
click at [136, 116] on input "Bill" at bounding box center [136, 113] width 16 height 16
radio input "true"
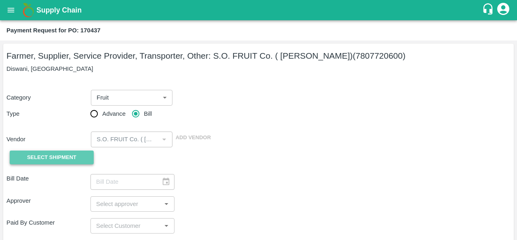
click at [40, 159] on span "Select Shipment" at bounding box center [51, 157] width 49 height 9
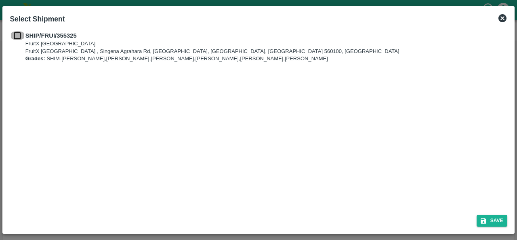
click at [17, 35] on input "checkbox" at bounding box center [17, 35] width 15 height 9
checkbox input "true"
click at [339, 145] on div "SHIP/FRUI/355325 FruitX [GEOGRAPHIC_DATA] FruitX [GEOGRAPHIC_DATA] , Singena Ag…" at bounding box center [258, 118] width 504 height 180
click at [496, 223] on button "Save" at bounding box center [492, 220] width 31 height 12
type input "[DATE]"
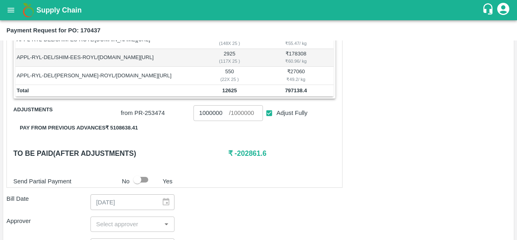
scroll to position [216, 0]
click at [292, 89] on b "797138.4" at bounding box center [296, 90] width 22 height 6
copy b "797138.4"
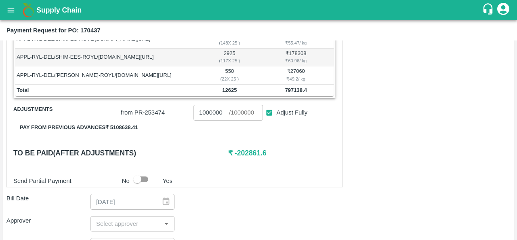
click at [211, 108] on input "1000000" at bounding box center [211, 112] width 36 height 15
drag, startPoint x: 222, startPoint y: 109, endPoint x: 186, endPoint y: 109, distance: 36.0
click at [186, 109] on div "from PR- 253474 1000000 ​ / 1000000 ​ Adjust Fully" at bounding box center [227, 110] width 218 height 19
paste input "797138.4"
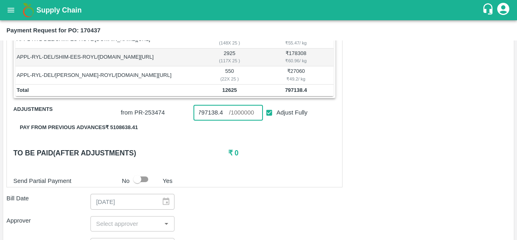
type input "797138.4"
click at [290, 165] on div "Shipment - SHIP/FRUI/355325 Lots (Labels) Weight (Kgs) Total Price (₹) APPL-RYL…" at bounding box center [174, 69] width 336 height 235
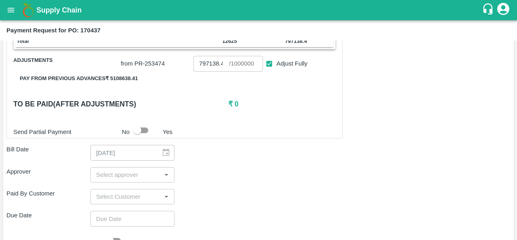
scroll to position [265, 0]
click at [132, 175] on input "input" at bounding box center [126, 174] width 66 height 11
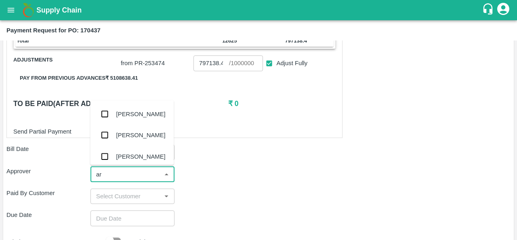
type input "ara"
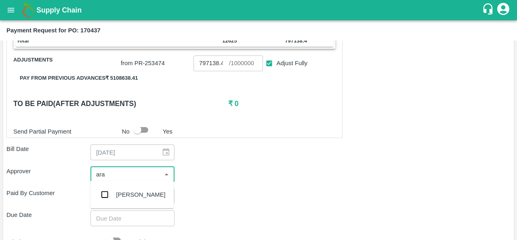
click at [131, 193] on div "[PERSON_NAME]" at bounding box center [140, 194] width 49 height 9
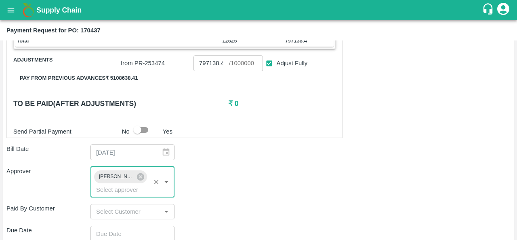
click at [277, 171] on div "Approver [PERSON_NAME] ​" at bounding box center [258, 181] width 504 height 31
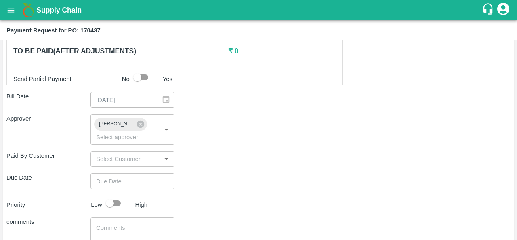
scroll to position [320, 0]
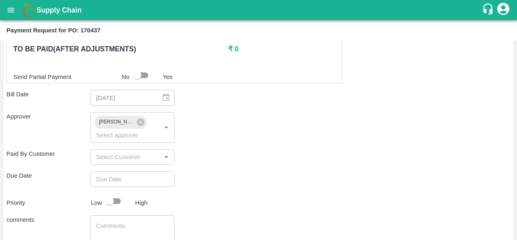
type input "DD/MM/YYYY hh:mm aa"
click at [119, 179] on input "DD/MM/YYYY hh:mm aa" at bounding box center [129, 178] width 78 height 15
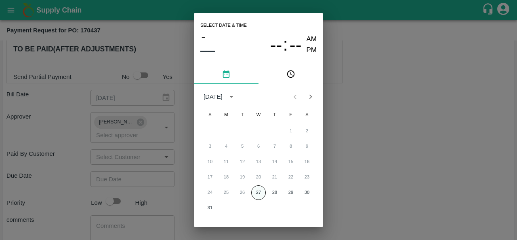
click at [259, 193] on button "27" at bounding box center [258, 192] width 15 height 15
type input "[DATE] 12:00 AM"
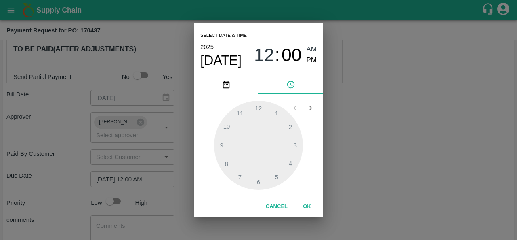
click at [344, 177] on div "Select date & time [DATE] 12 : 00 AM PM 1 2 3 4 5 6 7 8 9 10 11 12 Cancel OK" at bounding box center [258, 120] width 517 height 240
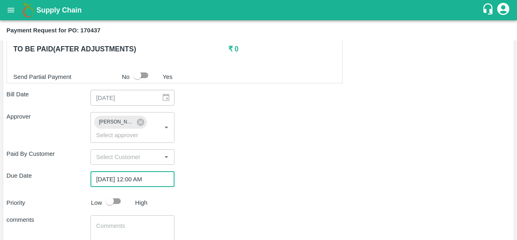
scroll to position [374, 0]
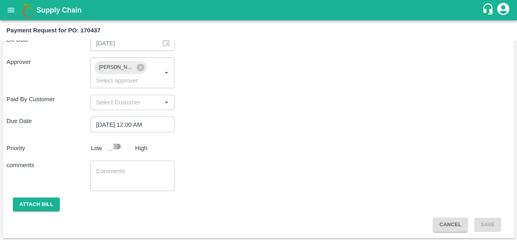
click at [111, 146] on input "checkbox" at bounding box center [110, 146] width 46 height 15
checkbox input "true"
click at [39, 202] on button "Attach bill" at bounding box center [36, 204] width 47 height 14
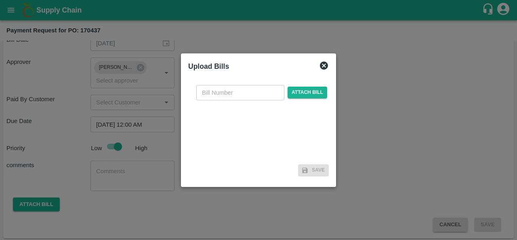
click at [225, 93] on input "text" at bounding box center [240, 92] width 88 height 15
type input "170437"
click at [305, 90] on span "Attach bill" at bounding box center [308, 92] width 40 height 12
click at [0, 0] on input "Attach bill" at bounding box center [0, 0] width 0 height 0
click at [299, 90] on span "Attach bill" at bounding box center [308, 92] width 40 height 12
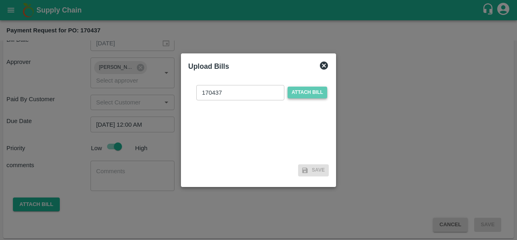
click at [0, 0] on input "Attach bill" at bounding box center [0, 0] width 0 height 0
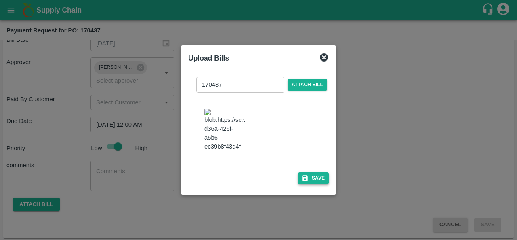
click at [316, 184] on button "Save" at bounding box center [313, 178] width 31 height 12
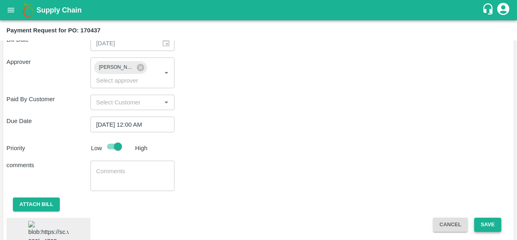
click at [486, 219] on button "Save" at bounding box center [487, 224] width 27 height 14
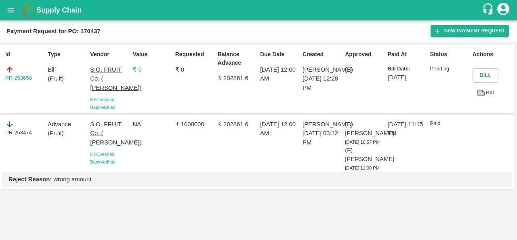
click at [13, 6] on icon "open drawer" at bounding box center [10, 10] width 9 height 9
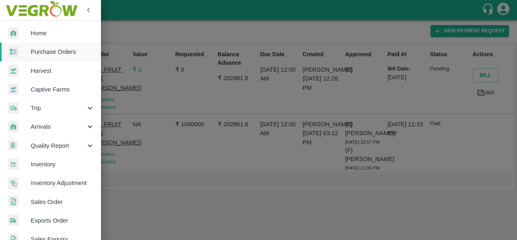
click at [74, 56] on link "Purchase Orders" at bounding box center [50, 51] width 101 height 19
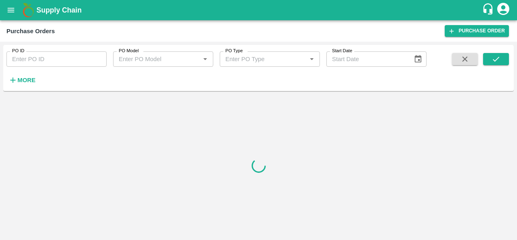
click at [27, 82] on strong "More" at bounding box center [26, 80] width 18 height 6
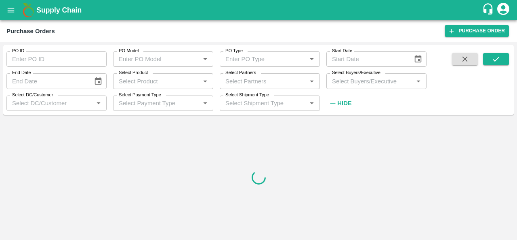
click at [372, 80] on input "Select Buyers/Executive" at bounding box center [370, 81] width 82 height 11
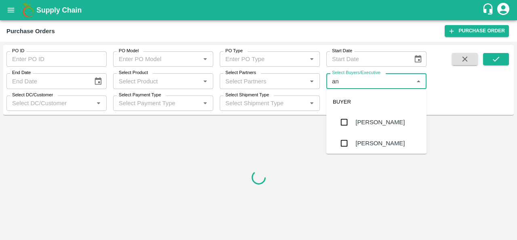
type input "a"
click at [256, 82] on input "Select Partners" at bounding box center [263, 81] width 82 height 11
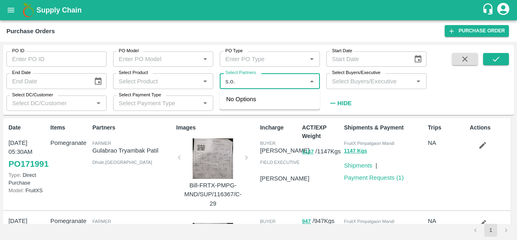
type input "s.o."
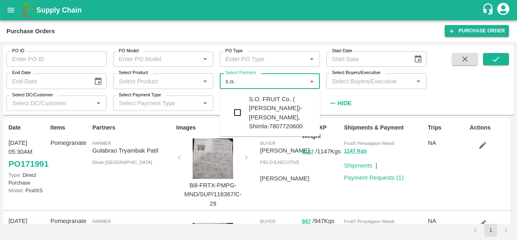
click at [241, 114] on input "checkbox" at bounding box center [237, 112] width 16 height 16
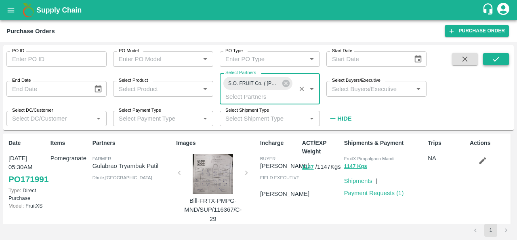
click at [501, 59] on button "submit" at bounding box center [496, 59] width 26 height 12
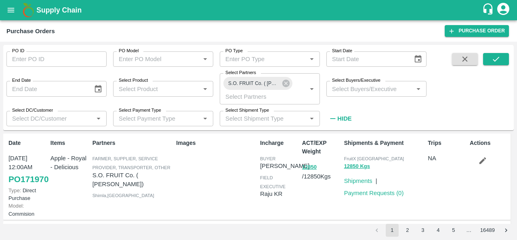
click at [479, 164] on icon "button" at bounding box center [482, 160] width 9 height 9
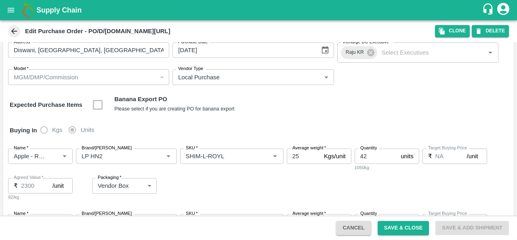
scroll to position [45, 0]
click at [15, 30] on icon at bounding box center [14, 31] width 9 height 9
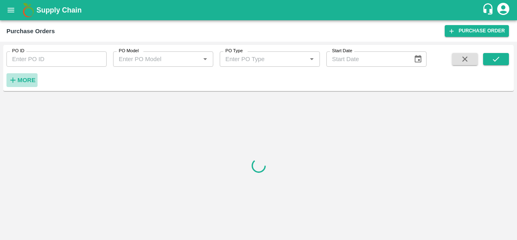
click at [21, 77] on strong "More" at bounding box center [26, 80] width 18 height 6
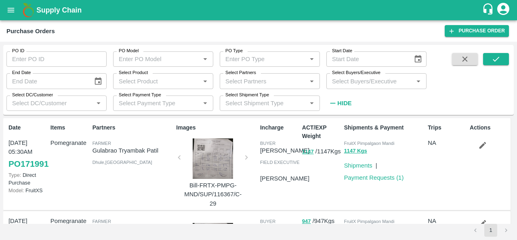
click at [267, 86] on input "Select Partners" at bounding box center [263, 81] width 82 height 11
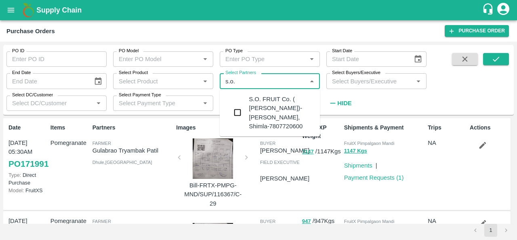
type input "s.o. f"
click at [233, 119] on input "checkbox" at bounding box center [237, 112] width 16 height 16
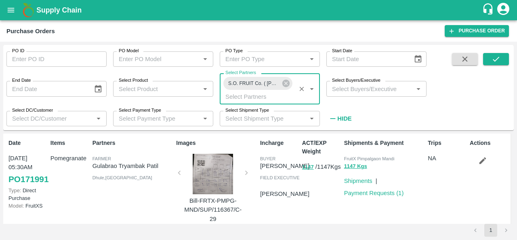
click at [348, 89] on input "Select Buyers/Executive" at bounding box center [370, 88] width 82 height 11
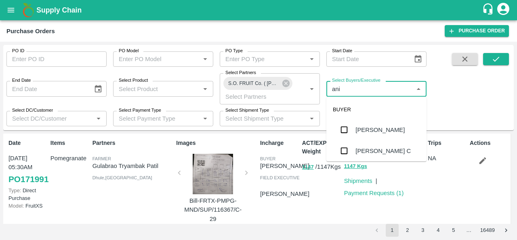
type input "anil"
click at [361, 130] on div "[PERSON_NAME]" at bounding box center [379, 129] width 49 height 9
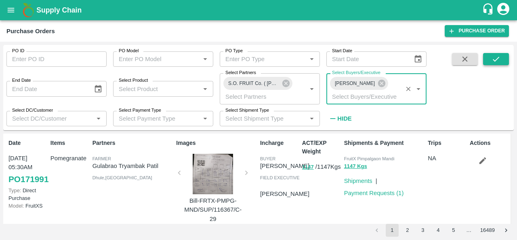
click at [496, 61] on icon "submit" at bounding box center [496, 59] width 9 height 9
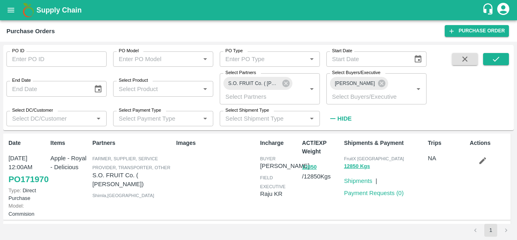
click at [25, 186] on link "PO 171970" at bounding box center [28, 179] width 40 height 15
click at [359, 192] on link "Payment Requests ( 0 )" at bounding box center [374, 192] width 60 height 6
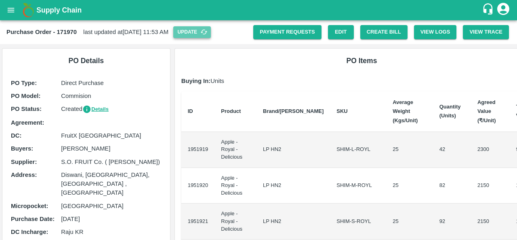
click at [211, 33] on button "Update" at bounding box center [192, 32] width 38 height 12
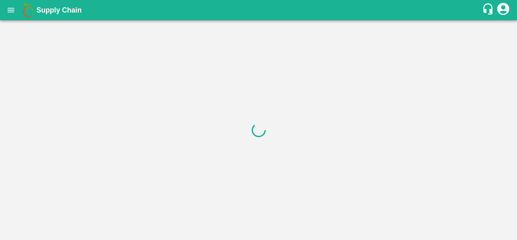
click at [377, 30] on div at bounding box center [258, 129] width 517 height 219
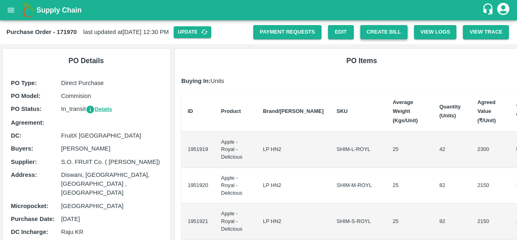
click at [374, 36] on button "Create Bill" at bounding box center [383, 32] width 47 height 14
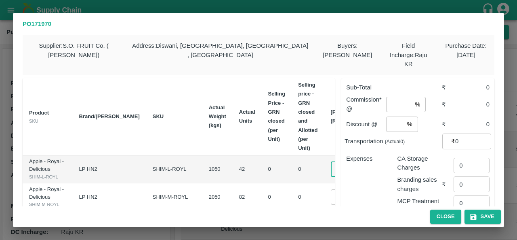
click at [331, 161] on input "0" at bounding box center [347, 168] width 32 height 15
type input "2300"
click at [292, 164] on td "0" at bounding box center [308, 169] width 32 height 28
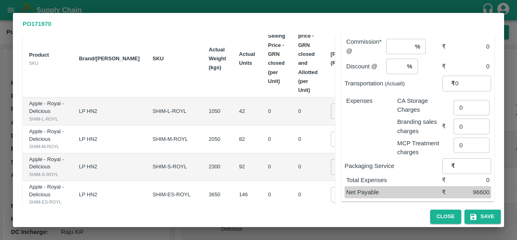
scroll to position [61, 0]
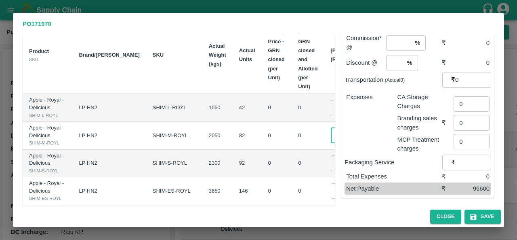
click at [331, 143] on input "0" at bounding box center [347, 135] width 32 height 15
type input "1"
type input "2000"
click at [292, 149] on td "0" at bounding box center [308, 136] width 32 height 28
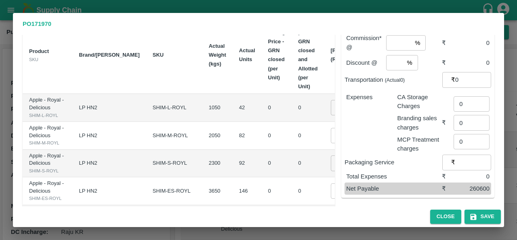
scroll to position [0, 0]
click at [331, 170] on input "0" at bounding box center [347, 162] width 32 height 15
type input "1800"
click at [292, 177] on td "0" at bounding box center [308, 163] width 32 height 28
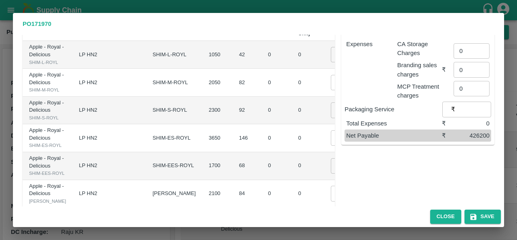
scroll to position [128, 0]
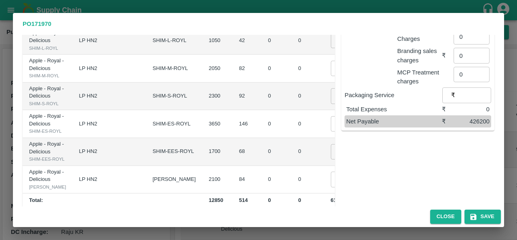
click at [331, 131] on input "0" at bounding box center [347, 123] width 32 height 15
type input "1600"
click at [292, 138] on td "0" at bounding box center [308, 124] width 32 height 28
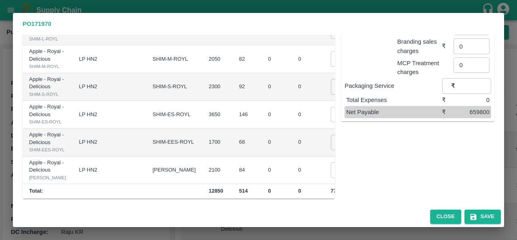
scroll to position [185, 0]
click at [331, 150] on input "0" at bounding box center [347, 142] width 32 height 15
type input "1400"
click at [292, 156] on td "0" at bounding box center [308, 142] width 32 height 28
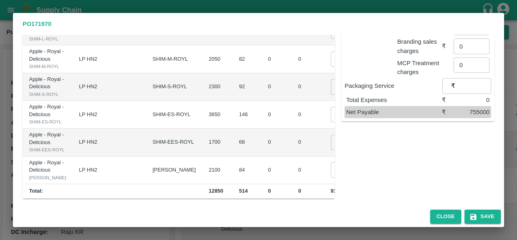
scroll to position [232, 0]
click at [331, 162] on input "0" at bounding box center [347, 169] width 32 height 15
type input "1000"
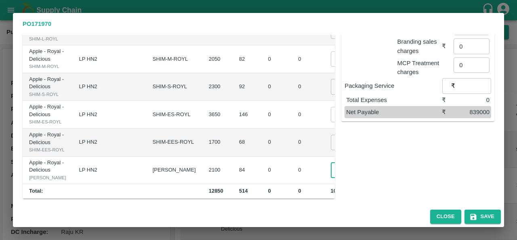
click at [292, 159] on td "0" at bounding box center [308, 170] width 32 height 28
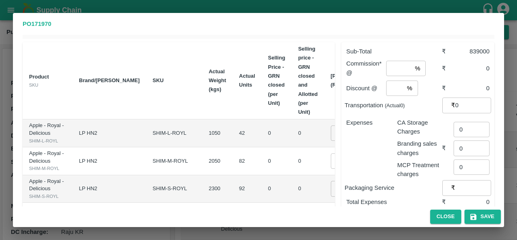
scroll to position [35, 0]
click at [331, 131] on input "2300" at bounding box center [347, 133] width 32 height 15
click at [292, 164] on td "0" at bounding box center [308, 162] width 32 height 28
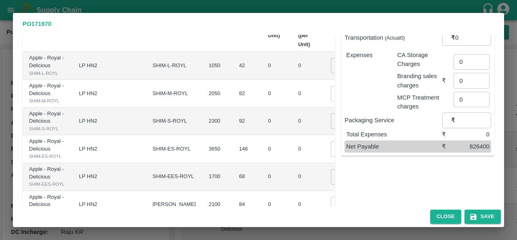
scroll to position [88, 0]
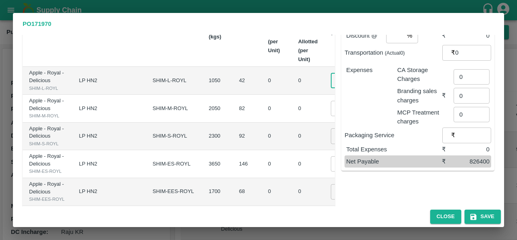
click at [331, 78] on input "2000" at bounding box center [347, 80] width 32 height 15
type input "1800"
click at [331, 116] on input "2000" at bounding box center [347, 108] width 32 height 15
type input "1800"
click at [331, 78] on input "1800" at bounding box center [347, 80] width 32 height 15
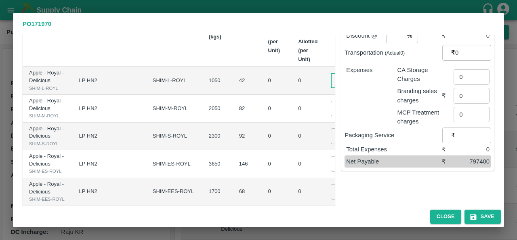
type input "1700"
click at [331, 116] on input "1800" at bounding box center [347, 108] width 32 height 15
type input "1700"
click at [331, 143] on input "1800" at bounding box center [347, 135] width 32 height 15
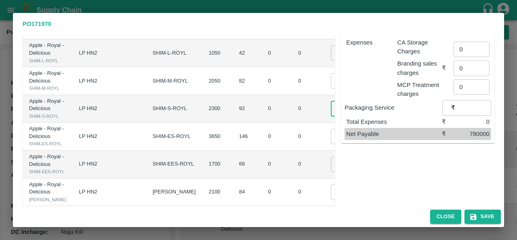
scroll to position [126, 0]
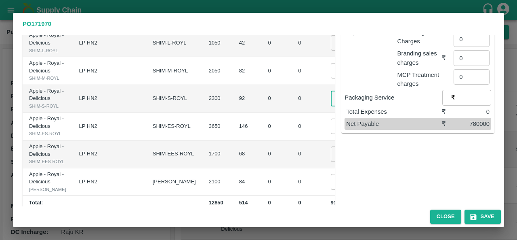
type input "1700"
click at [331, 134] on input "1600" at bounding box center [347, 125] width 32 height 15
type input "1500"
click at [292, 140] on td "0" at bounding box center [308, 126] width 32 height 28
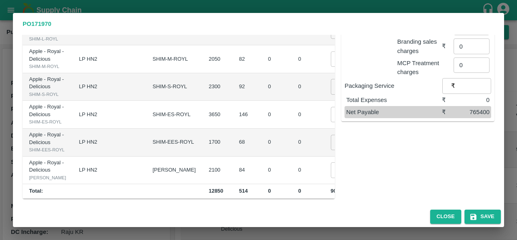
scroll to position [179, 0]
click at [331, 150] on input "1400" at bounding box center [347, 142] width 32 height 15
type input "1340"
click at [381, 145] on td "₹91120" at bounding box center [398, 142] width 34 height 28
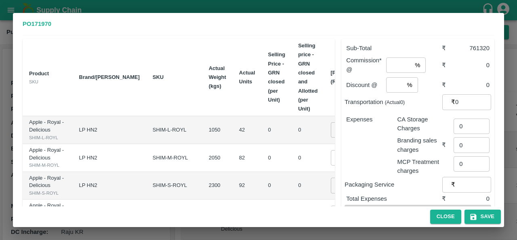
scroll to position [0, 0]
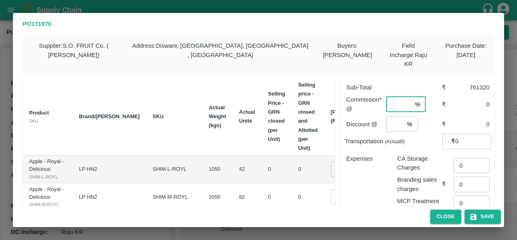
click at [392, 97] on input "number" at bounding box center [398, 104] width 25 height 15
type input "2"
type input "4"
type input "3.5"
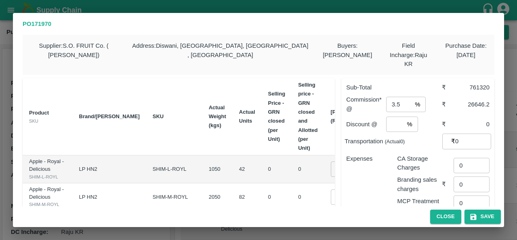
click at [360, 186] on div "Expenses" at bounding box center [365, 180] width 51 height 67
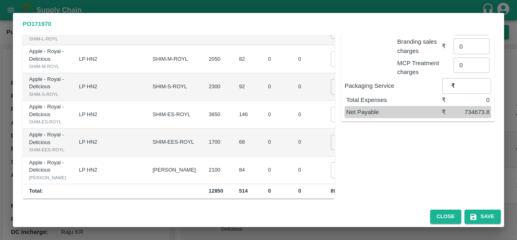
scroll to position [147, 0]
click at [331, 94] on input "1700" at bounding box center [347, 86] width 32 height 15
click at [324, 127] on td "1500 ​" at bounding box center [352, 115] width 57 height 28
click at [331, 94] on input "1600" at bounding box center [347, 86] width 32 height 15
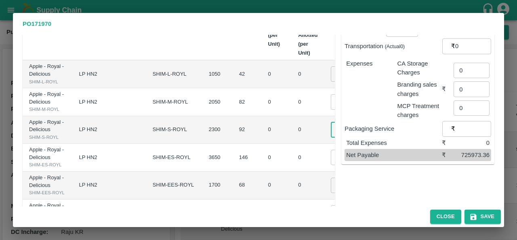
scroll to position [99, 0]
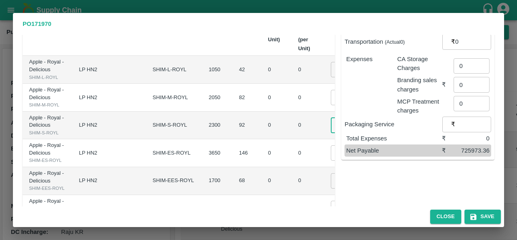
click at [331, 132] on input "1602" at bounding box center [347, 124] width 32 height 15
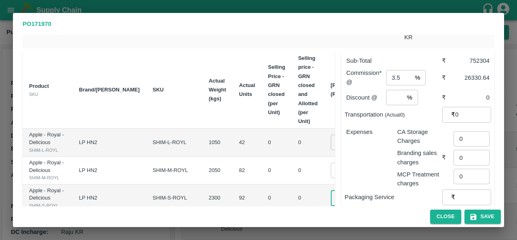
scroll to position [27, 0]
type input "1602"
click at [403, 69] on input "3.5" at bounding box center [398, 76] width 25 height 15
type input "3"
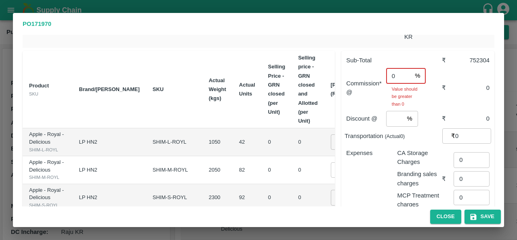
type input "0"
click at [389, 113] on input "number" at bounding box center [395, 118] width 18 height 15
type input "0"
click at [324, 153] on td "1700 ​" at bounding box center [352, 142] width 57 height 28
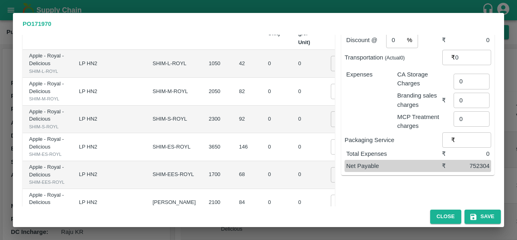
scroll to position [97, 0]
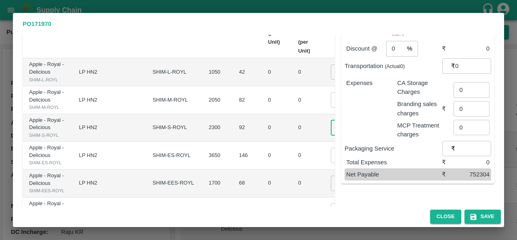
click at [331, 135] on input "1602" at bounding box center [347, 127] width 32 height 15
click at [331, 135] on input "1702" at bounding box center [347, 127] width 32 height 15
type input "1700"
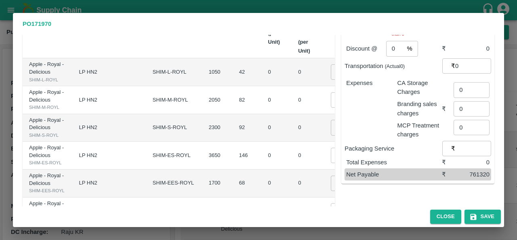
click at [324, 114] on td "1700 ​" at bounding box center [352, 100] width 57 height 28
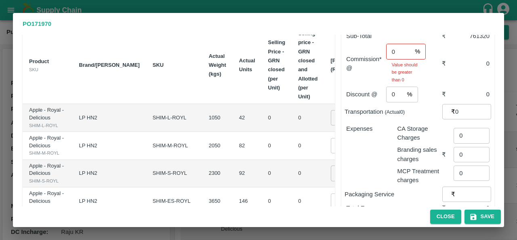
scroll to position [51, 0]
click at [396, 44] on input "0" at bounding box center [398, 51] width 25 height 15
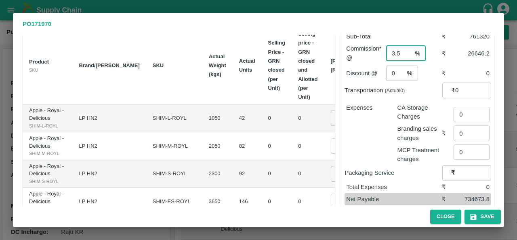
type input "3.5"
click at [393, 206] on div "Sub-Total ₹ 761320 Commission* @ 3.5 % ​ ₹ 26646.2 Discount @ 0 % ​ ₹ 0 Transpo…" at bounding box center [415, 153] width 160 height 264
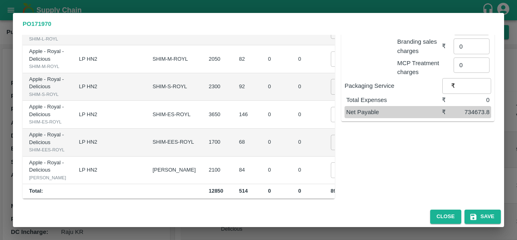
scroll to position [232, 0]
click at [475, 218] on icon "button" at bounding box center [473, 216] width 6 height 6
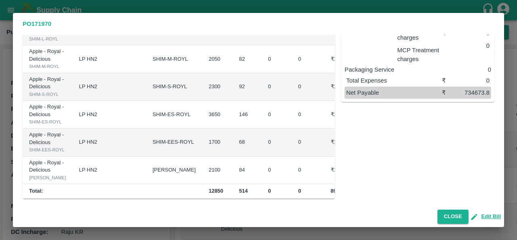
scroll to position [168, 0]
click at [452, 211] on button "Close" at bounding box center [452, 216] width 31 height 14
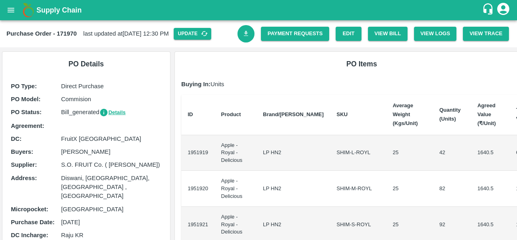
click at [245, 31] on icon "Download Bill" at bounding box center [246, 33] width 4 height 5
click at [13, 13] on icon "open drawer" at bounding box center [10, 10] width 9 height 9
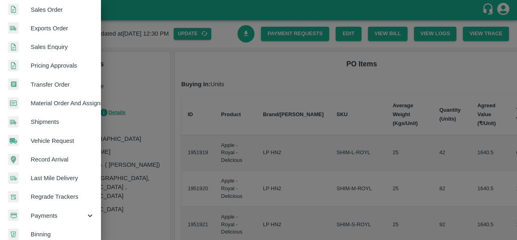
scroll to position [221, 0]
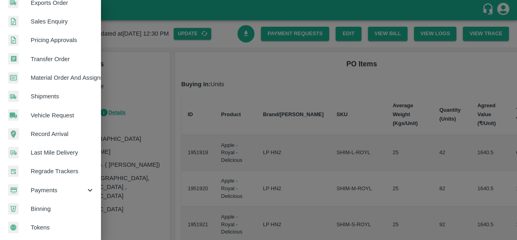
click at [52, 186] on span "Payments" at bounding box center [58, 189] width 55 height 9
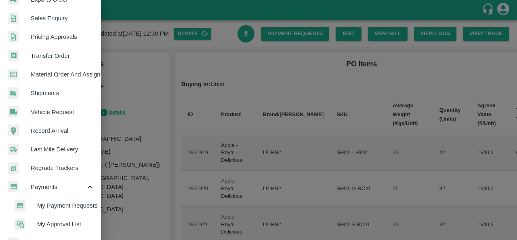
click at [74, 206] on span "My Payment Requests" at bounding box center [65, 205] width 57 height 9
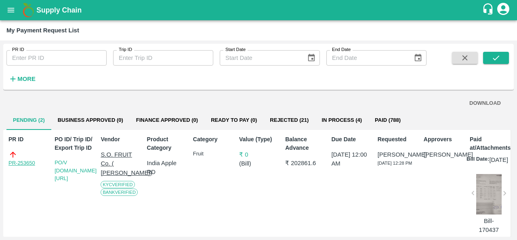
click at [34, 162] on link "PR-253650" at bounding box center [21, 163] width 27 height 8
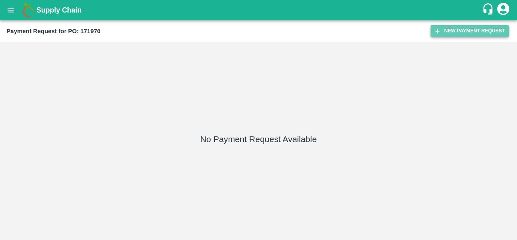
click at [480, 26] on button "New Payment Request" at bounding box center [470, 31] width 78 height 12
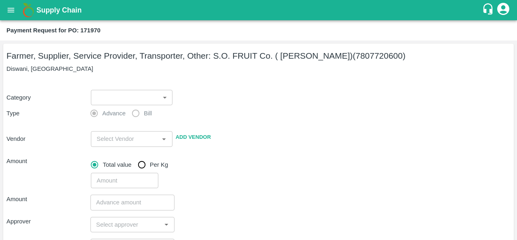
click at [113, 97] on body "Supply Chain Payment Request for PO: 171970 Farmer, Supplier, Service Provider,…" at bounding box center [258, 120] width 517 height 240
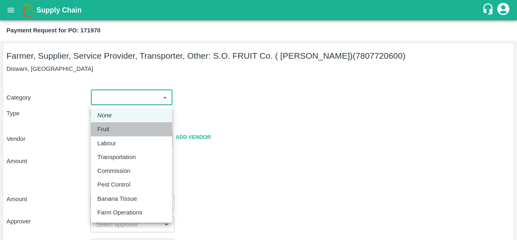
click at [111, 127] on div "Fruit" at bounding box center [105, 128] width 16 height 9
type input "1"
type input "S.O. FRUIT Co. ( [PERSON_NAME]) - 7807720600(Farmer, Supplier, Service Provider…"
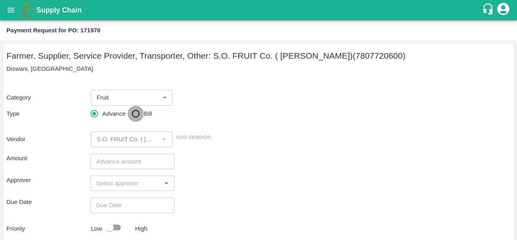
click at [139, 113] on input "Bill" at bounding box center [136, 113] width 16 height 16
radio input "true"
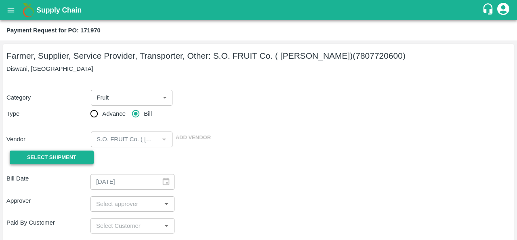
click at [53, 156] on span "Select Shipment" at bounding box center [51, 157] width 49 height 9
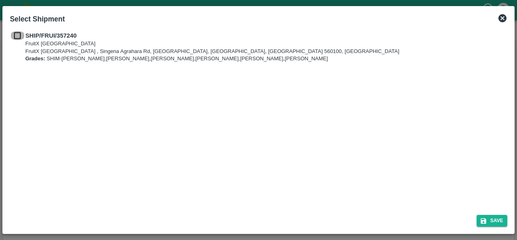
click at [17, 35] on input "checkbox" at bounding box center [17, 35] width 15 height 9
checkbox input "true"
click at [492, 223] on button "Save" at bounding box center [492, 220] width 31 height 12
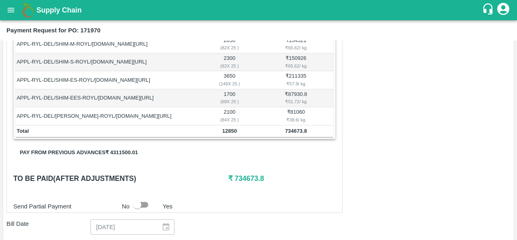
scroll to position [174, 0]
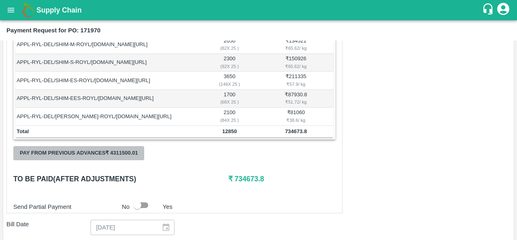
click at [98, 148] on button "Pay from previous advances ₹ 4311500.01" at bounding box center [78, 153] width 131 height 14
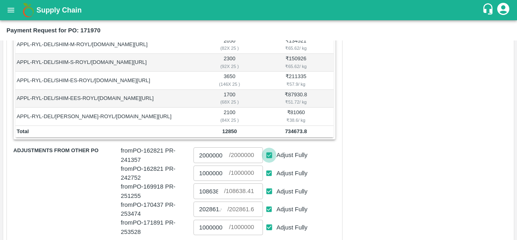
click at [268, 153] on input "Adjust Fully" at bounding box center [269, 154] width 15 height 15
checkbox input "false"
type input "0"
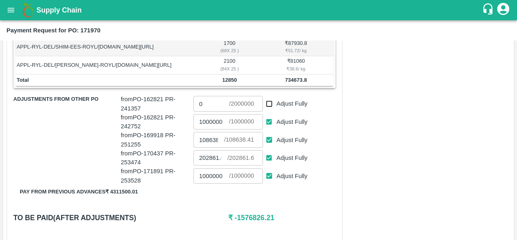
scroll to position [227, 0]
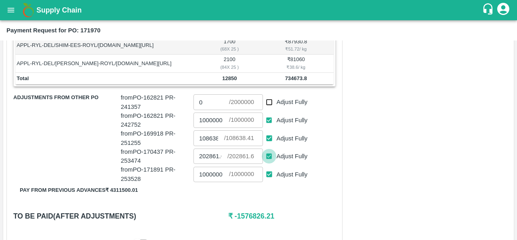
click at [267, 156] on input "Adjust Fully" at bounding box center [269, 156] width 15 height 15
checkbox input "false"
type input "0"
click at [267, 156] on input "Adjust Fully" at bounding box center [269, 156] width 15 height 15
checkbox input "true"
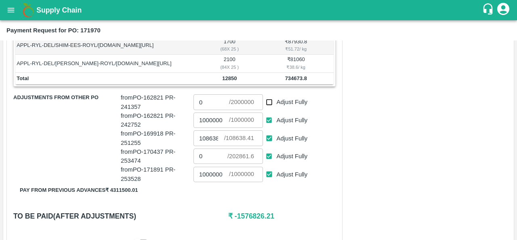
type input "202861.6"
click at [267, 137] on input "Adjust Fully" at bounding box center [269, 137] width 15 height 15
checkbox input "false"
type input "0"
click at [269, 117] on input "Adjust Fully" at bounding box center [269, 120] width 15 height 15
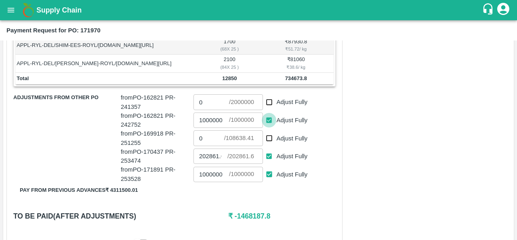
checkbox input "false"
type input "0"
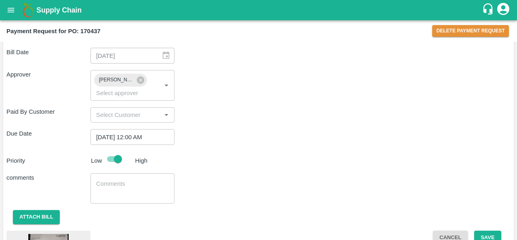
scroll to position [360, 0]
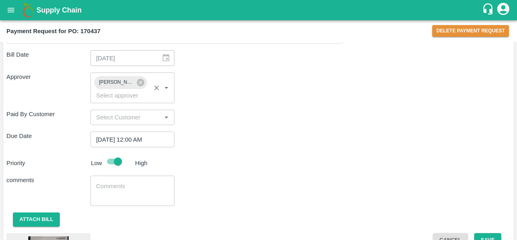
click at [116, 94] on input "input" at bounding box center [120, 95] width 55 height 11
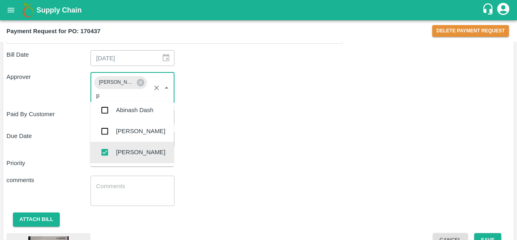
scroll to position [0, 0]
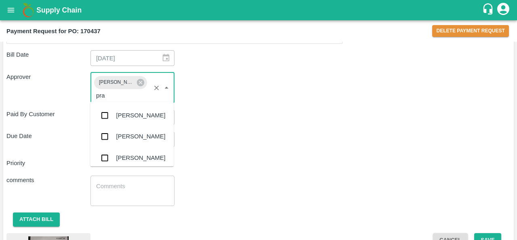
type input "prav"
click at [125, 116] on div "[PERSON_NAME]" at bounding box center [140, 115] width 49 height 9
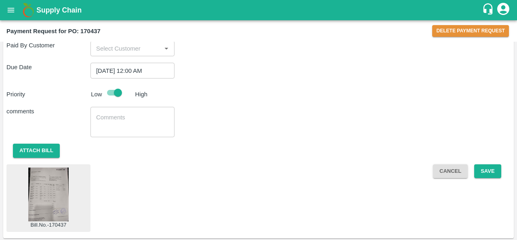
scroll to position [444, 0]
click at [482, 172] on button "Save" at bounding box center [487, 171] width 27 height 14
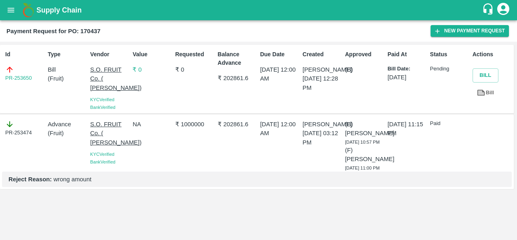
click at [7, 12] on icon "open drawer" at bounding box center [10, 10] width 9 height 9
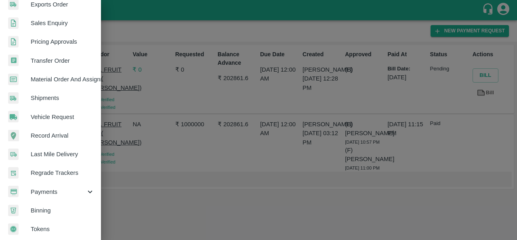
scroll to position [221, 0]
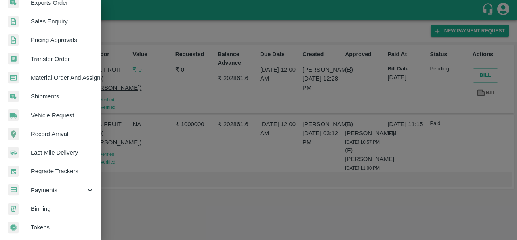
click at [43, 189] on span "Payments" at bounding box center [58, 189] width 55 height 9
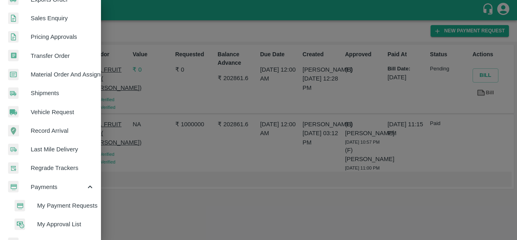
click at [55, 201] on span "My Payment Requests" at bounding box center [65, 205] width 57 height 9
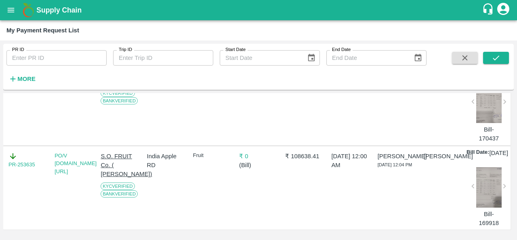
scroll to position [114, 0]
click at [21, 160] on link "PR-253635" at bounding box center [21, 164] width 27 height 8
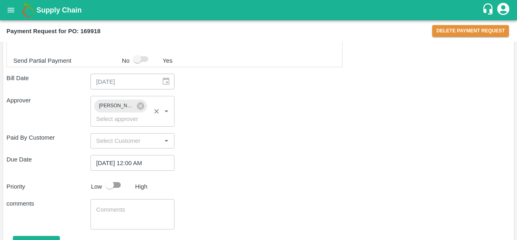
scroll to position [336, 0]
click at [112, 121] on input "input" at bounding box center [120, 119] width 55 height 11
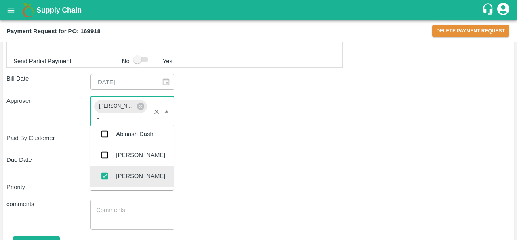
scroll to position [0, 0]
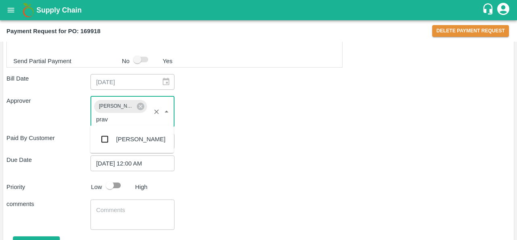
type input "prave"
click at [107, 139] on input "checkbox" at bounding box center [105, 139] width 16 height 16
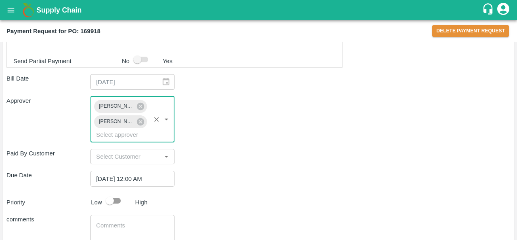
click at [311, 106] on div "Approver [PERSON_NAME] R [PERSON_NAME] ​" at bounding box center [258, 119] width 504 height 46
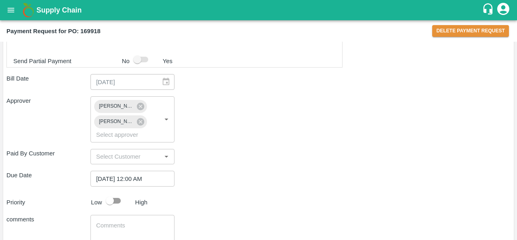
scroll to position [444, 0]
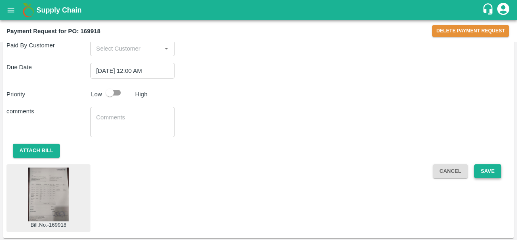
click at [486, 172] on button "Save" at bounding box center [487, 171] width 27 height 14
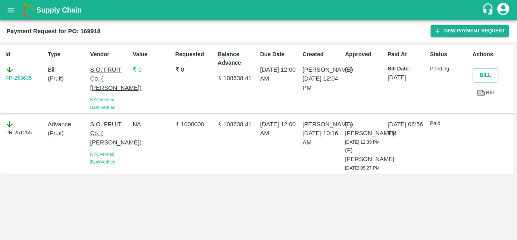
click at [12, 9] on icon "open drawer" at bounding box center [10, 10] width 9 height 9
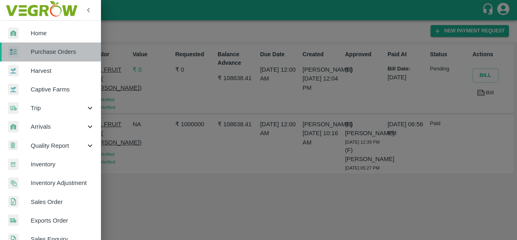
click at [54, 52] on span "Purchase Orders" at bounding box center [63, 51] width 64 height 9
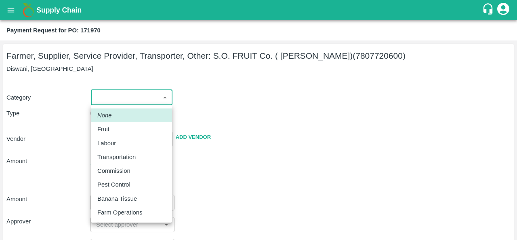
click at [118, 95] on body "Supply Chain Payment Request for PO: 171970 Farmer, Supplier, Service Provider,…" at bounding box center [258, 120] width 517 height 240
click at [112, 129] on div "Fruit" at bounding box center [105, 128] width 16 height 9
type input "1"
type input "S.O. FRUIT Co. ( Sardevan Singh) - 7807720600(Farmer, Supplier, Service Provide…"
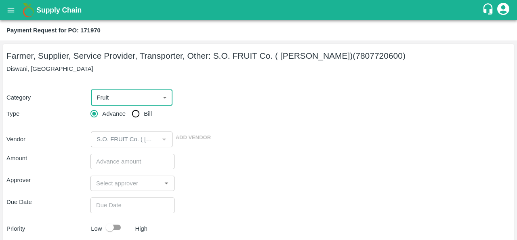
click at [138, 114] on input "Bill" at bounding box center [136, 113] width 16 height 16
radio input "true"
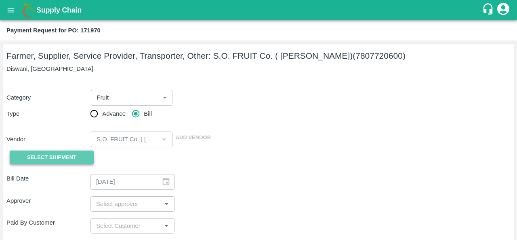
click at [68, 155] on span "Select Shipment" at bounding box center [51, 157] width 49 height 9
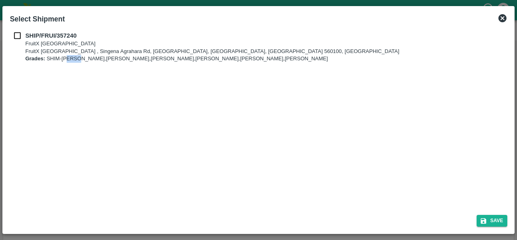
click at [68, 155] on div "SHIP/FRUI/357240 FruitX Bangalore FruitX Bangalore , Singena Agrahara Rd, Gulim…" at bounding box center [258, 118] width 504 height 180
click at [20, 34] on input "checkbox" at bounding box center [17, 35] width 15 height 9
checkbox input "true"
click at [200, 169] on div "SHIP/FRUI/357240 FruitX Bangalore FruitX Bangalore , Singena Agrahara Rd, Gulim…" at bounding box center [258, 118] width 504 height 180
click at [482, 224] on button "Save" at bounding box center [492, 220] width 31 height 12
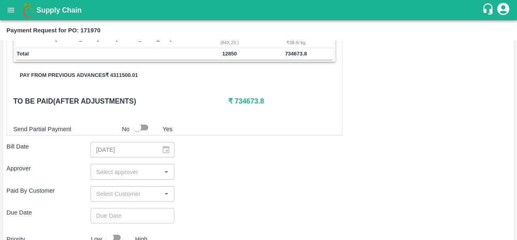
scroll to position [253, 0]
click at [90, 74] on button "Pay from previous advances ₹ 4311500.01" at bounding box center [78, 74] width 131 height 14
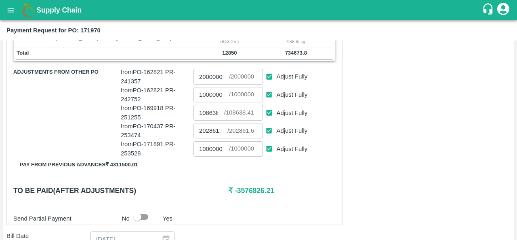
click at [269, 76] on input "Adjust Fully" at bounding box center [269, 76] width 15 height 15
checkbox input "false"
type input "0"
click at [270, 90] on input "Adjust Fully" at bounding box center [269, 94] width 15 height 15
checkbox input "false"
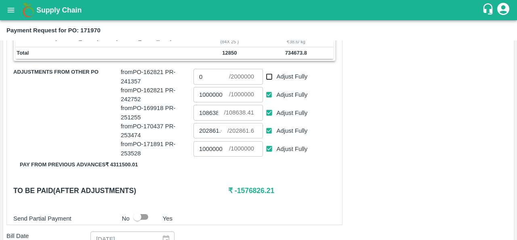
type input "0"
click at [267, 126] on input "Adjust Fully" at bounding box center [269, 130] width 15 height 15
checkbox input "false"
type input "0"
click at [269, 109] on input "Adjust Fully" at bounding box center [269, 112] width 15 height 15
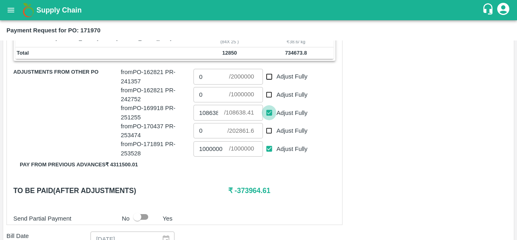
checkbox input "false"
type input "0"
click at [266, 130] on input "Adjust Fully" at bounding box center [269, 130] width 15 height 15
checkbox input "true"
type input "202861.6"
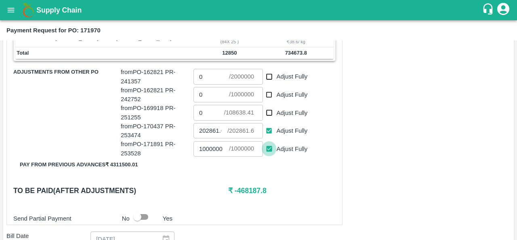
click at [270, 149] on input "Adjust Fully" at bounding box center [269, 148] width 15 height 15
checkbox input "false"
type input "0"
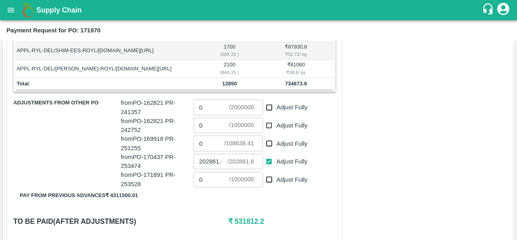
scroll to position [223, 0]
drag, startPoint x: 234, startPoint y: 217, endPoint x: 266, endPoint y: 217, distance: 31.5
click at [266, 217] on h6 "₹ 531812.2" at bounding box center [281, 219] width 107 height 11
copy h6 "531812.2"
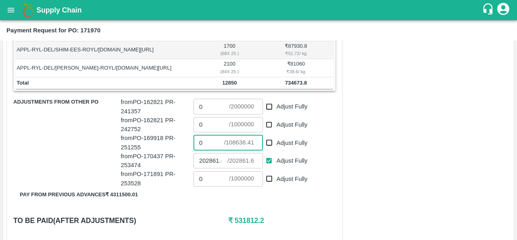
click at [209, 141] on input "0" at bounding box center [208, 142] width 31 height 15
paste input "531812.2"
click at [296, 202] on div "Shipment - SHIP/FRUI/357240 Lots (Labels) Weight (Kgs) Total Price (₹) APPL-RYL…" at bounding box center [174, 99] width 336 height 310
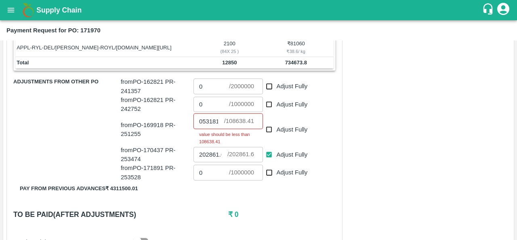
scroll to position [243, 0]
click at [214, 119] on input "0531812.2" at bounding box center [208, 120] width 31 height 15
click at [201, 119] on input "0531812" at bounding box center [208, 120] width 31 height 15
type input "531812"
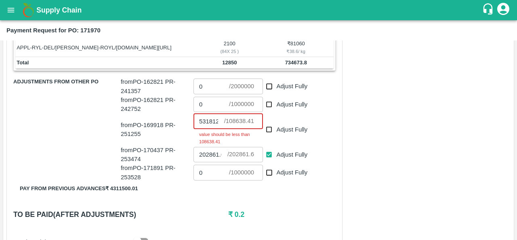
click at [280, 204] on div "Shipment - SHIP/FRUI/357240 Lots (Labels) Weight (Kgs) Total Price (₹) APPL-RYL…" at bounding box center [174, 86] width 336 height 324
click at [271, 126] on input "Adjust Fully" at bounding box center [269, 129] width 15 height 15
checkbox input "true"
type input "108638.41"
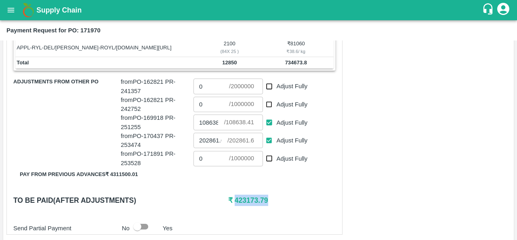
drag, startPoint x: 234, startPoint y: 196, endPoint x: 271, endPoint y: 198, distance: 37.6
click at [271, 198] on h6 "₹ 423173.79" at bounding box center [281, 199] width 107 height 11
copy h6 "423173.79"
click at [207, 158] on input "0" at bounding box center [211, 158] width 36 height 15
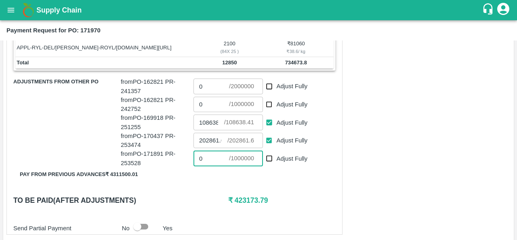
paste input "423173.79"
type input "0423173.79"
click at [286, 190] on div "Shipment - SHIP/FRUI/357240 Lots (Labels) Weight (Kgs) Total Price (₹) APPL-RYL…" at bounding box center [174, 79] width 336 height 310
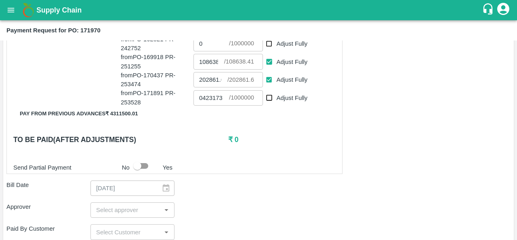
scroll to position [305, 0]
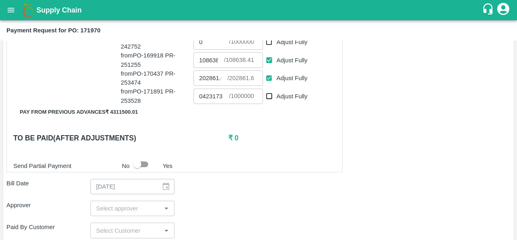
click at [116, 209] on input "input" at bounding box center [126, 208] width 66 height 11
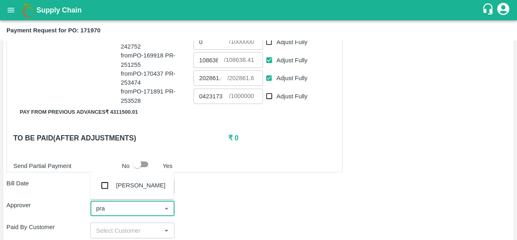
type input "prav"
click at [104, 185] on input "checkbox" at bounding box center [105, 185] width 16 height 16
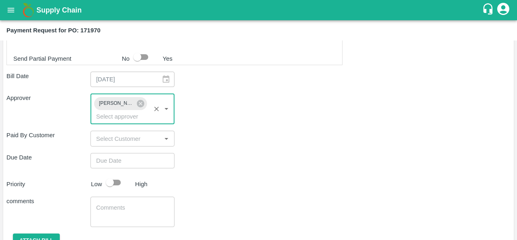
scroll to position [413, 0]
type input "DD/MM/YYYY hh:mm aa"
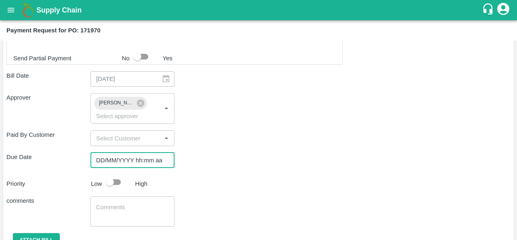
click at [111, 158] on input "DD/MM/YYYY hh:mm aa" at bounding box center [129, 159] width 78 height 15
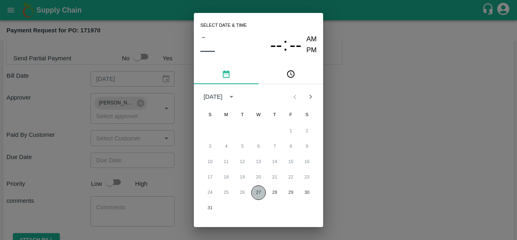
click at [256, 188] on button "27" at bounding box center [258, 192] width 15 height 15
type input "27/08/2025 12:00 AM"
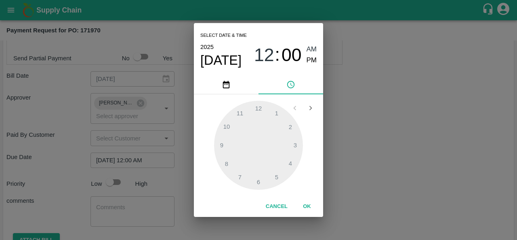
click at [361, 171] on div "Select date & time 2025 Aug 27 12 : 00 AM PM 1 2 3 4 5 6 7 8 9 10 11 12 Cancel …" at bounding box center [258, 120] width 517 height 240
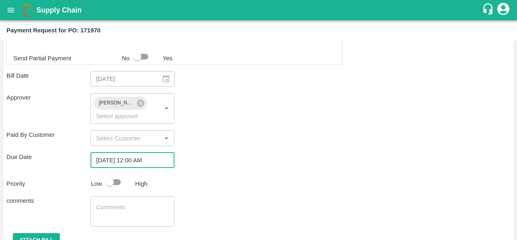
scroll to position [448, 0]
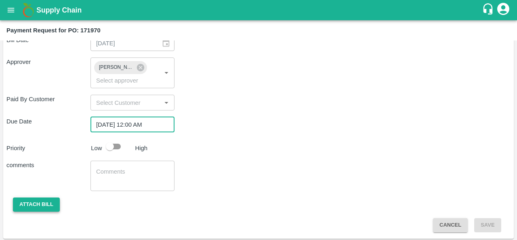
click at [43, 202] on button "Attach bill" at bounding box center [36, 204] width 47 height 14
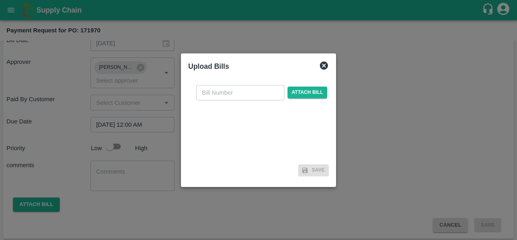
click at [223, 96] on input "text" at bounding box center [240, 92] width 88 height 15
type input "171970"
click at [320, 92] on span "Attach bill" at bounding box center [308, 92] width 40 height 12
click at [0, 0] on input "Attach bill" at bounding box center [0, 0] width 0 height 0
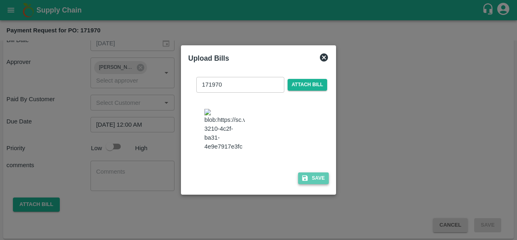
click at [316, 180] on button "Save" at bounding box center [313, 178] width 31 height 12
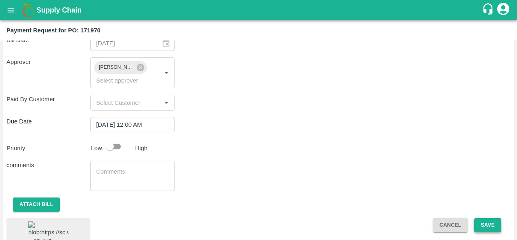
click at [489, 221] on button "Save" at bounding box center [487, 225] width 27 height 14
click at [484, 225] on button "Save" at bounding box center [487, 225] width 27 height 14
click at [483, 225] on button "Save" at bounding box center [487, 225] width 27 height 14
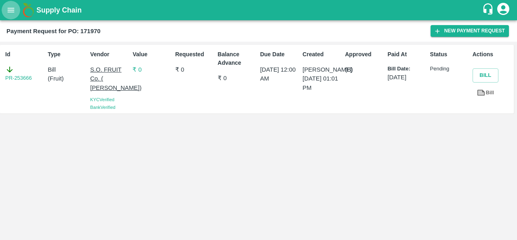
click at [9, 7] on icon "open drawer" at bounding box center [10, 10] width 9 height 9
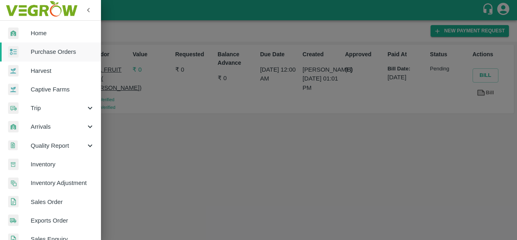
click at [40, 55] on span "Purchase Orders" at bounding box center [63, 51] width 64 height 9
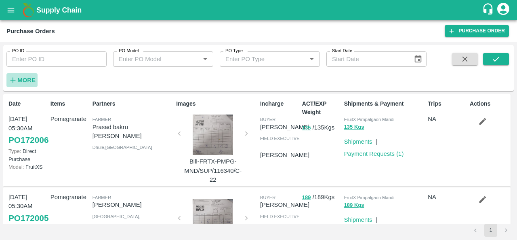
click at [25, 80] on strong "More" at bounding box center [26, 80] width 18 height 6
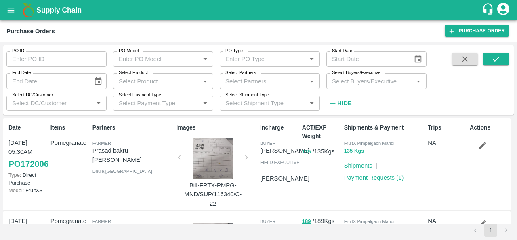
click at [378, 82] on input "Select Buyers/Executive" at bounding box center [370, 81] width 82 height 11
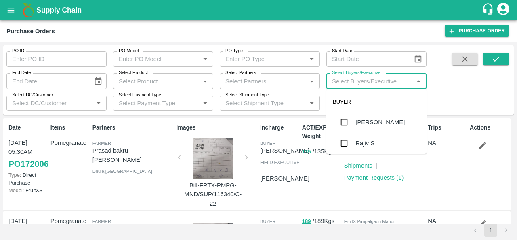
type input "q"
type input "anil"
click at [357, 125] on div "[PERSON_NAME]" at bounding box center [379, 122] width 49 height 9
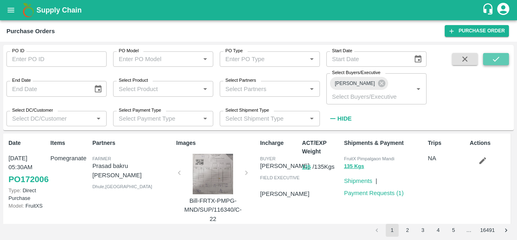
click at [486, 60] on button "submit" at bounding box center [496, 59] width 26 height 12
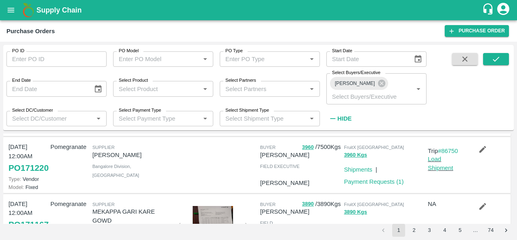
scroll to position [208, 0]
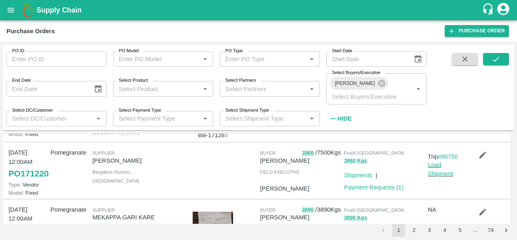
click at [243, 83] on input "Select Partners" at bounding box center [263, 88] width 82 height 11
type input "s.o."
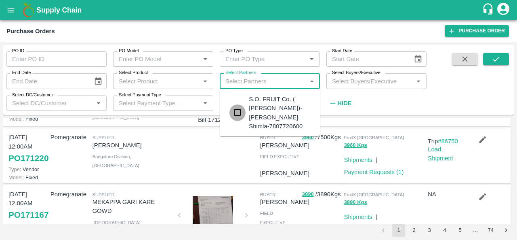
click at [241, 109] on input "checkbox" at bounding box center [237, 112] width 16 height 16
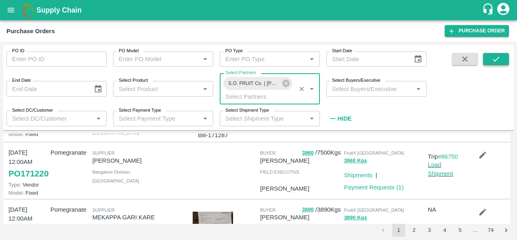
click at [499, 59] on icon "submit" at bounding box center [496, 59] width 9 height 9
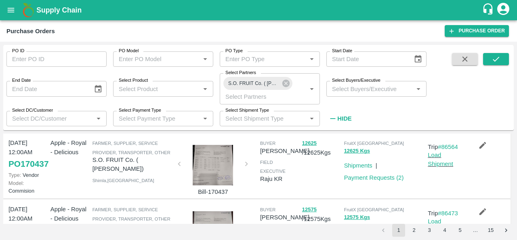
scroll to position [145, 0]
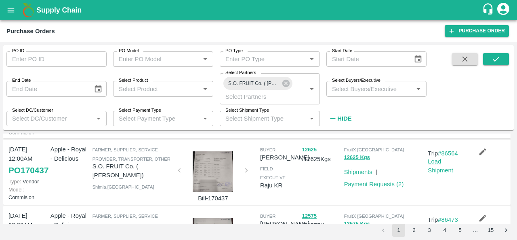
click at [351, 92] on input "Select Buyers/Executive" at bounding box center [370, 88] width 82 height 11
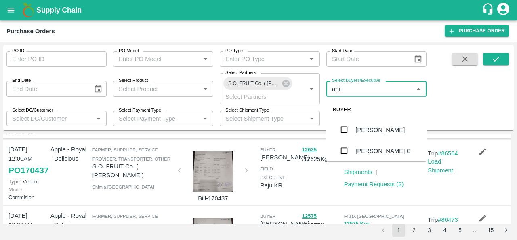
type input "anil"
click at [343, 125] on input "checkbox" at bounding box center [344, 130] width 16 height 16
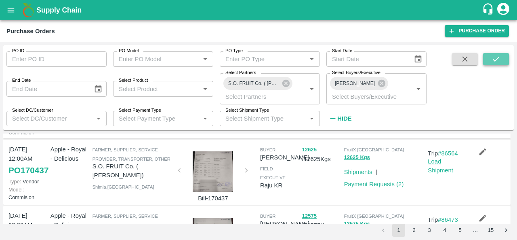
click at [494, 55] on icon "submit" at bounding box center [496, 59] width 9 height 9
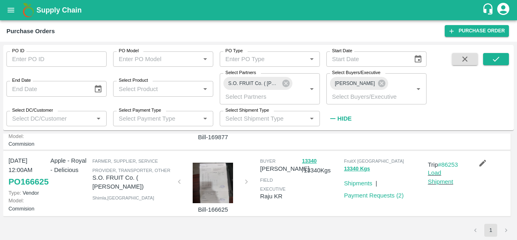
scroll to position [421, 0]
click at [457, 194] on div "Trip #86253 Load Shipment" at bounding box center [446, 183] width 42 height 61
click at [302, 200] on div "13340 / 13340 Kgs" at bounding box center [320, 183] width 42 height 61
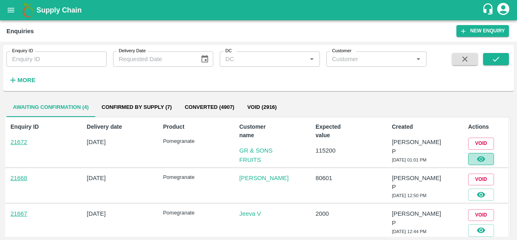
click at [473, 162] on button "button" at bounding box center [481, 159] width 26 height 12
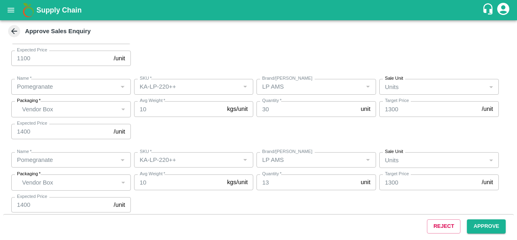
scroll to position [147, 0]
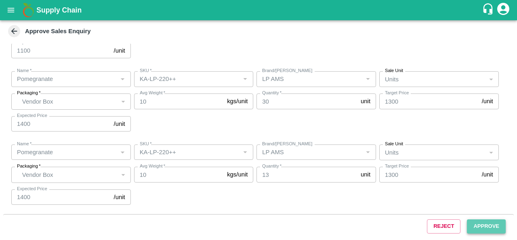
click at [488, 226] on button "Approve" at bounding box center [486, 226] width 39 height 14
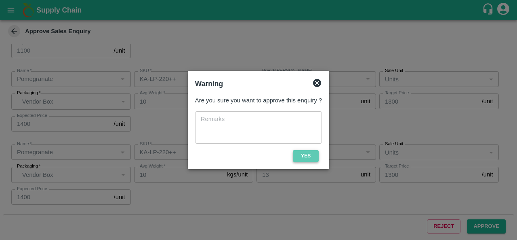
click at [312, 156] on button "Yes" at bounding box center [306, 156] width 26 height 12
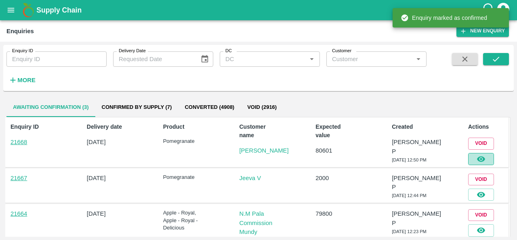
click at [479, 156] on icon "button" at bounding box center [481, 159] width 8 height 6
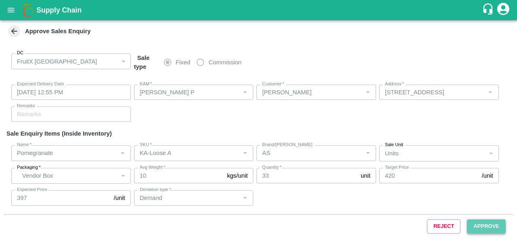
click at [490, 232] on button "Approve" at bounding box center [486, 226] width 39 height 14
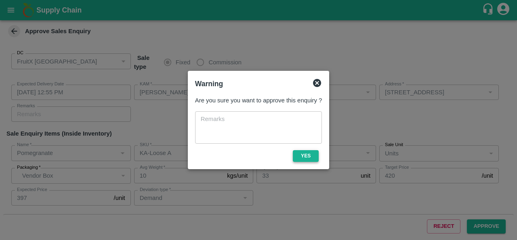
click at [308, 158] on button "Yes" at bounding box center [306, 156] width 26 height 12
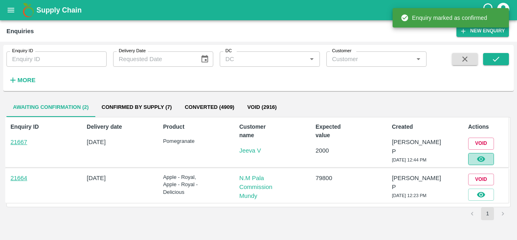
click at [485, 158] on icon "button" at bounding box center [481, 159] width 8 height 6
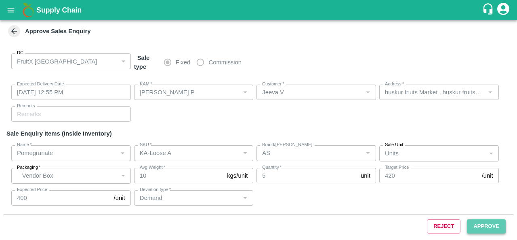
click at [477, 222] on button "Approve" at bounding box center [486, 226] width 39 height 14
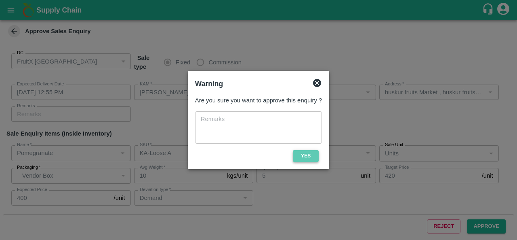
click at [301, 154] on button "Yes" at bounding box center [306, 156] width 26 height 12
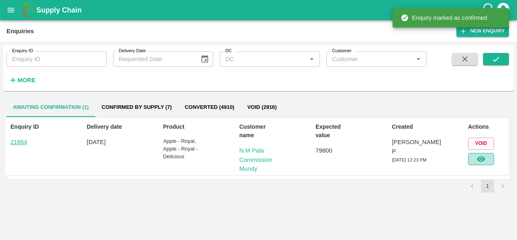
click at [477, 155] on icon "button" at bounding box center [481, 158] width 9 height 9
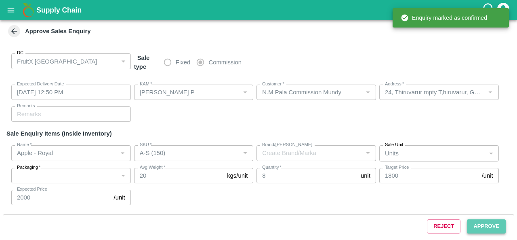
type input "[DATE] 12:50 PM"
type input "[PERSON_NAME] P"
type input "N.M Pala Commission Mundy"
type input "24, Thiruvarur mpty T,hiruvarur, G1 , old bus stand , [GEOGRAPHIC_DATA] -610001…"
type input "Apple - Royal"
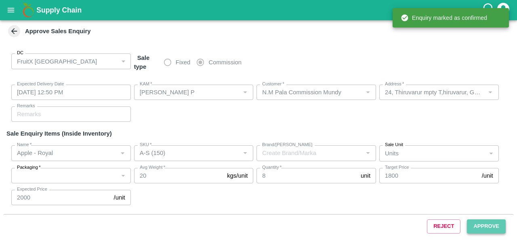
type input "A-S (150)"
type input "Apple - Royal"
type input "A-ES (175)"
type input "Apple - Royal"
type input "A-ES (175)"
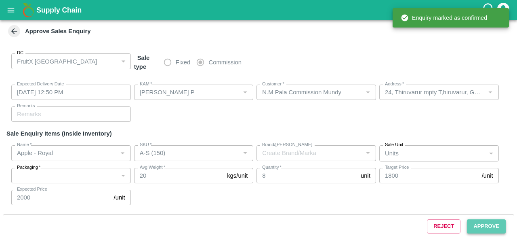
type input "Apple - Royal"
type input "A-S (150)"
type input "Apple - Royal"
type input "A-EES (210/240)"
type input "Apple - Royal"
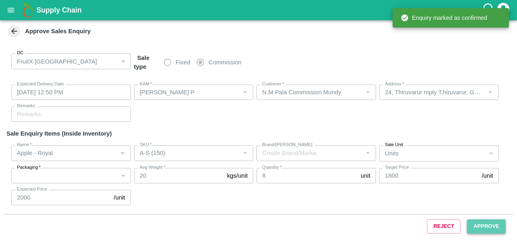
type input "B-ES (175)"
type input "Demand"
type input "Apple - Royal - Delicious"
type input "[PERSON_NAME]"
type input "LP4 VKO"
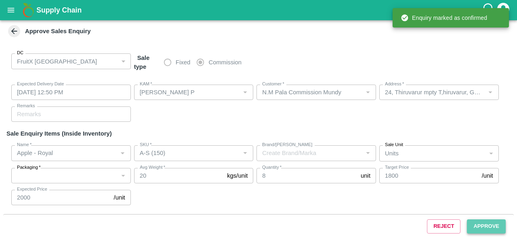
type input "Demand"
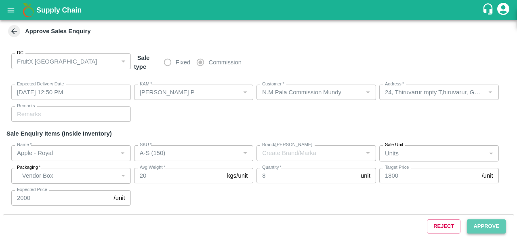
click at [494, 221] on button "Approve" at bounding box center [486, 226] width 39 height 14
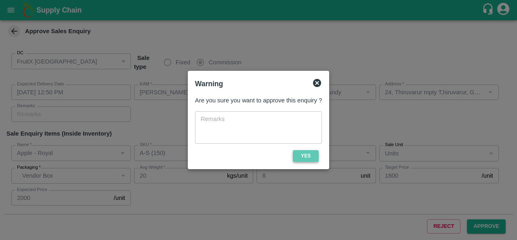
click at [307, 156] on button "Yes" at bounding box center [306, 156] width 26 height 12
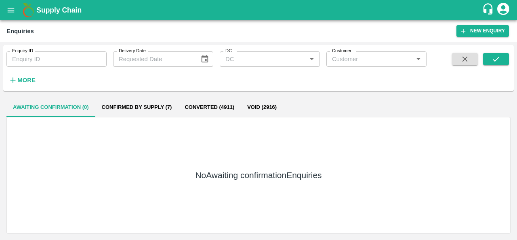
click at [393, 156] on div "No Awaiting confirmation Enquiries" at bounding box center [258, 175] width 504 height 116
